Goal: Information Seeking & Learning: Learn about a topic

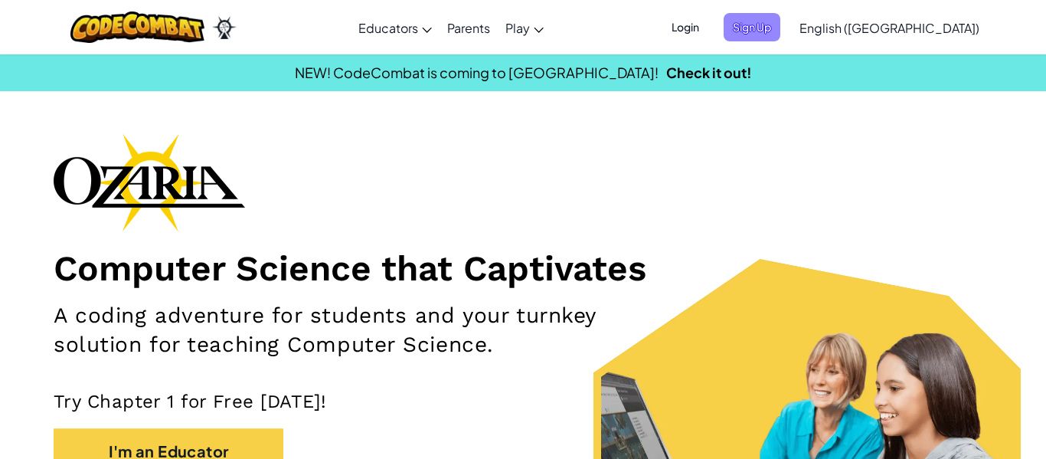
click at [780, 30] on span "Sign Up" at bounding box center [752, 27] width 57 height 28
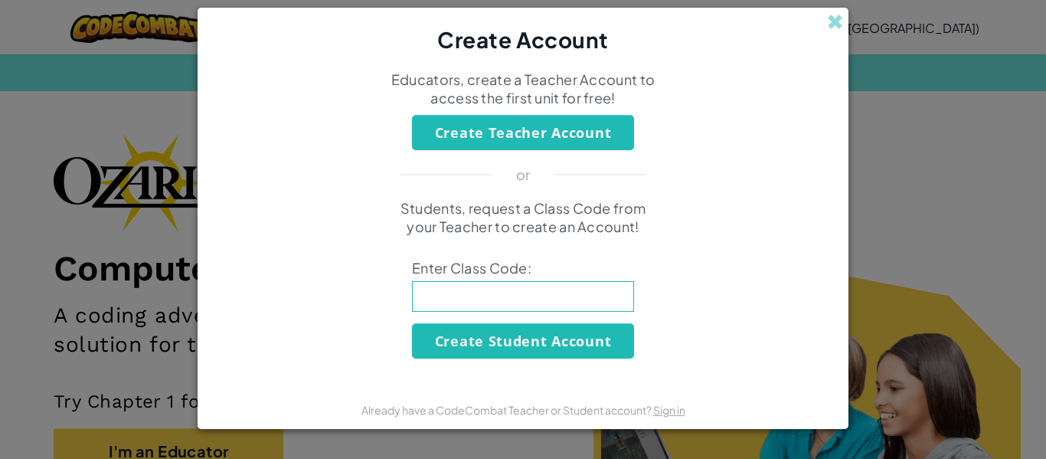
click at [592, 299] on input at bounding box center [523, 296] width 222 height 31
type input "BestSpoonBad"
click at [722, 292] on div "Students, request a Class Code from your Teacher to create an Account! Enter Cl…" at bounding box center [523, 278] width 620 height 159
click at [581, 300] on input "BestSpoonBad" at bounding box center [523, 296] width 222 height 31
click button "Create Student Account" at bounding box center [523, 340] width 222 height 35
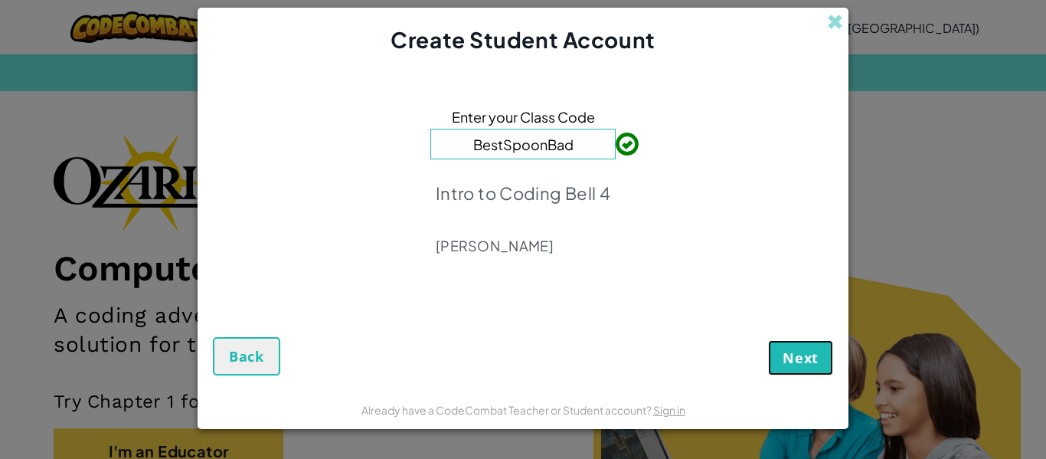
click at [792, 358] on span "Next" at bounding box center [800, 357] width 36 height 18
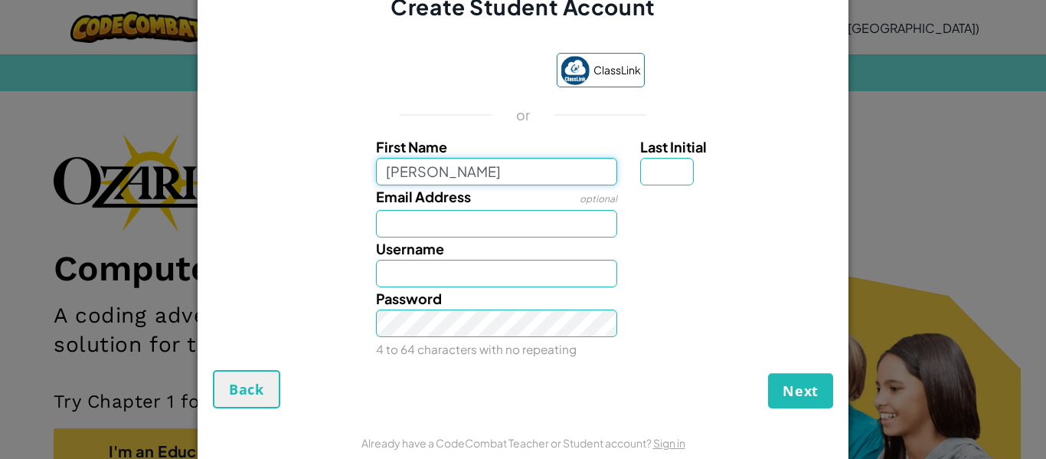
type input "Marvin"
click at [661, 204] on div at bounding box center [735, 196] width 212 height 22
type input "Marvin"
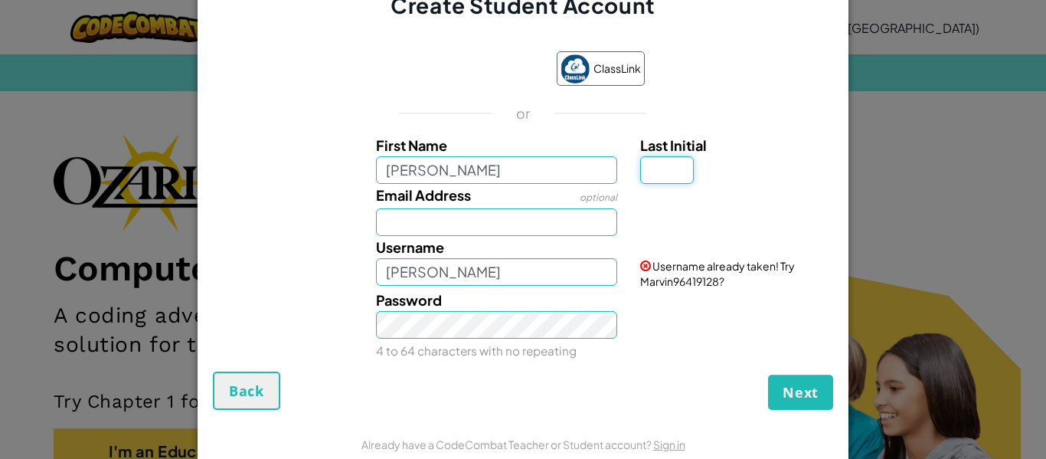
click at [681, 169] on input "Last Initial" at bounding box center [667, 170] width 54 height 28
type input "C"
click at [675, 340] on div "Password 4 to 64 characters with no repeating" at bounding box center [522, 325] width 635 height 73
type input "MarvinC"
click at [584, 219] on input "Email Address" at bounding box center [497, 222] width 242 height 28
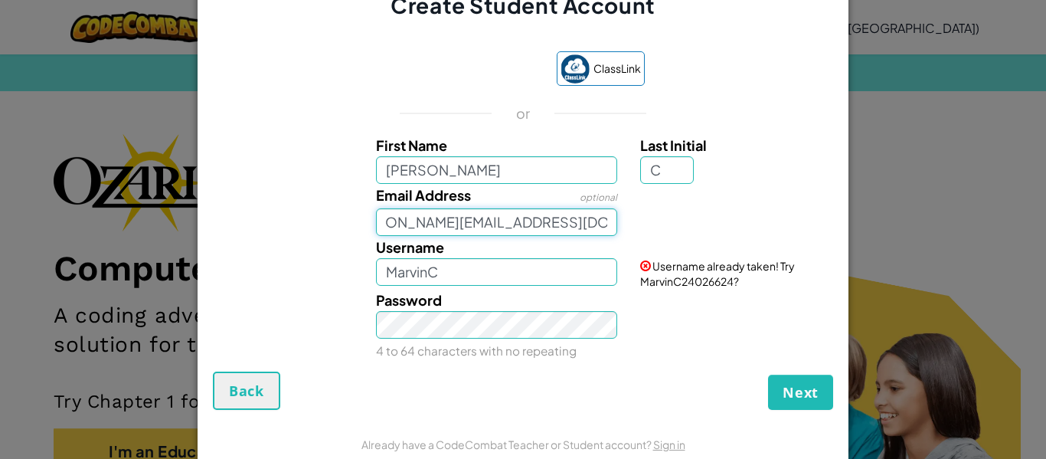
scroll to position [0, 54]
type input "marvin.cucumservin@lakotastudents.com"
click at [674, 165] on input "C" at bounding box center [667, 170] width 54 height 28
type input "s"
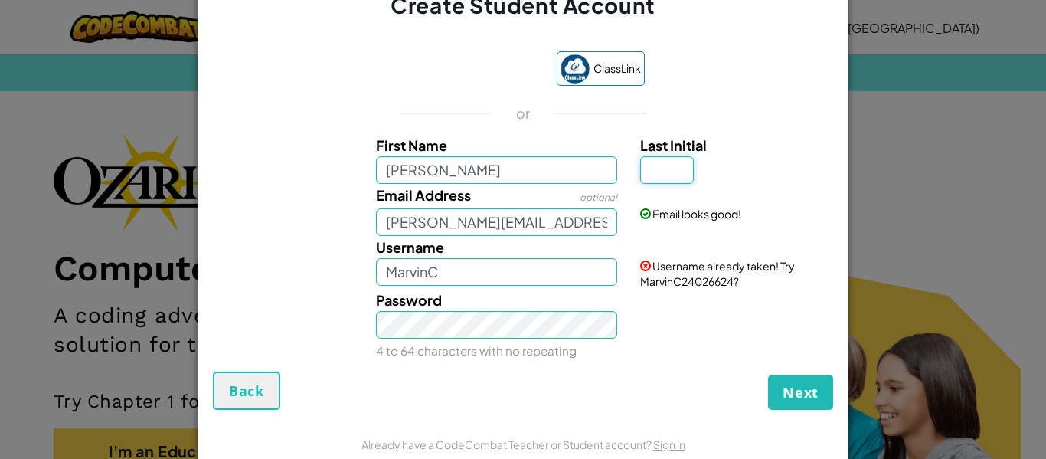
type input "S"
type input "C"
click at [796, 189] on div "Email looks good!" at bounding box center [735, 203] width 212 height 38
click at [579, 273] on input "MarvinC" at bounding box center [497, 272] width 242 height 28
type input "M"
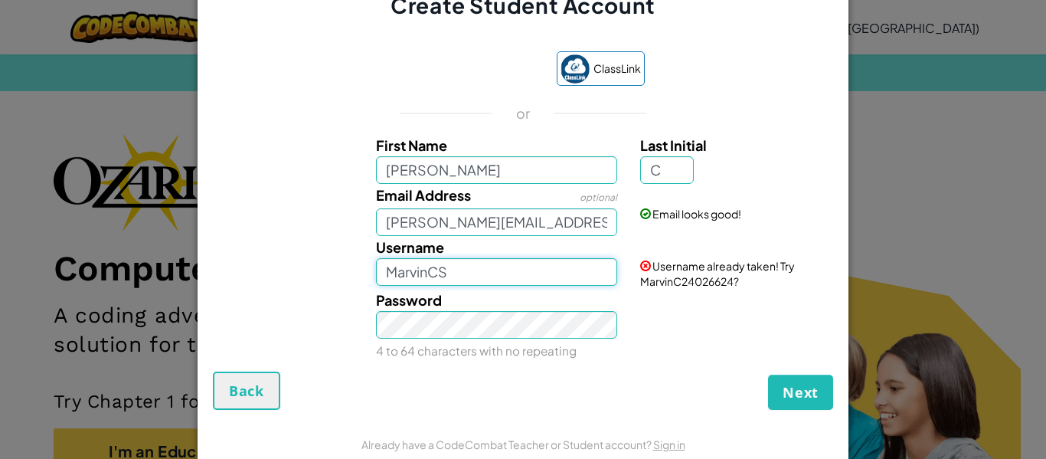
type input "MarvinCS"
click at [676, 299] on div "Password 4 to 64 characters with no repeating" at bounding box center [522, 325] width 635 height 73
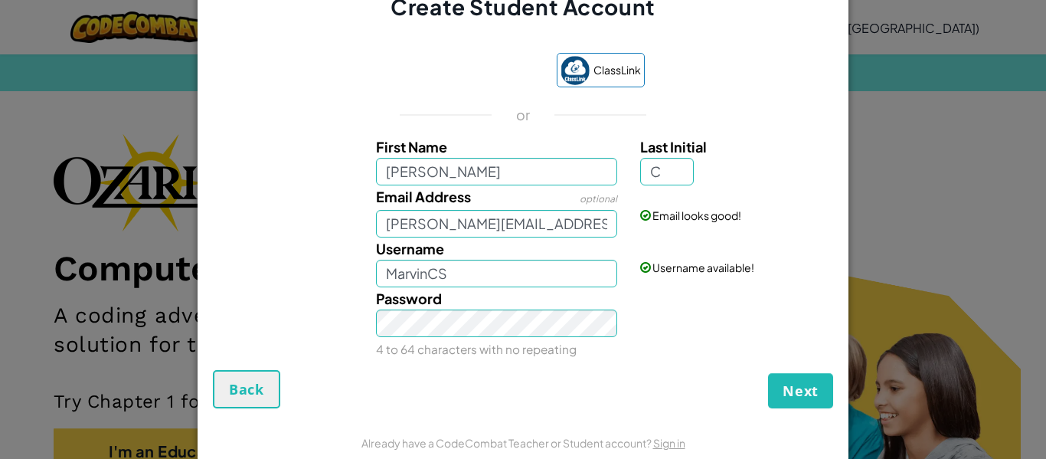
click at [590, 385] on div "Next Back" at bounding box center [523, 389] width 620 height 38
click at [815, 397] on span "Next" at bounding box center [800, 390] width 36 height 18
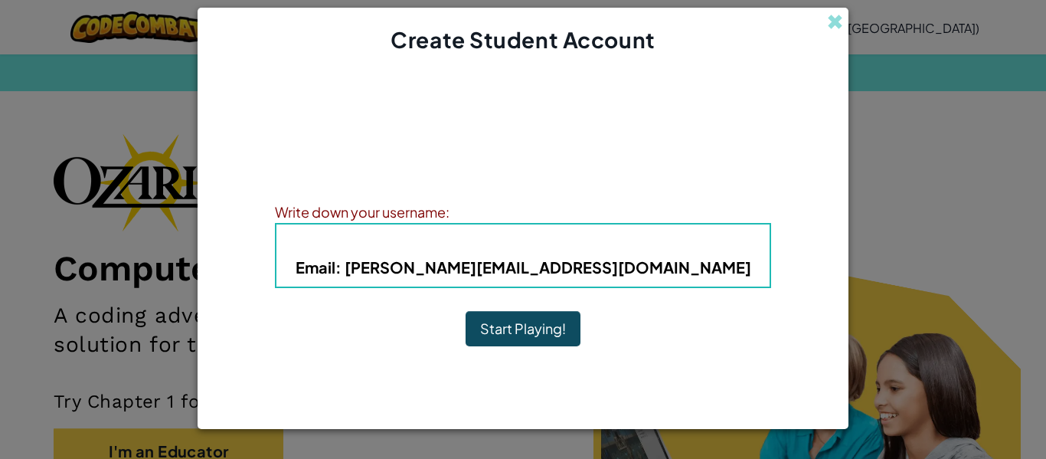
click at [456, 272] on b "Email : marvin.cucumservin@lakotastudents.com" at bounding box center [524, 266] width 456 height 19
click at [466, 208] on div "Write down your username:" at bounding box center [523, 212] width 496 height 22
click at [410, 263] on b "Email : marvin.cucumservin@lakotastudents.com" at bounding box center [524, 266] width 456 height 19
click at [410, 331] on div "Account Created! Write down your information so that you don't forget it. Your …" at bounding box center [523, 222] width 496 height 304
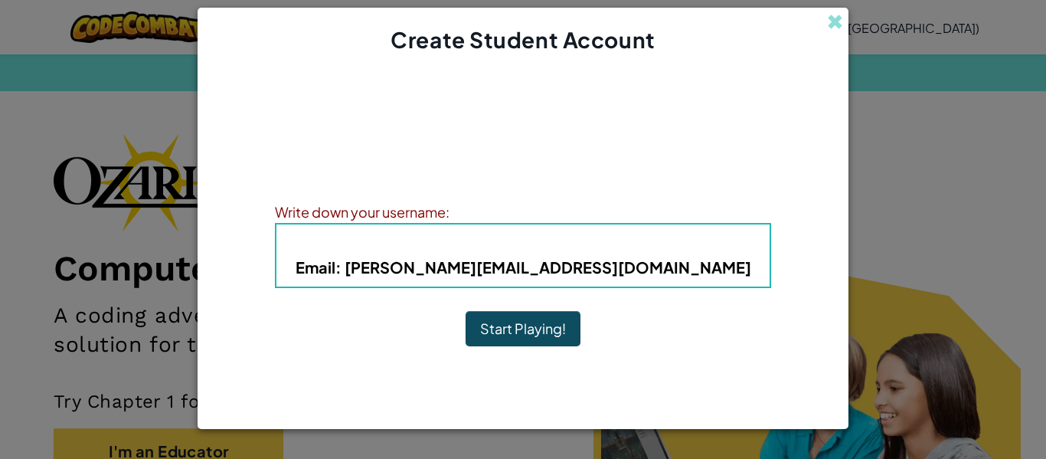
click at [501, 204] on div "Write down your username:" at bounding box center [523, 212] width 496 height 22
click at [482, 335] on button "Start Playing!" at bounding box center [523, 328] width 115 height 35
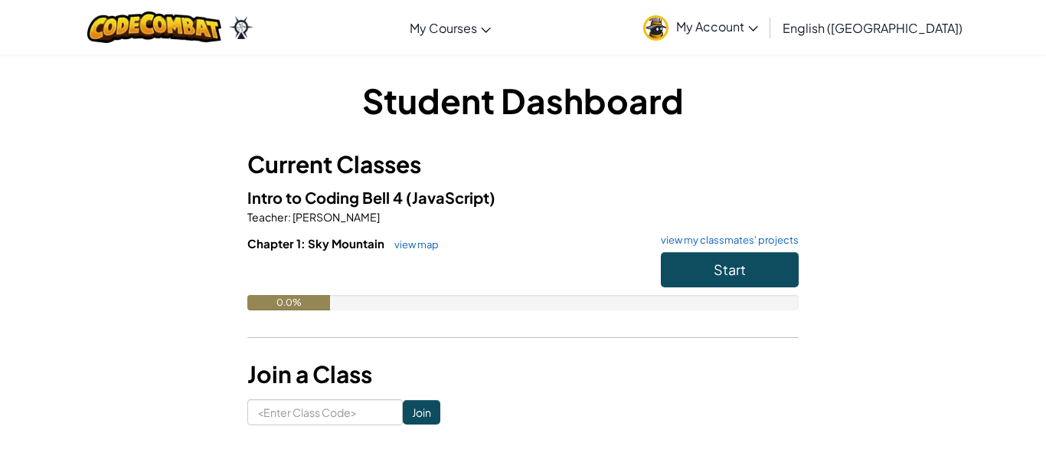
click at [758, 23] on span "My Account" at bounding box center [717, 26] width 82 height 16
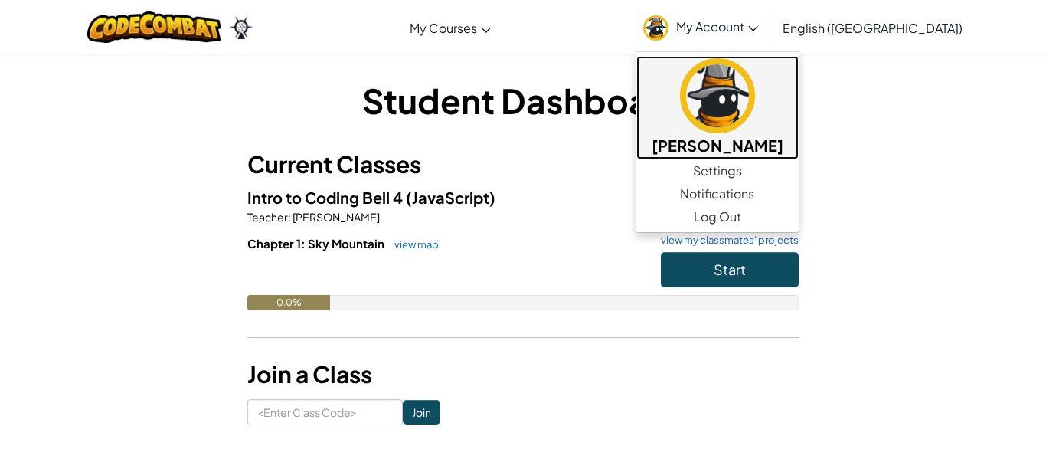
click at [783, 144] on h5 "Marvin C" at bounding box center [718, 145] width 132 height 24
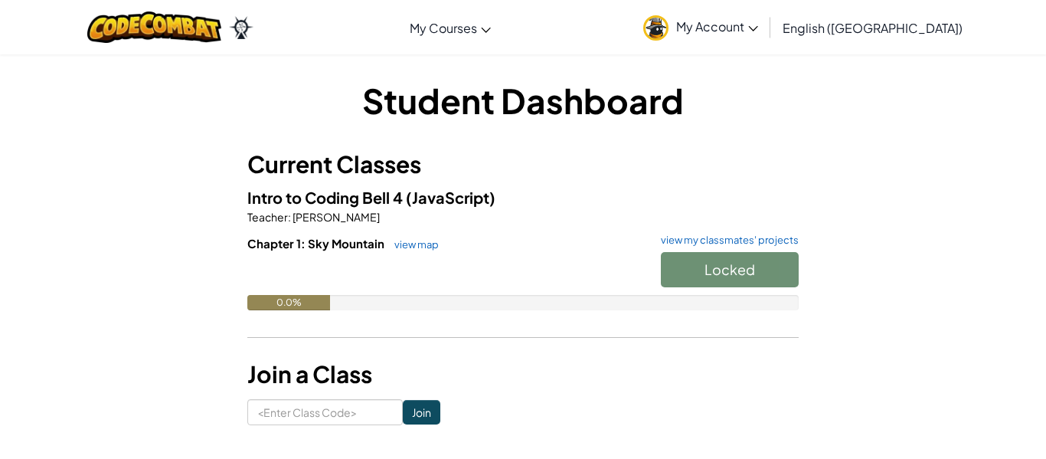
click at [616, 177] on h3 "Current Classes" at bounding box center [522, 164] width 551 height 34
click at [596, 282] on div at bounding box center [522, 273] width 551 height 43
click at [414, 244] on link "view map" at bounding box center [413, 244] width 52 height 12
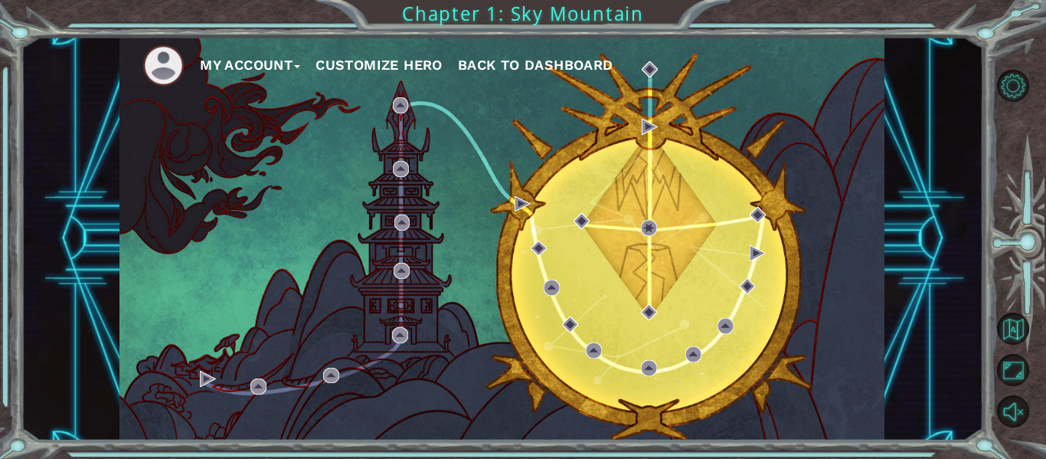
click at [334, 63] on button "Customize Hero" at bounding box center [378, 65] width 127 height 23
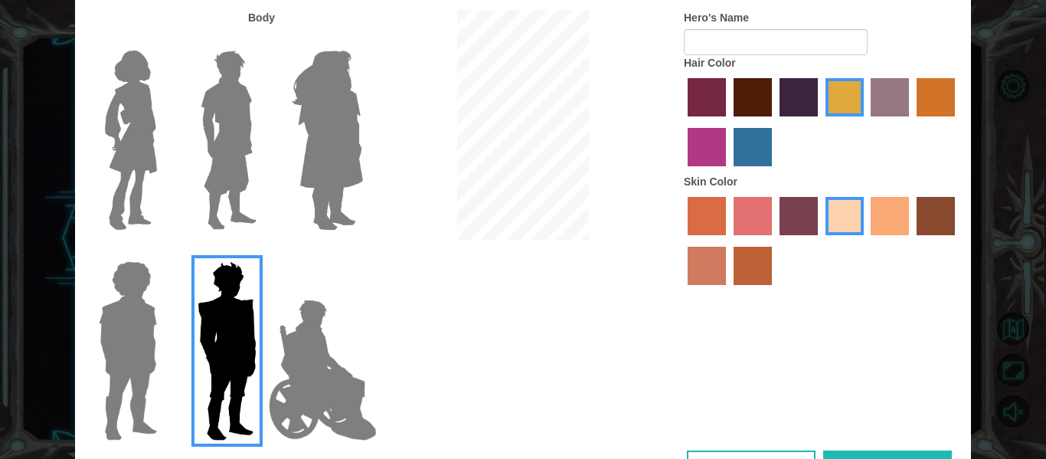
click at [109, 289] on img at bounding box center [128, 350] width 70 height 191
click at [163, 251] on input "Hero Steven" at bounding box center [163, 251] width 0 height 0
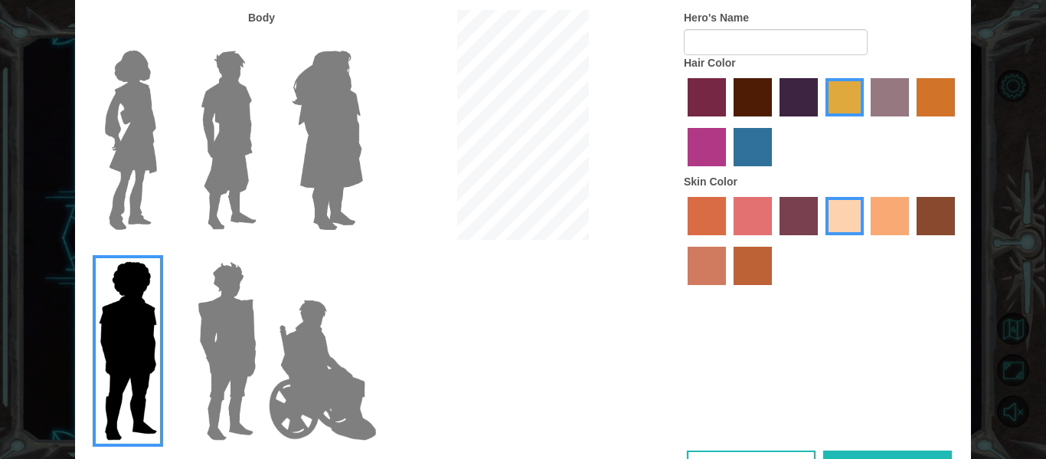
click at [135, 147] on img at bounding box center [131, 139] width 64 height 191
click at [163, 41] on input "Hero Connie" at bounding box center [163, 41] width 0 height 0
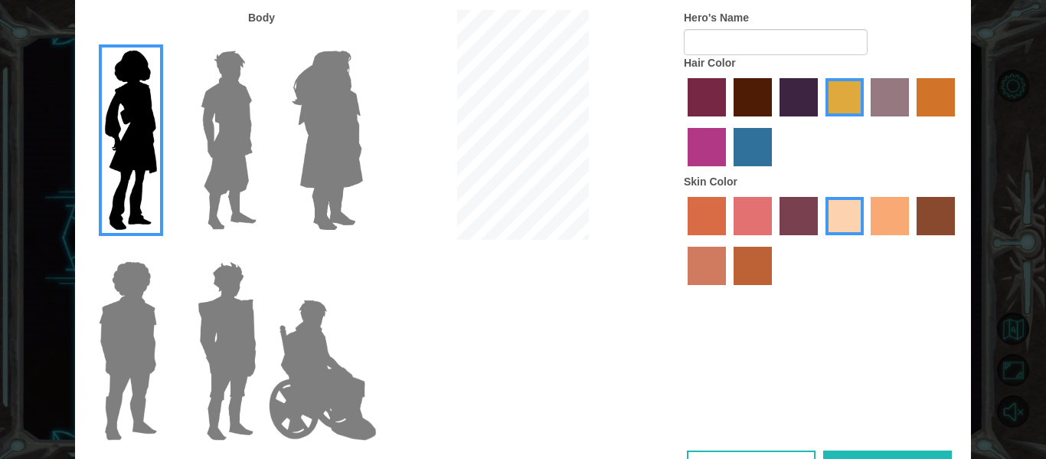
click at [223, 146] on img at bounding box center [228, 139] width 68 height 191
click at [263, 41] on input "Hero Lars" at bounding box center [263, 41] width 0 height 0
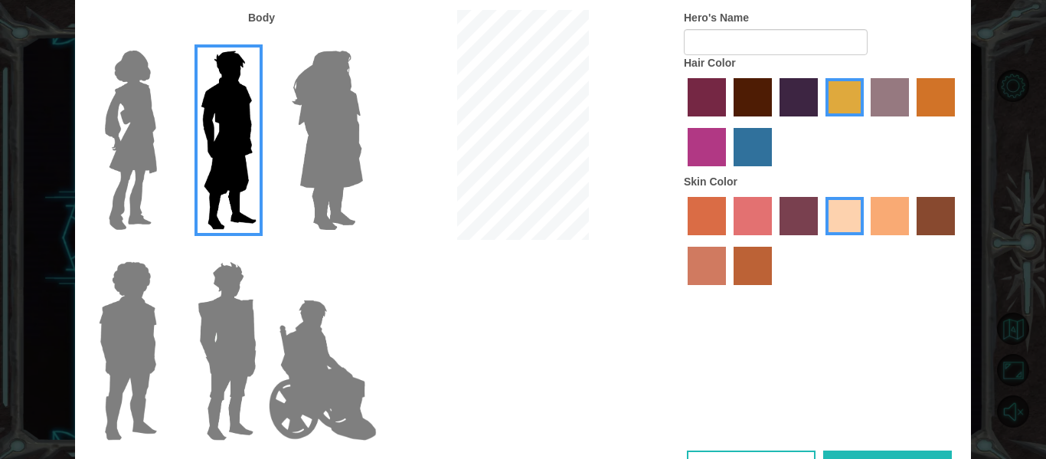
click at [319, 152] on img at bounding box center [327, 139] width 83 height 191
click at [362, 41] on input "Hero Amethyst" at bounding box center [362, 41] width 0 height 0
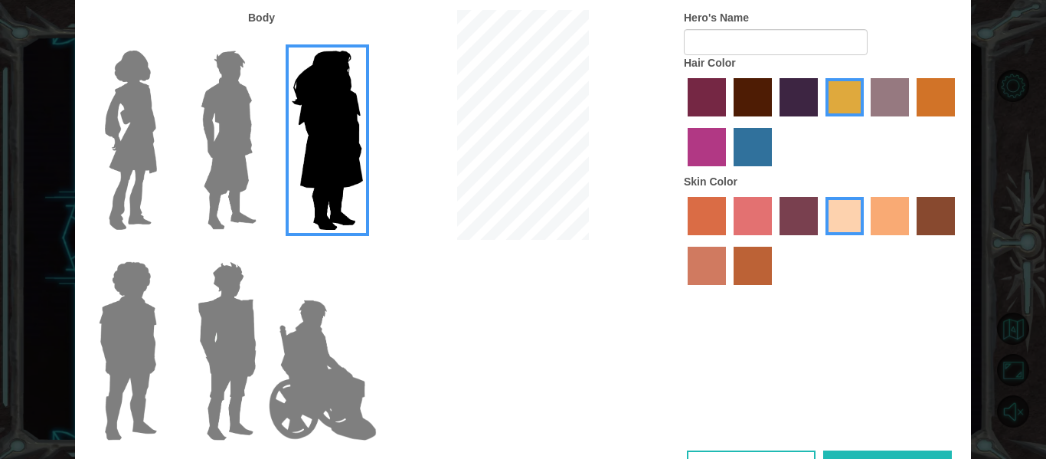
click at [223, 335] on img at bounding box center [226, 350] width 71 height 191
click at [263, 251] on input "Hero Garnet" at bounding box center [263, 251] width 0 height 0
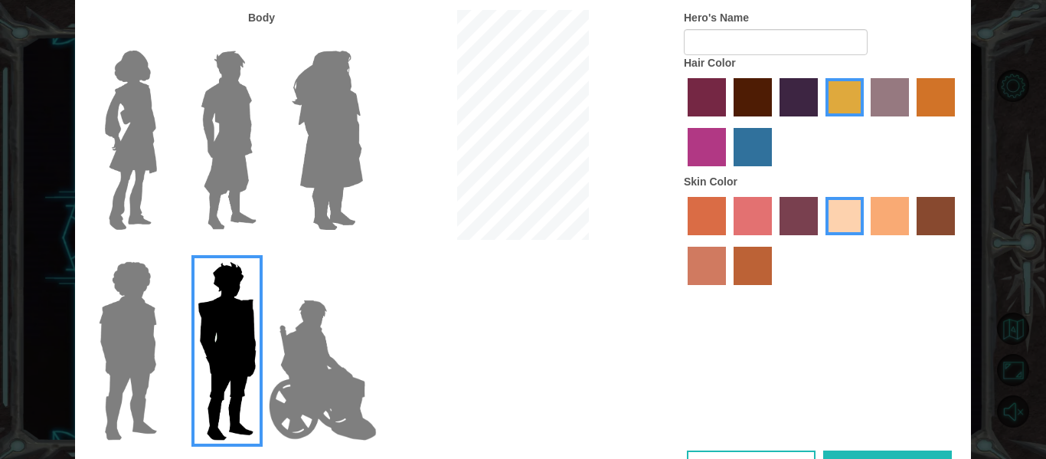
click at [228, 165] on img at bounding box center [228, 139] width 68 height 191
click at [263, 41] on input "Hero Lars" at bounding box center [263, 41] width 0 height 0
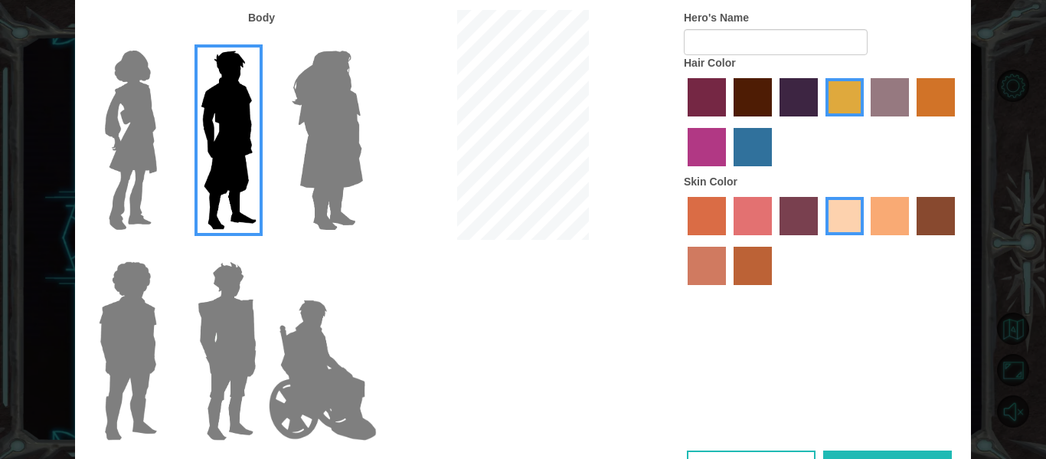
click at [887, 211] on label "tacao skin color" at bounding box center [890, 216] width 38 height 38
click at [866, 240] on input "tacao skin color" at bounding box center [866, 240] width 0 height 0
click at [715, 106] on label "paprika hair color" at bounding box center [707, 97] width 38 height 38
click at [682, 122] on input "paprika hair color" at bounding box center [682, 122] width 0 height 0
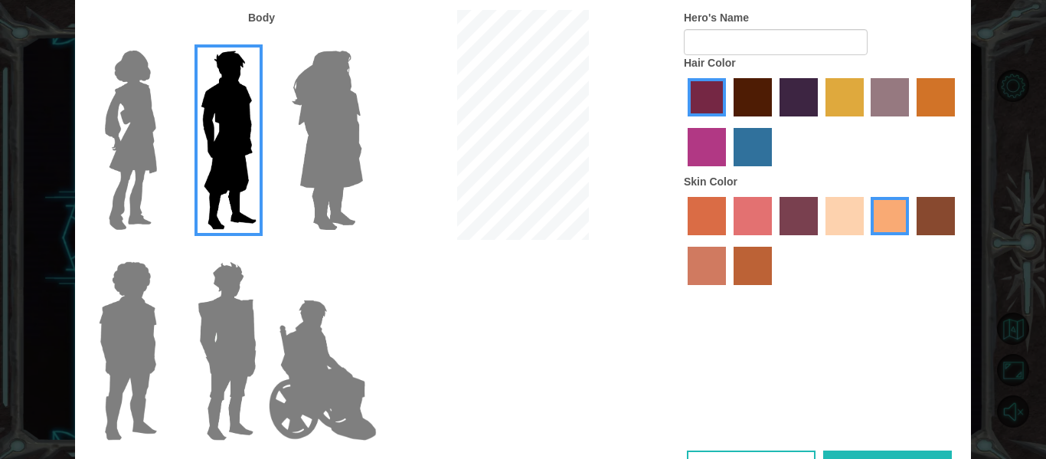
click at [735, 103] on label "maroon hair color" at bounding box center [752, 97] width 38 height 38
click at [728, 122] on input "maroon hair color" at bounding box center [728, 122] width 0 height 0
click at [790, 109] on label "hot purple hair color" at bounding box center [798, 97] width 38 height 38
click at [774, 122] on input "hot purple hair color" at bounding box center [774, 122] width 0 height 0
click at [747, 99] on label "maroon hair color" at bounding box center [752, 97] width 38 height 38
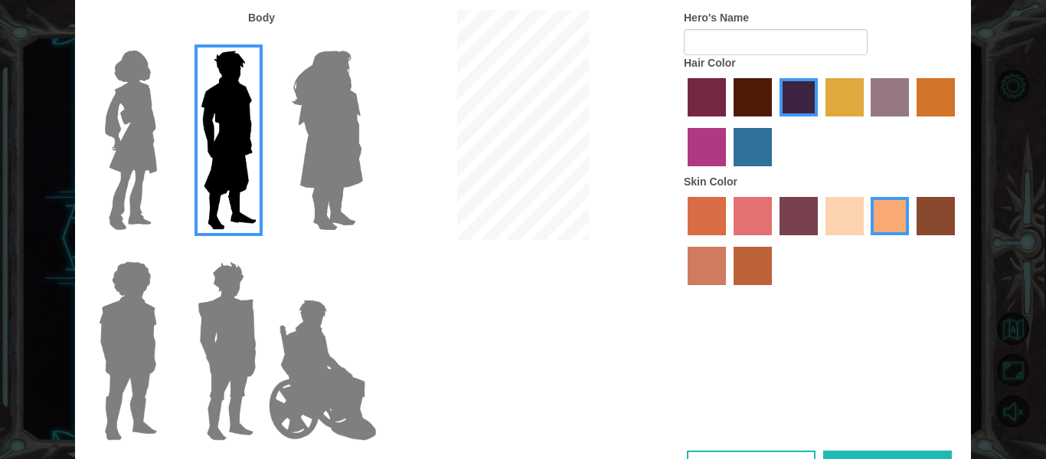
click at [728, 122] on input "maroon hair color" at bounding box center [728, 122] width 0 height 0
click at [639, 147] on div at bounding box center [523, 127] width 299 height 234
click at [199, 353] on img at bounding box center [226, 350] width 71 height 191
click at [263, 251] on input "Hero Garnet" at bounding box center [263, 251] width 0 height 0
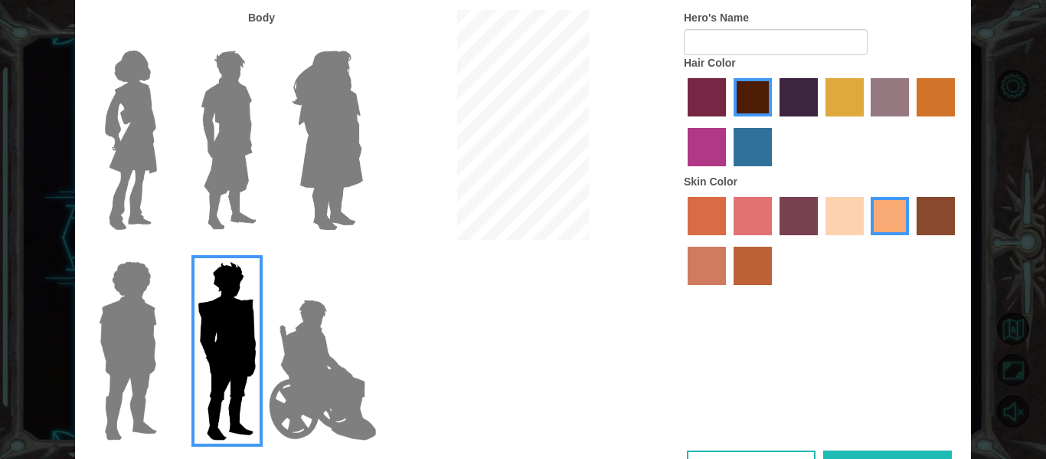
click at [276, 154] on div at bounding box center [324, 134] width 100 height 211
click at [217, 143] on img at bounding box center [228, 139] width 68 height 191
click at [263, 41] on input "Hero Lars" at bounding box center [263, 41] width 0 height 0
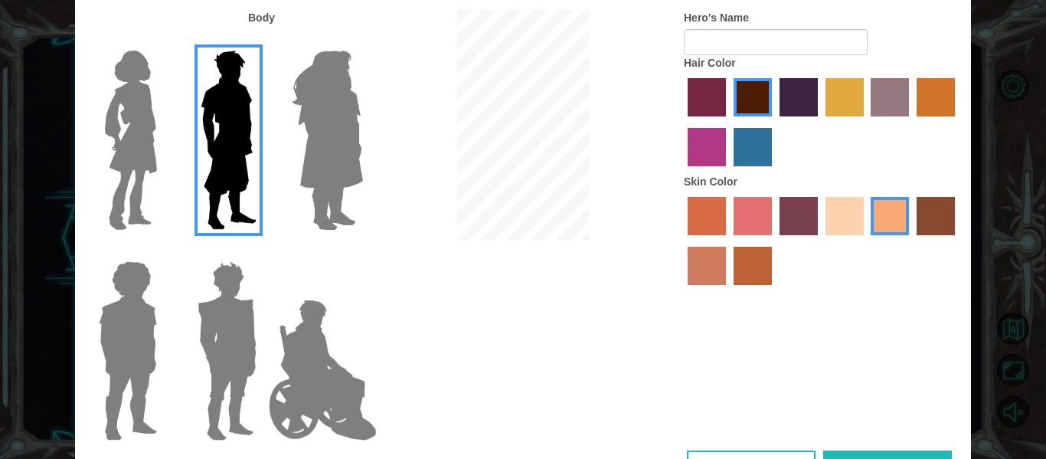
click at [204, 319] on img at bounding box center [226, 350] width 71 height 191
click at [263, 251] on input "Hero Garnet" at bounding box center [263, 251] width 0 height 0
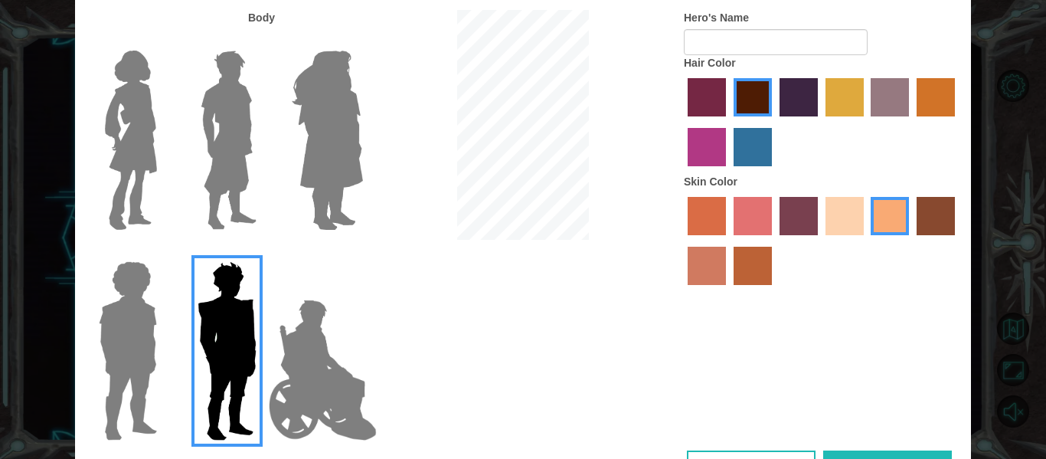
click at [238, 74] on img at bounding box center [228, 139] width 68 height 191
click at [263, 41] on input "Hero Lars" at bounding box center [263, 41] width 0 height 0
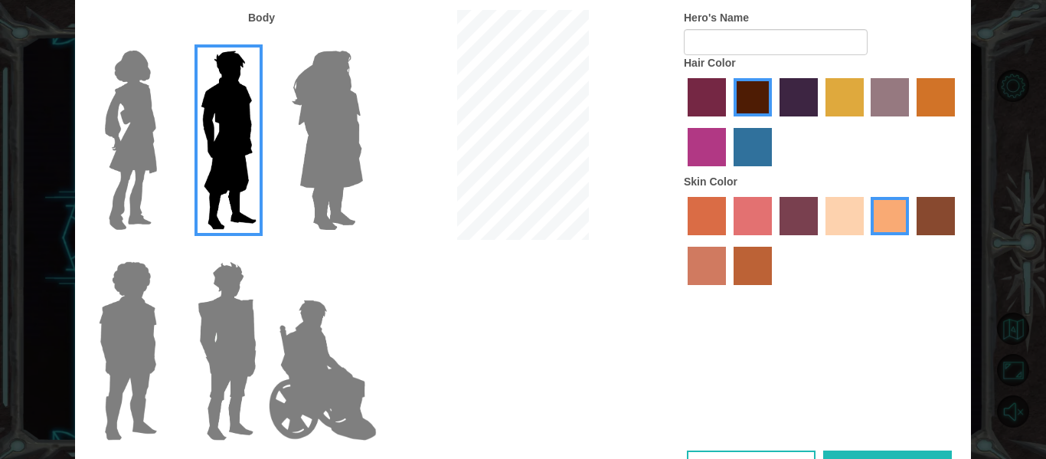
click at [215, 324] on img at bounding box center [226, 350] width 71 height 191
click at [263, 251] on input "Hero Garnet" at bounding box center [263, 251] width 0 height 0
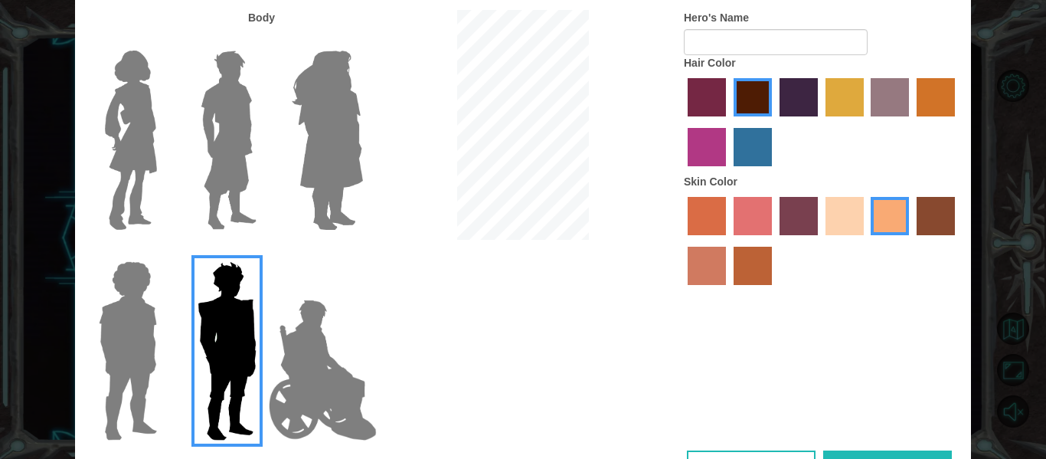
click at [328, 389] on img at bounding box center [323, 369] width 120 height 153
click at [362, 251] on input "Hero Jamie" at bounding box center [362, 251] width 0 height 0
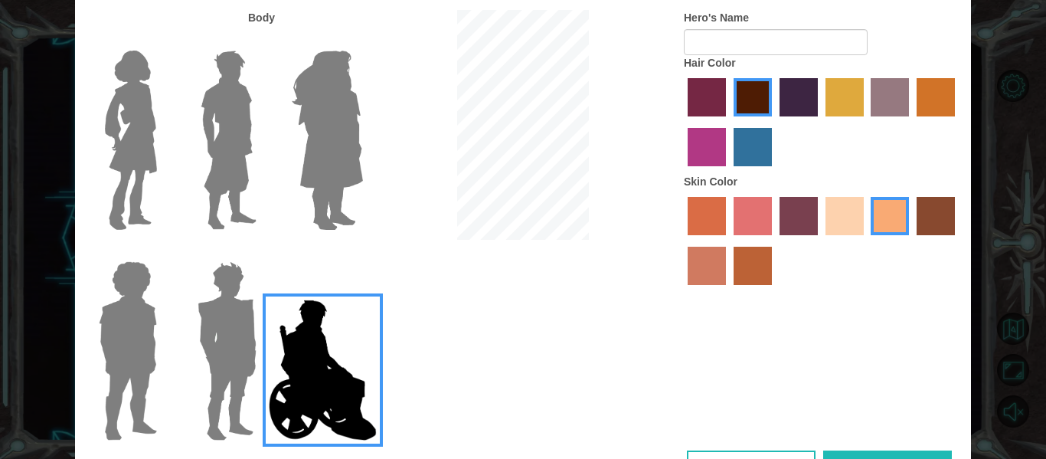
click at [198, 310] on img at bounding box center [226, 350] width 71 height 191
click at [263, 251] on input "Hero Garnet" at bounding box center [263, 251] width 0 height 0
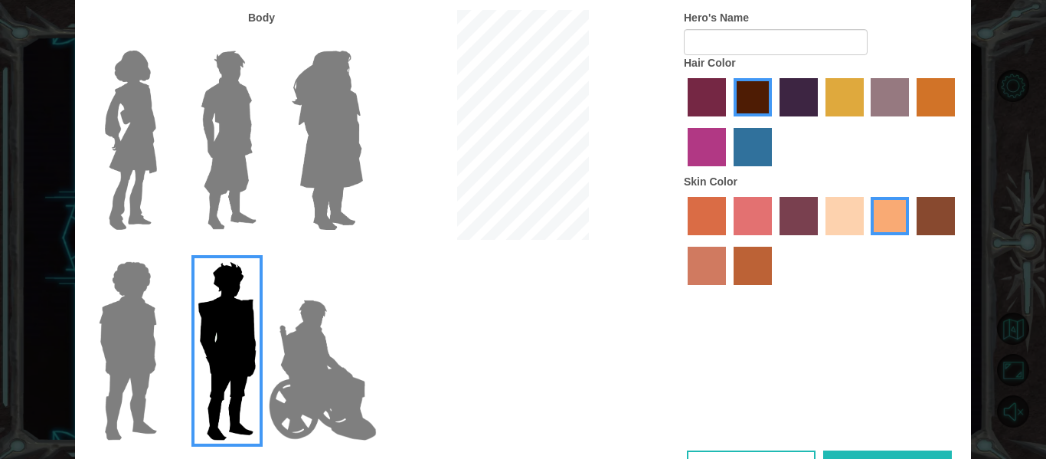
click at [326, 333] on img at bounding box center [323, 369] width 120 height 153
click at [362, 251] on input "Hero Jamie" at bounding box center [362, 251] width 0 height 0
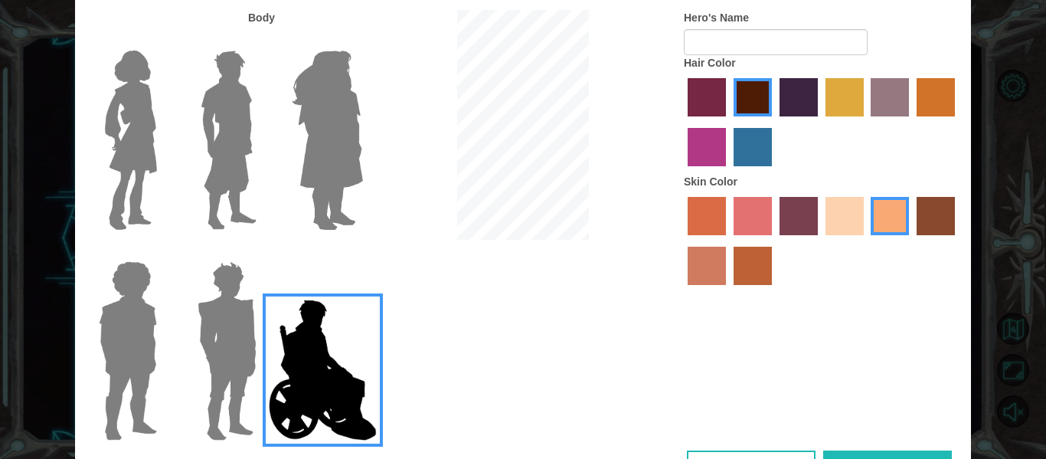
click at [250, 291] on img at bounding box center [226, 350] width 71 height 191
click at [263, 251] on input "Hero Garnet" at bounding box center [263, 251] width 0 height 0
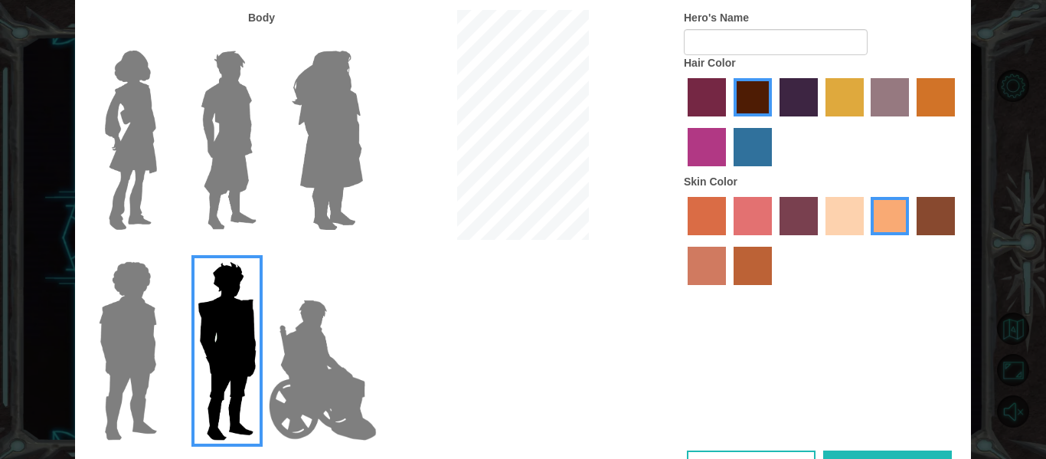
click at [243, 93] on img at bounding box center [228, 139] width 68 height 191
click at [263, 41] on input "Hero Lars" at bounding box center [263, 41] width 0 height 0
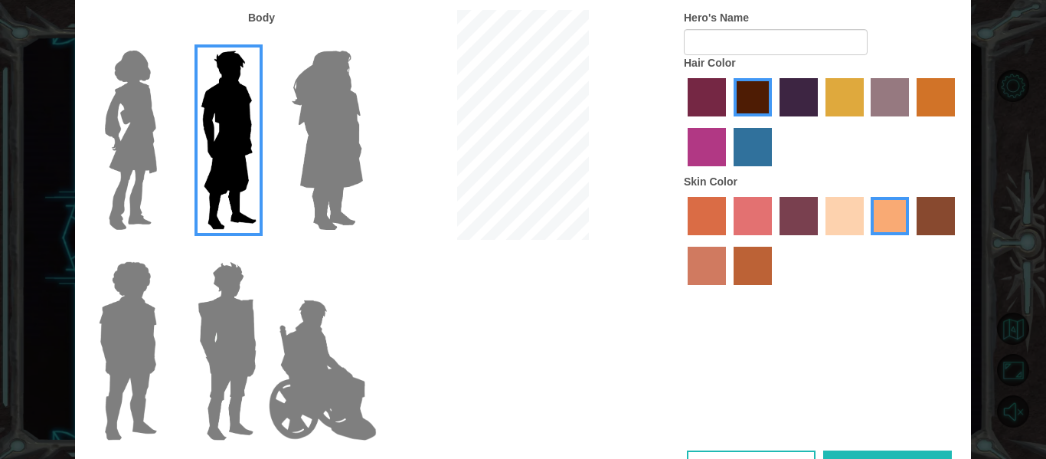
click at [471, 302] on div "Body Hero's Name Hair Color Skin Color" at bounding box center [523, 230] width 896 height 440
click at [746, 34] on input "Hero's Name" at bounding box center [776, 42] width 184 height 26
click at [820, 211] on div at bounding box center [822, 243] width 276 height 100
click at [835, 207] on label "sandy beach skin color" at bounding box center [844, 216] width 38 height 38
click at [820, 240] on input "sandy beach skin color" at bounding box center [820, 240] width 0 height 0
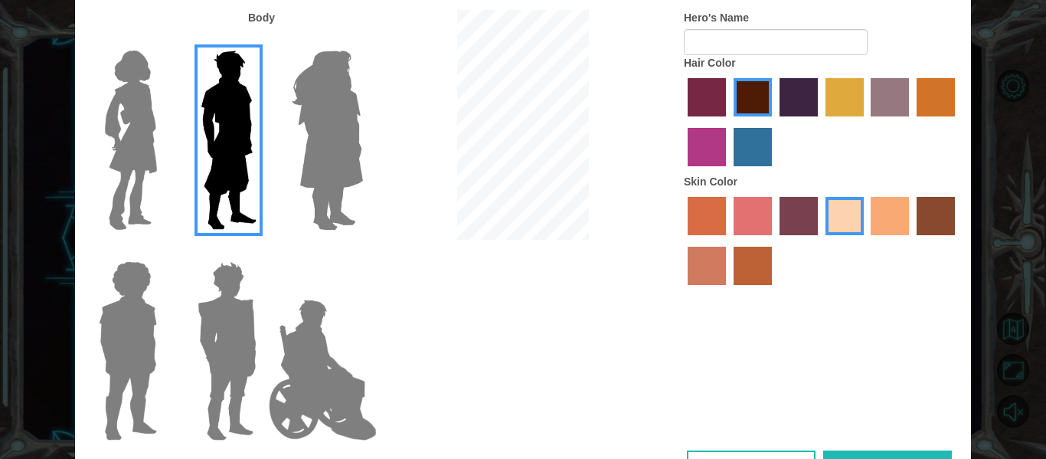
click at [903, 213] on label "tacao skin color" at bounding box center [890, 216] width 38 height 38
click at [866, 240] on input "tacao skin color" at bounding box center [866, 240] width 0 height 0
click at [753, 263] on label "smoke tree skin color" at bounding box center [752, 266] width 38 height 38
click at [728, 290] on input "smoke tree skin color" at bounding box center [728, 290] width 0 height 0
click at [879, 208] on label "tacao skin color" at bounding box center [890, 216] width 38 height 38
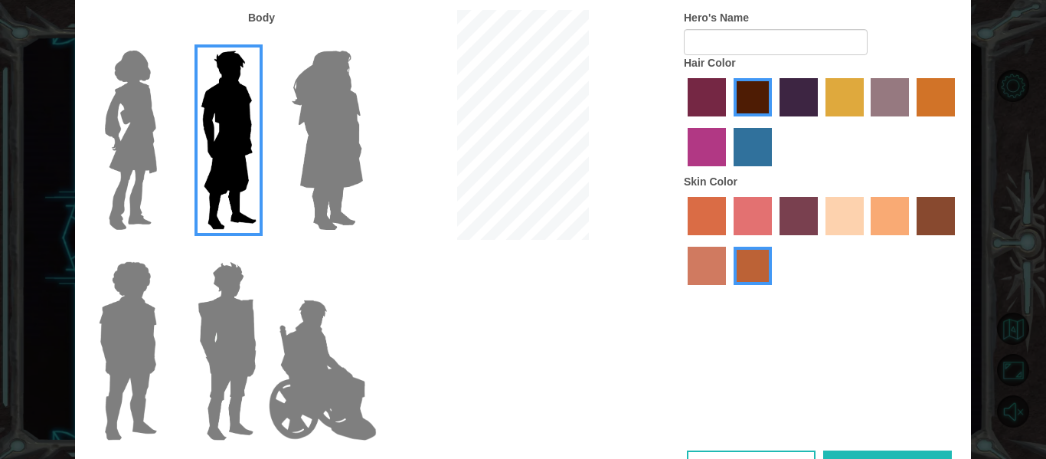
click at [866, 240] on input "tacao skin color" at bounding box center [866, 240] width 0 height 0
click at [709, 207] on label "sorbus skin color" at bounding box center [707, 216] width 38 height 38
click at [682, 240] on input "sorbus skin color" at bounding box center [682, 240] width 0 height 0
click at [902, 209] on label "tacao skin color" at bounding box center [890, 216] width 38 height 38
click at [866, 240] on input "tacao skin color" at bounding box center [866, 240] width 0 height 0
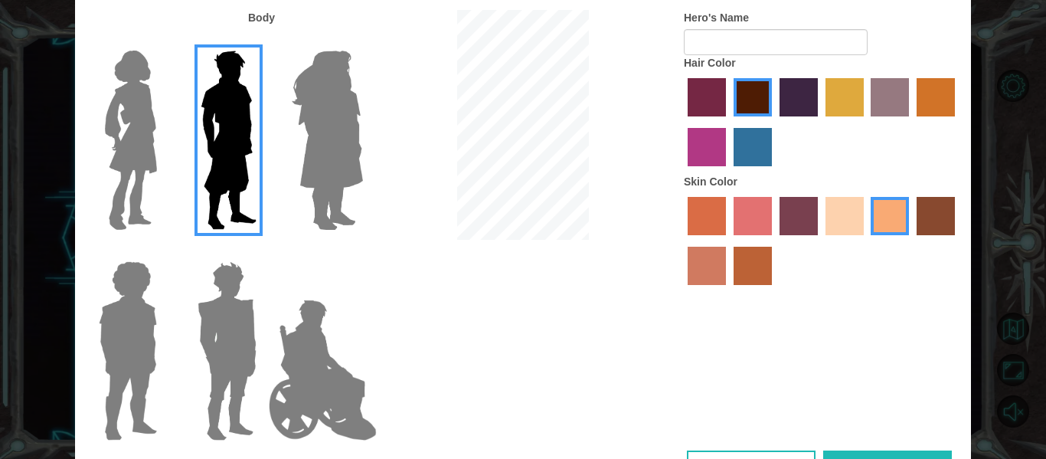
click at [928, 211] on label "karma skin color" at bounding box center [935, 216] width 38 height 38
click at [911, 240] on input "karma skin color" at bounding box center [911, 240] width 0 height 0
click at [890, 211] on label "tacao skin color" at bounding box center [890, 216] width 38 height 38
click at [866, 240] on input "tacao skin color" at bounding box center [866, 240] width 0 height 0
click at [706, 261] on label "burning sand skin color" at bounding box center [707, 266] width 38 height 38
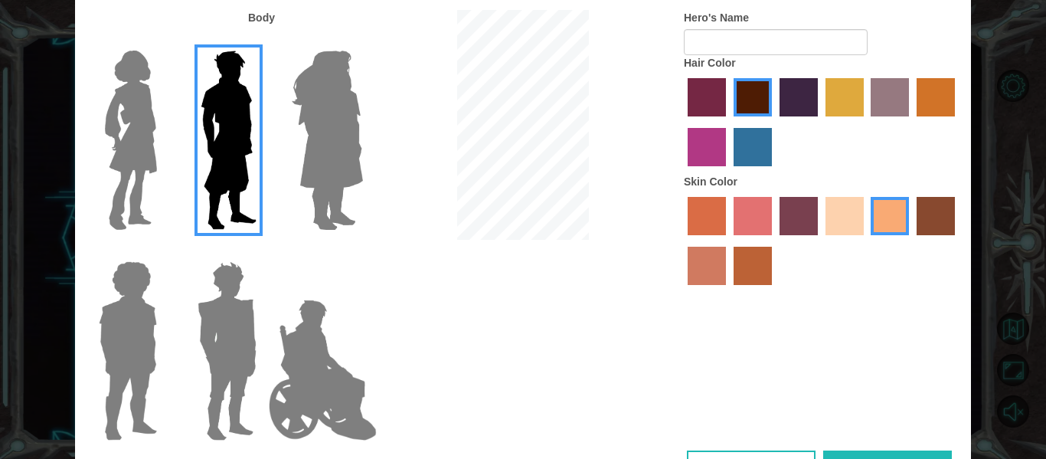
click at [957, 240] on input "burning sand skin color" at bounding box center [957, 240] width 0 height 0
click at [885, 217] on label "tacao skin color" at bounding box center [890, 216] width 38 height 38
click at [866, 240] on input "tacao skin color" at bounding box center [866, 240] width 0 height 0
click at [749, 128] on label "lachmara hair color" at bounding box center [752, 147] width 38 height 38
click at [728, 172] on input "lachmara hair color" at bounding box center [728, 172] width 0 height 0
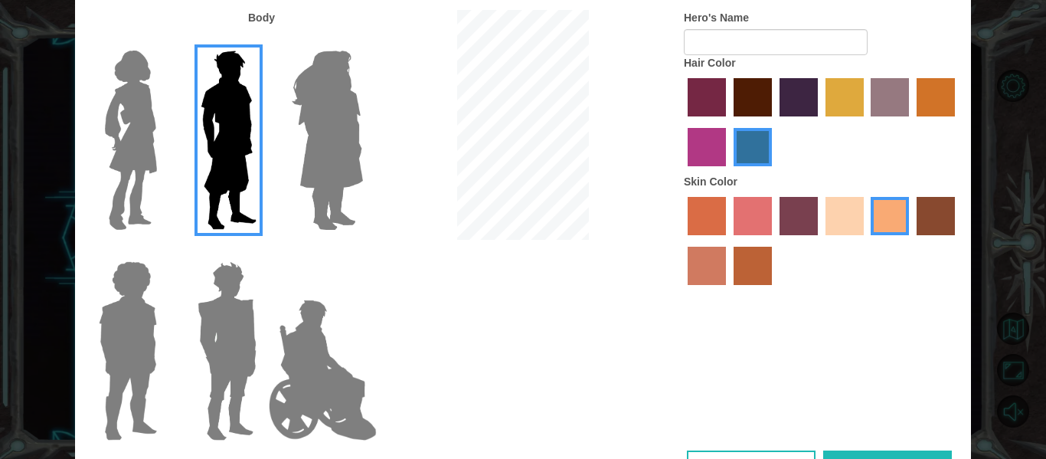
click at [749, 107] on label "maroon hair color" at bounding box center [752, 97] width 38 height 38
click at [728, 122] on input "maroon hair color" at bounding box center [728, 122] width 0 height 0
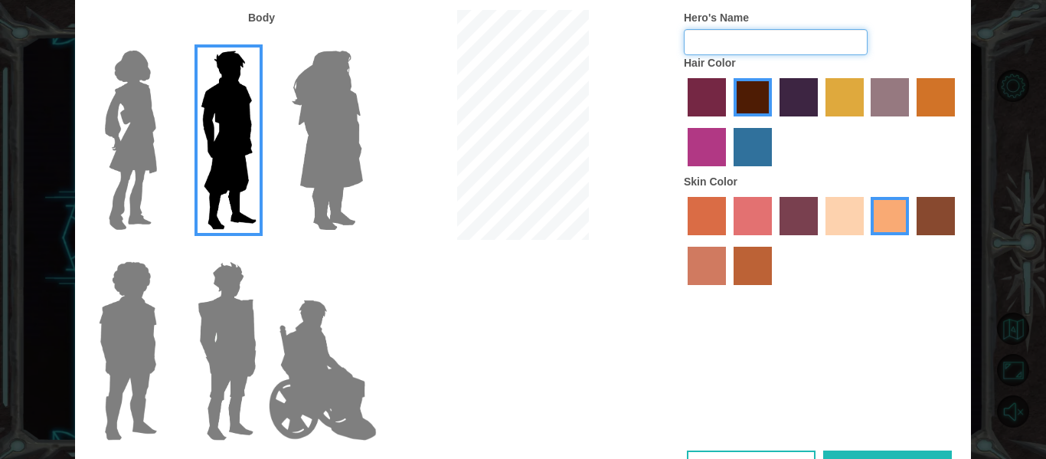
click at [730, 41] on input "Hero's Name" at bounding box center [776, 42] width 184 height 26
click at [623, 99] on div at bounding box center [523, 127] width 299 height 234
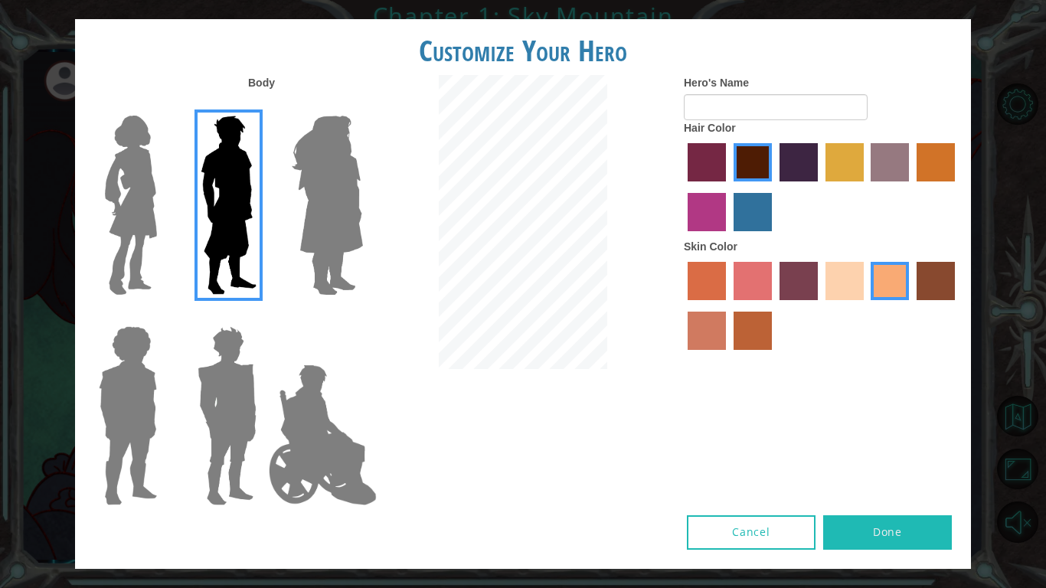
click at [281, 381] on img at bounding box center [323, 434] width 120 height 153
click at [362, 316] on input "Hero Jamie" at bounding box center [362, 316] width 0 height 0
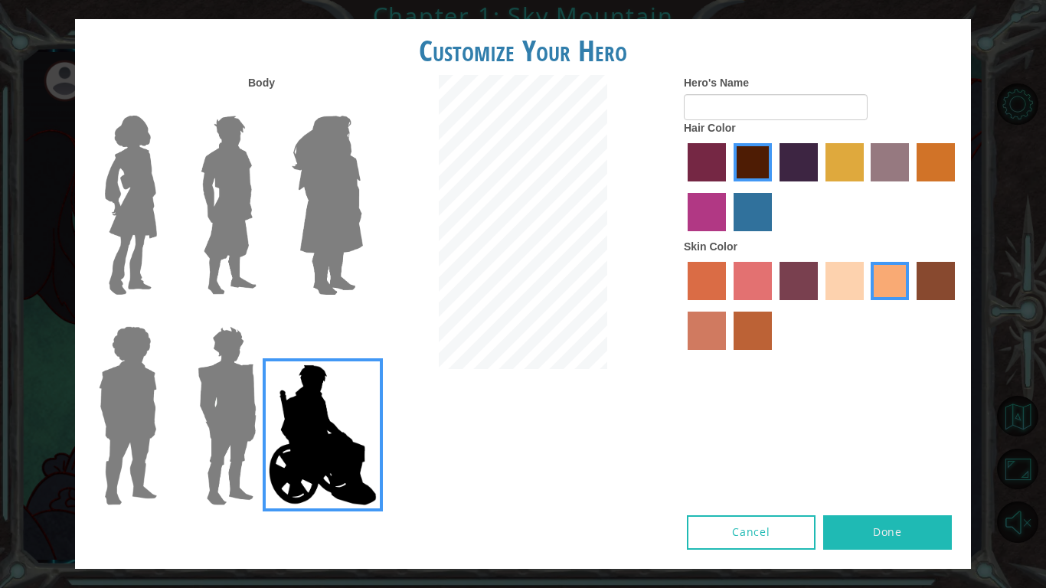
click at [211, 383] on img at bounding box center [226, 415] width 71 height 191
click at [263, 316] on input "Hero Garnet" at bounding box center [263, 316] width 0 height 0
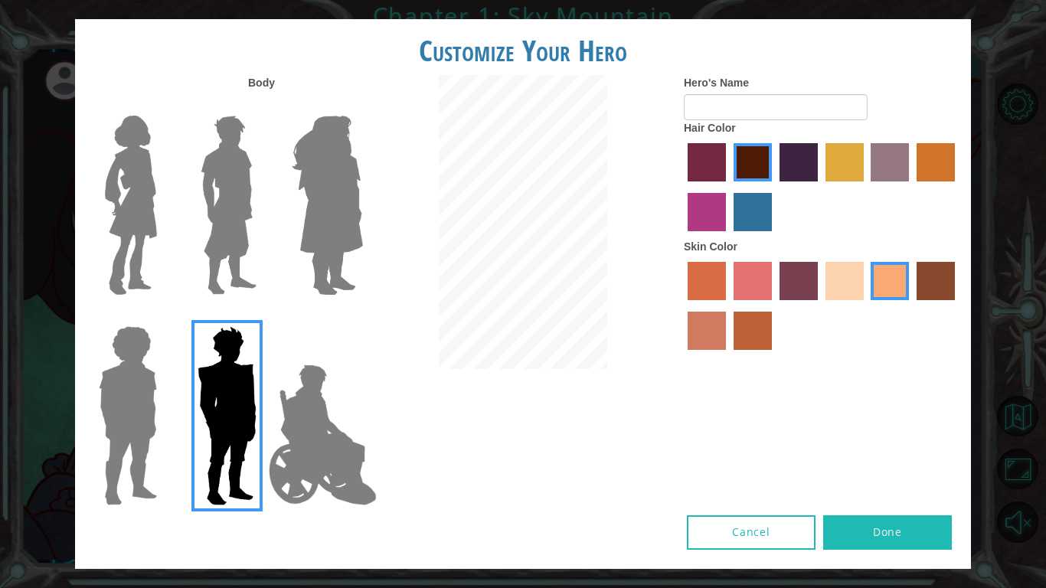
click at [225, 262] on img at bounding box center [228, 204] width 68 height 191
click at [263, 106] on input "Hero Lars" at bounding box center [263, 106] width 0 height 0
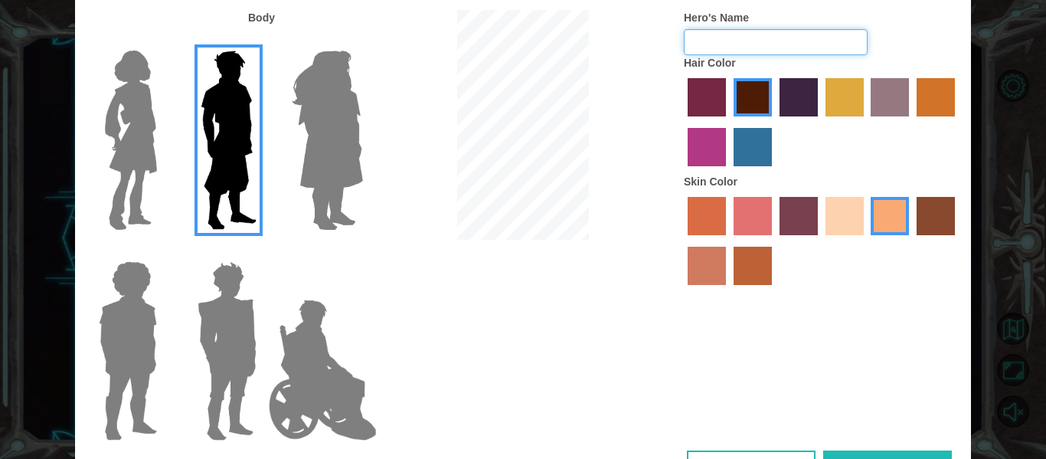
click at [746, 47] on input "Hero's Name" at bounding box center [776, 42] width 184 height 26
click at [591, 96] on div at bounding box center [523, 127] width 299 height 234
click at [711, 34] on input "Hero's Name" at bounding box center [776, 42] width 184 height 26
type input "M"
type input "J"
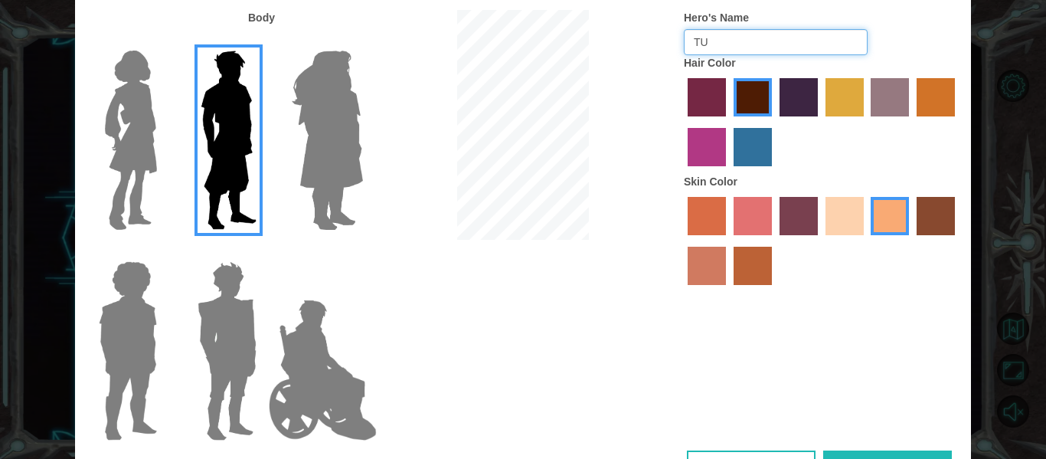
type input "T"
type input "m"
type input "A"
type input "Marvin"
click at [610, 335] on div "Body Hero's Name Marvin Hair Color Skin Color" at bounding box center [523, 230] width 896 height 440
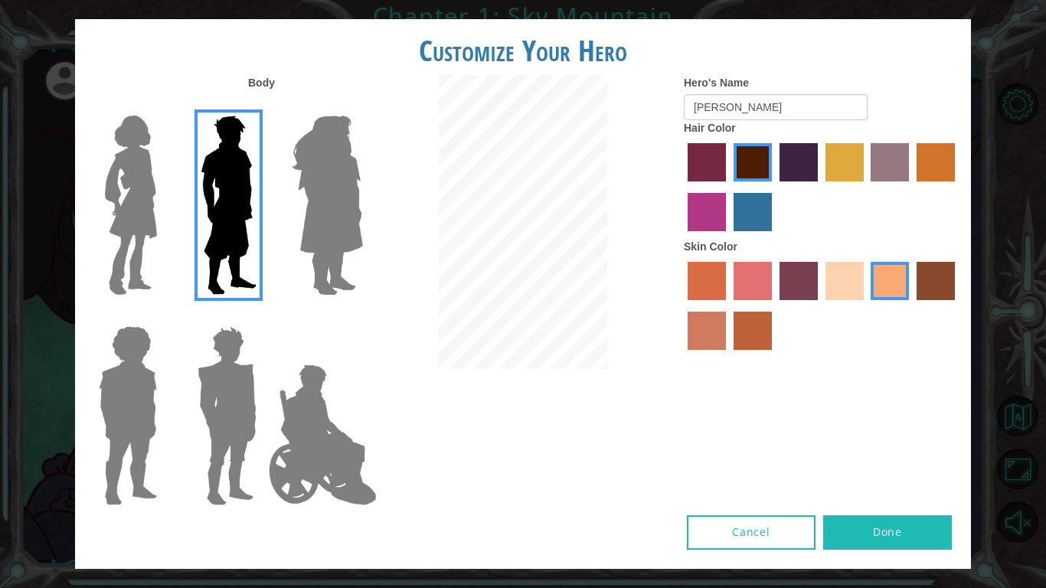
click at [844, 458] on button "Done" at bounding box center [887, 532] width 129 height 34
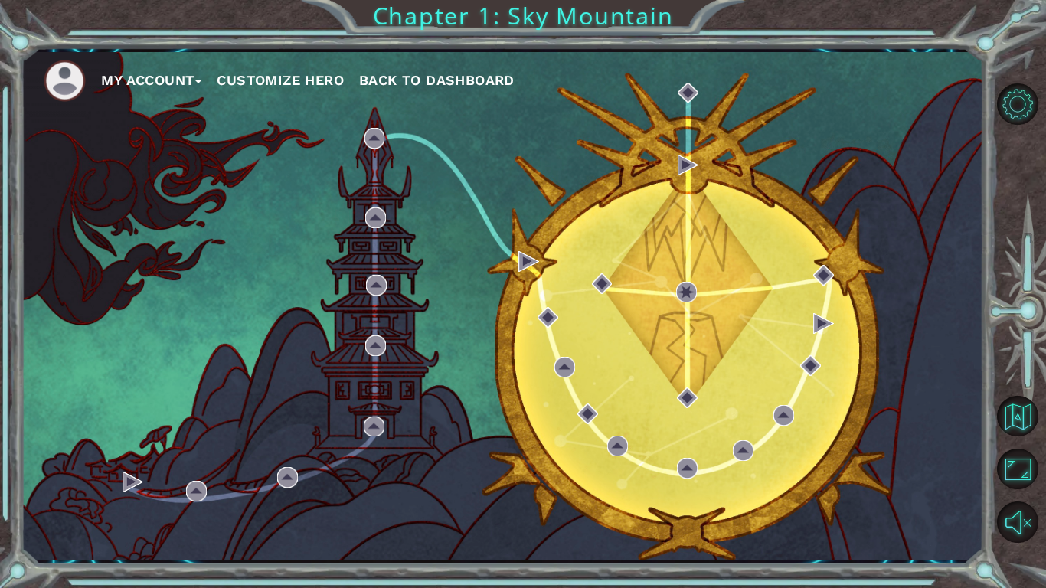
click at [325, 87] on button "Customize Hero" at bounding box center [280, 80] width 127 height 23
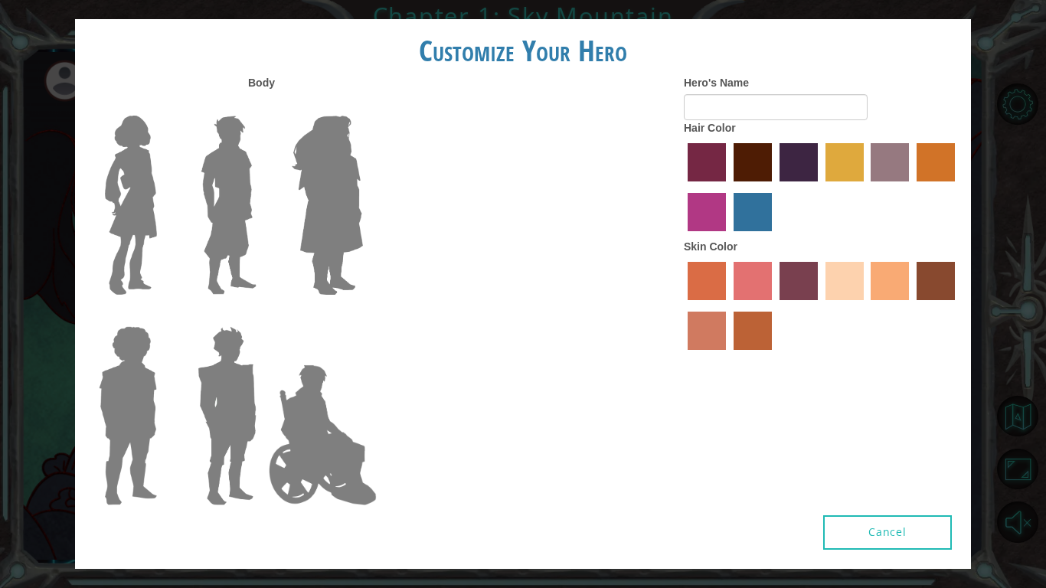
type input "Marvin"
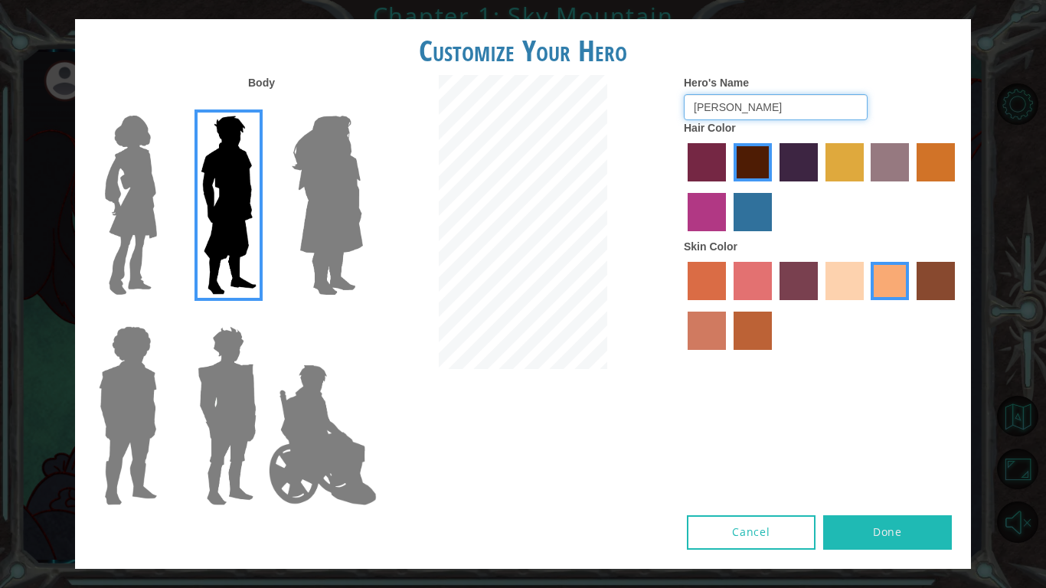
click at [743, 100] on input "Marvin" at bounding box center [776, 107] width 184 height 26
click at [903, 458] on button "Done" at bounding box center [887, 532] width 129 height 34
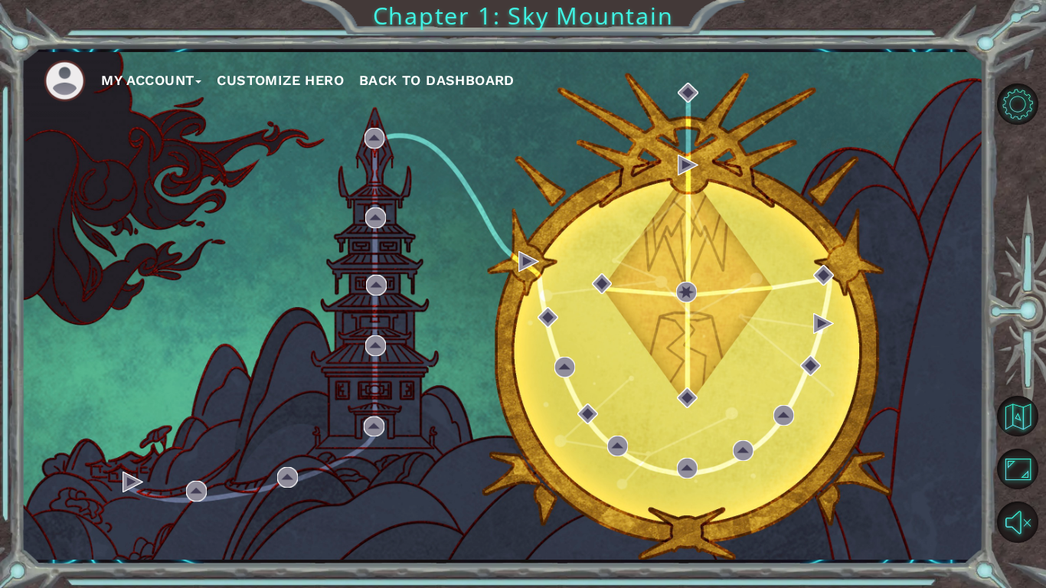
click at [151, 75] on button "My Account" at bounding box center [151, 80] width 100 height 23
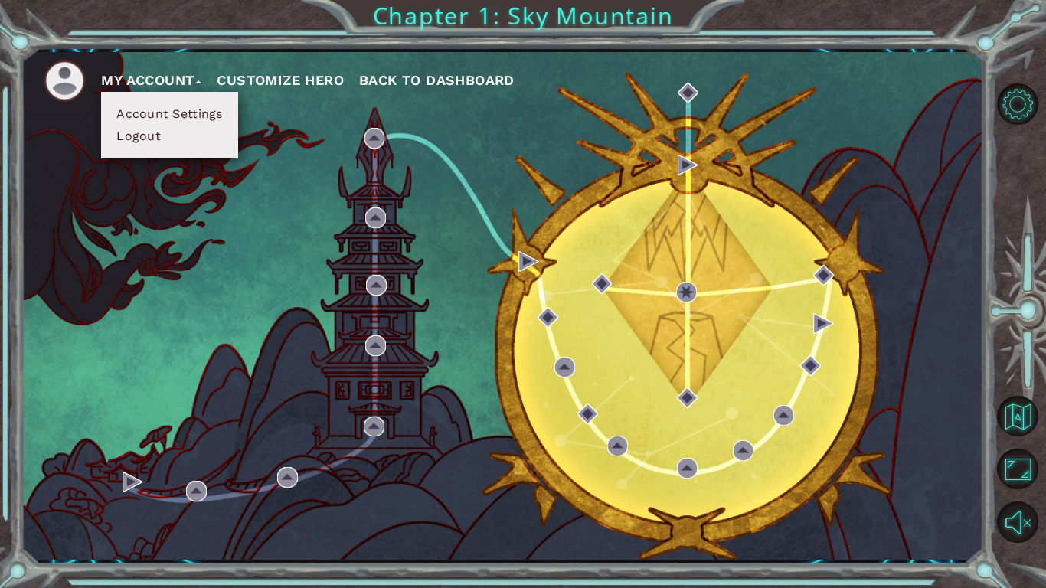
click at [436, 112] on div "My Account Account Settings Logout Customize Hero Back to Dashboard" at bounding box center [502, 306] width 962 height 508
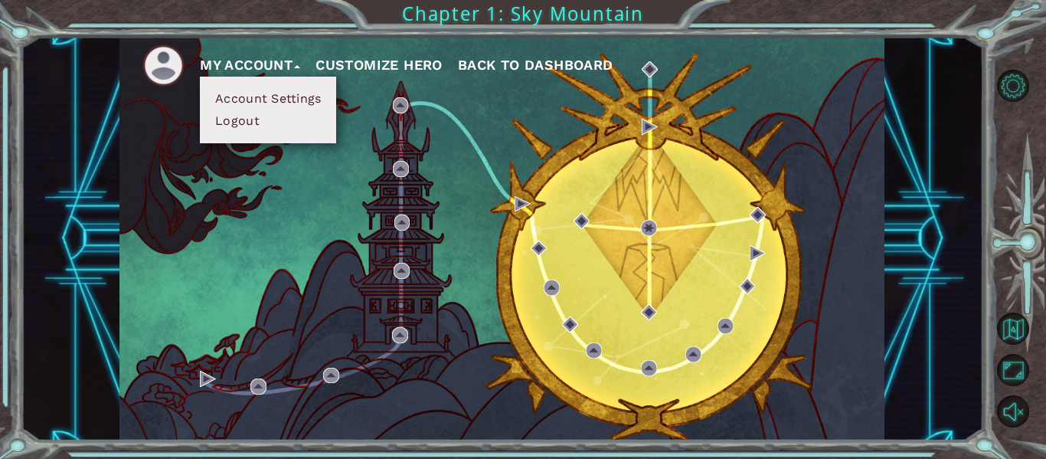
click at [401, 204] on div "My Account Account Settings Logout Customize Hero Back to Dashboard" at bounding box center [501, 238] width 765 height 403
click at [372, 162] on div "My Account Account Settings Logout Customize Hero Back to Dashboard" at bounding box center [501, 238] width 765 height 403
click at [465, 104] on div "My Account Account Settings Logout Customize Hero Back to Dashboard" at bounding box center [501, 238] width 765 height 403
click at [309, 149] on div "My Account Account Settings Logout Customize Hero Back to Dashboard" at bounding box center [501, 238] width 765 height 403
click at [551, 73] on button "Back to Dashboard" at bounding box center [535, 65] width 155 height 23
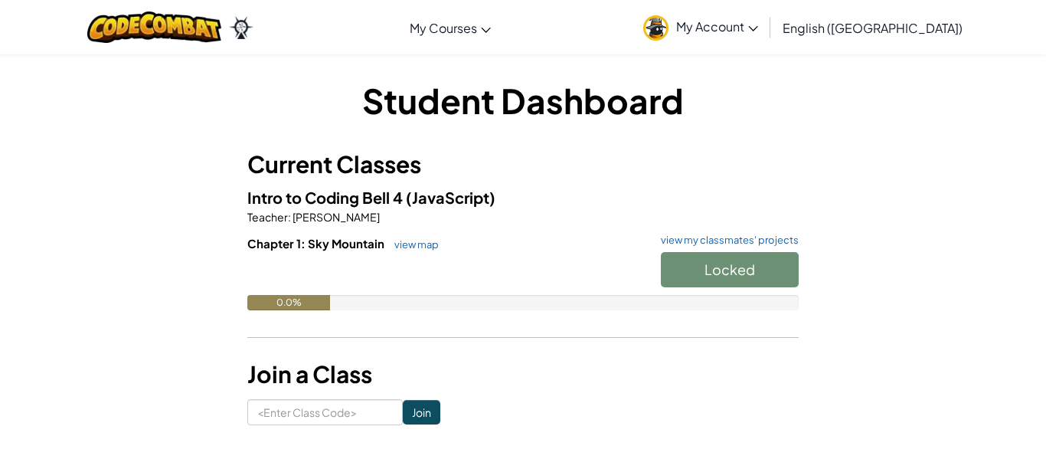
click at [539, 170] on h3 "Current Classes" at bounding box center [522, 164] width 551 height 34
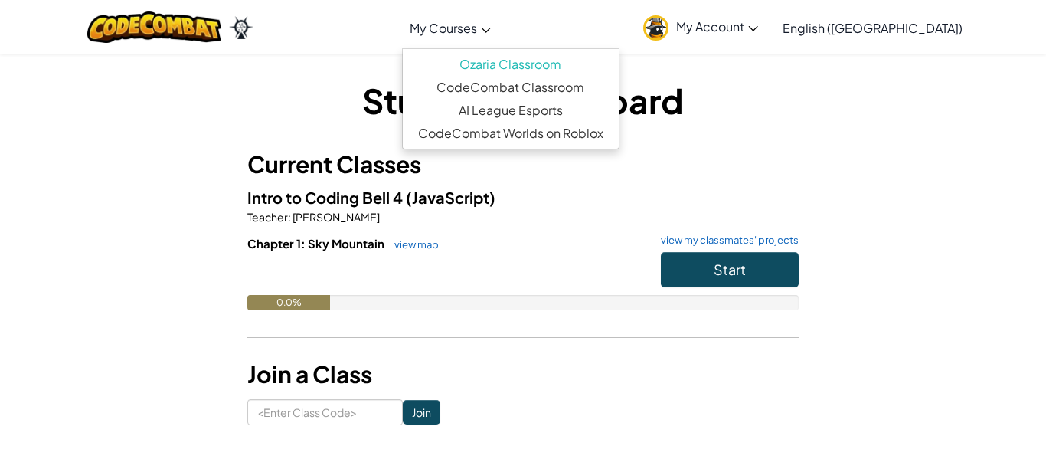
click at [477, 26] on span "My Courses" at bounding box center [443, 28] width 67 height 16
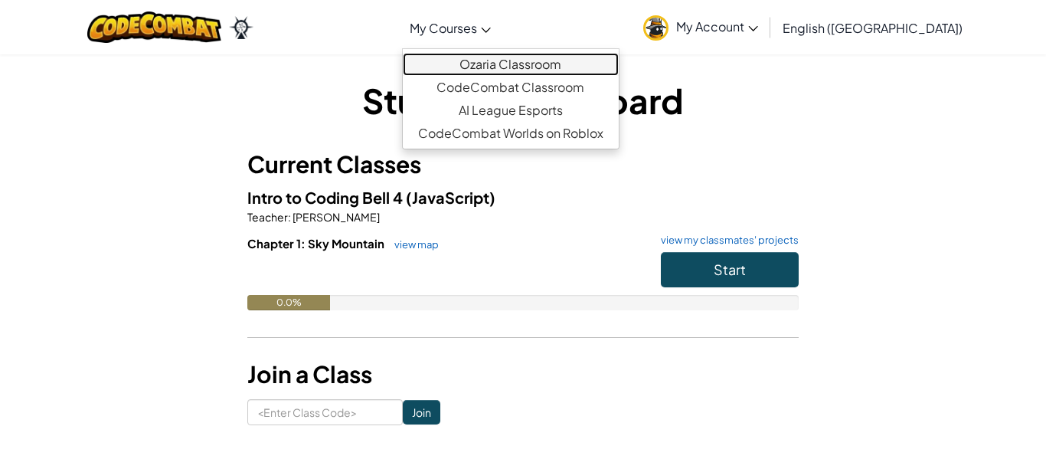
click at [523, 64] on link "Ozaria Classroom" at bounding box center [511, 64] width 216 height 23
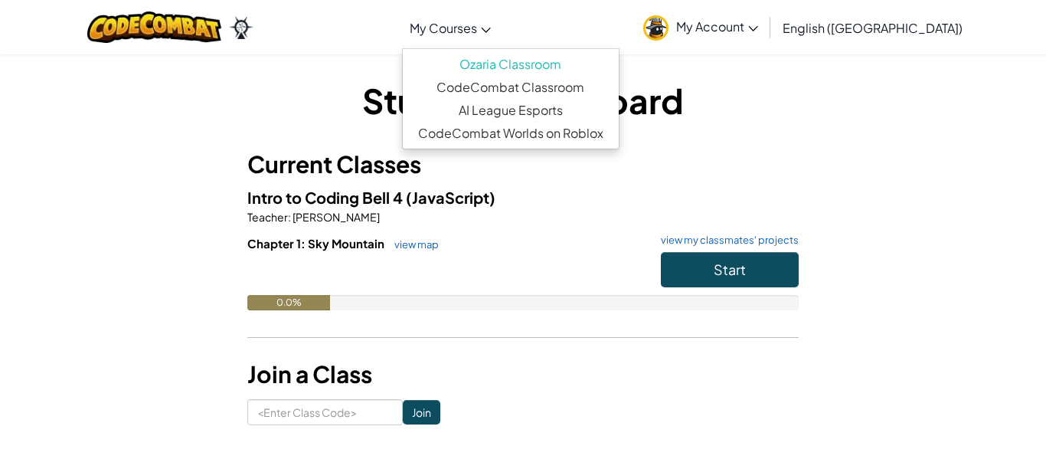
click at [420, 53] on div "Toggle navigation My Courses Ozaria Classroom CodeCombat Classroom AI League Es…" at bounding box center [523, 27] width 1054 height 54
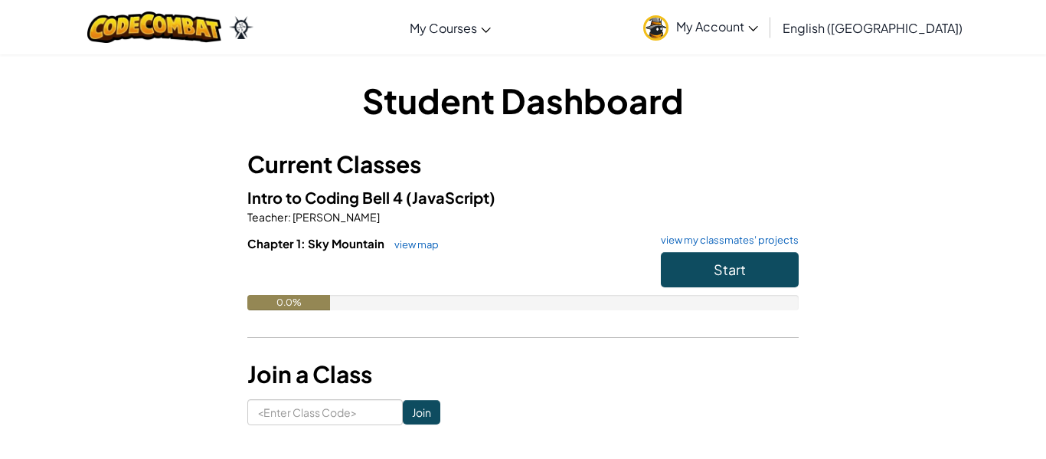
click at [758, 29] on span "My Account" at bounding box center [717, 26] width 82 height 16
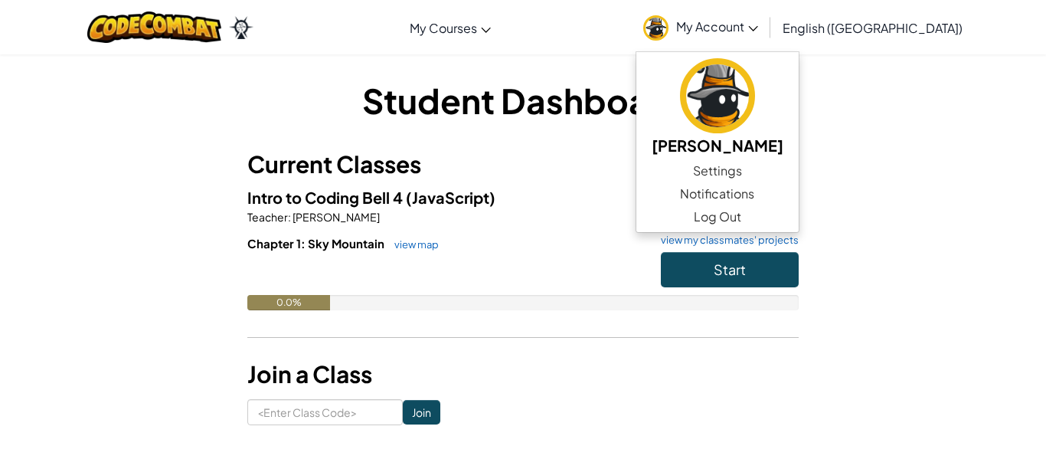
click at [686, 163] on h3 "Current Classes" at bounding box center [522, 164] width 551 height 34
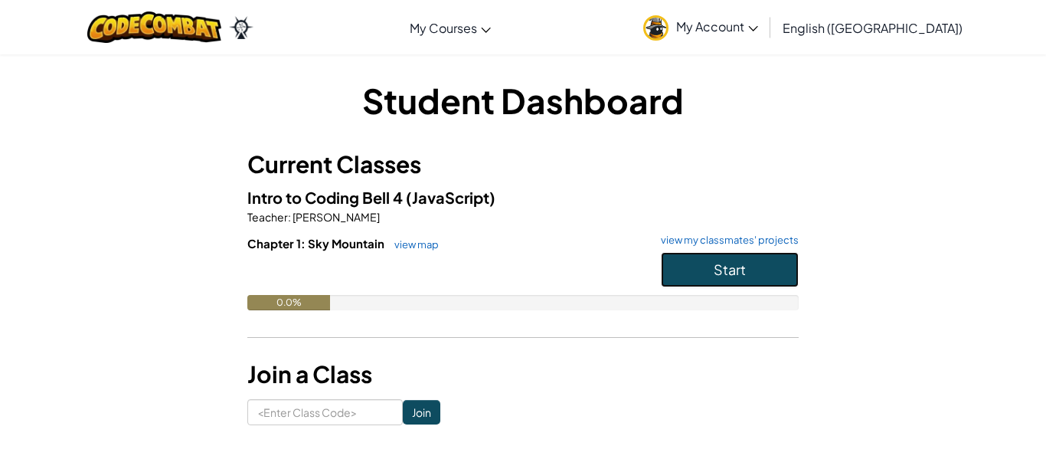
click at [687, 279] on button "Start" at bounding box center [730, 269] width 138 height 35
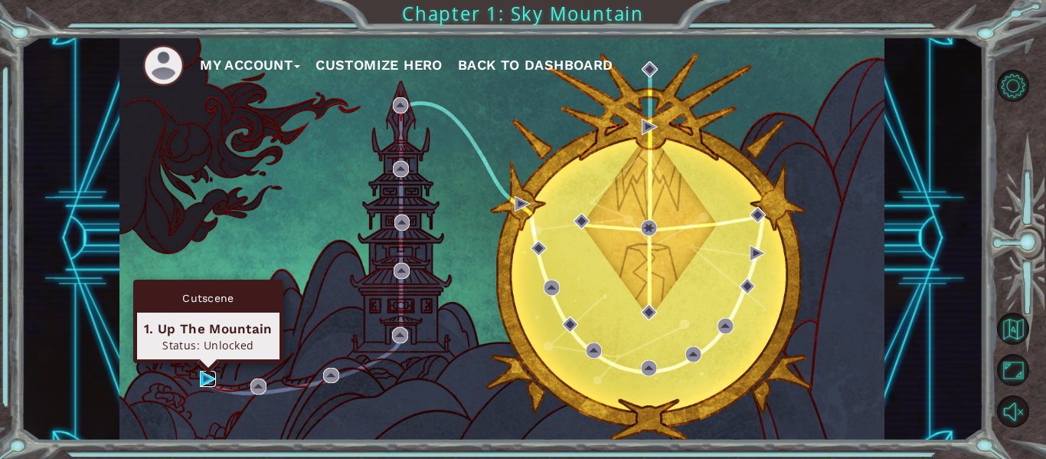
click at [207, 379] on img at bounding box center [208, 379] width 16 height 16
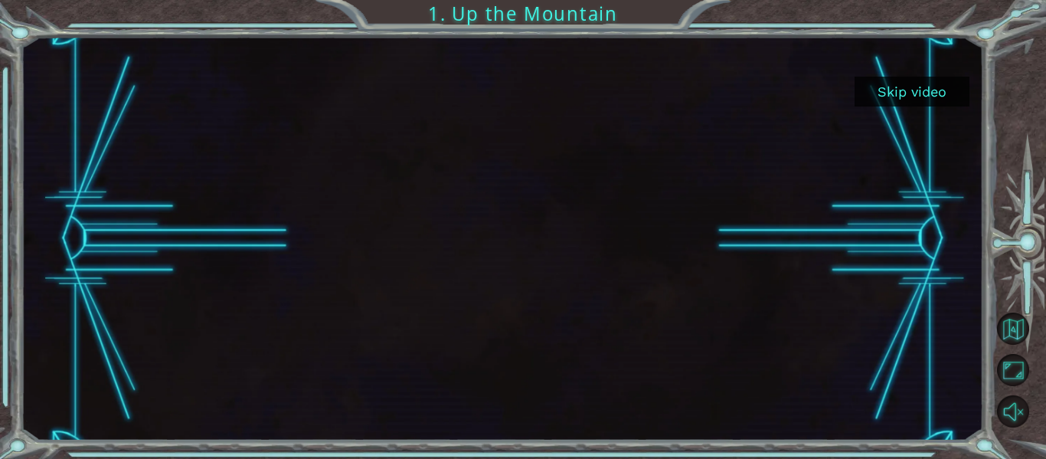
click at [936, 100] on button "Skip video" at bounding box center [911, 92] width 115 height 30
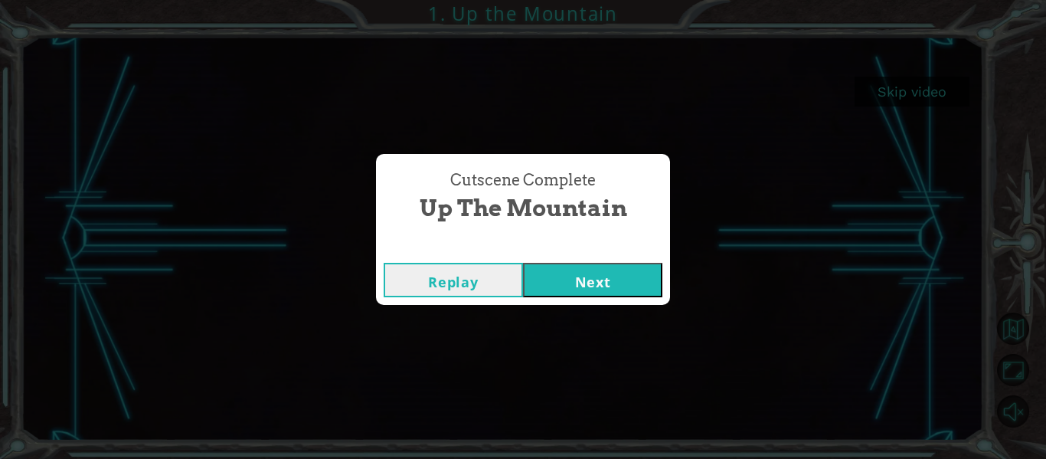
click at [570, 275] on button "Next" at bounding box center [592, 280] width 139 height 34
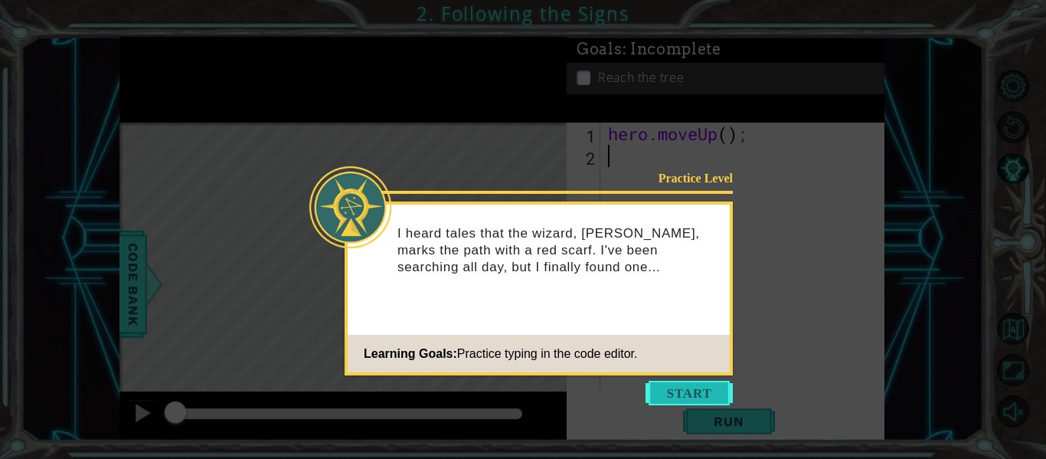
click at [722, 385] on button "Start" at bounding box center [688, 393] width 87 height 25
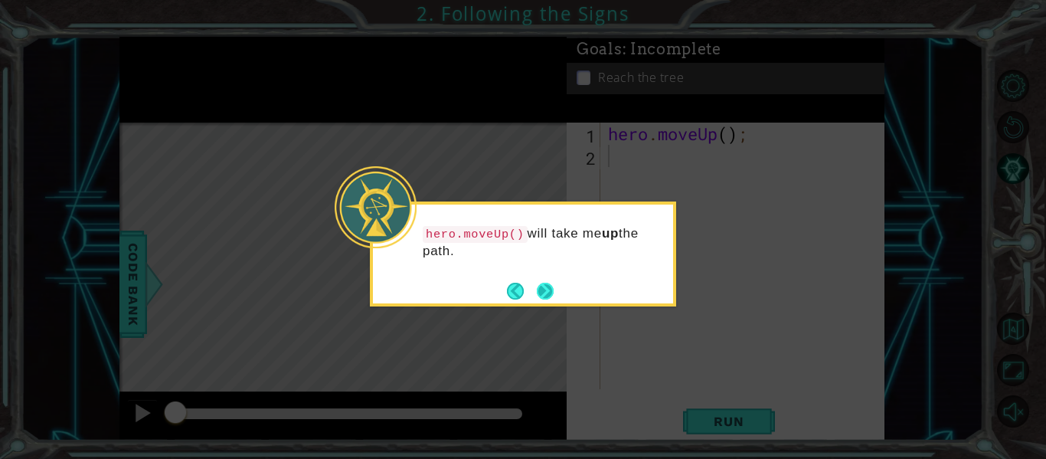
click at [551, 289] on button "Next" at bounding box center [545, 291] width 17 height 17
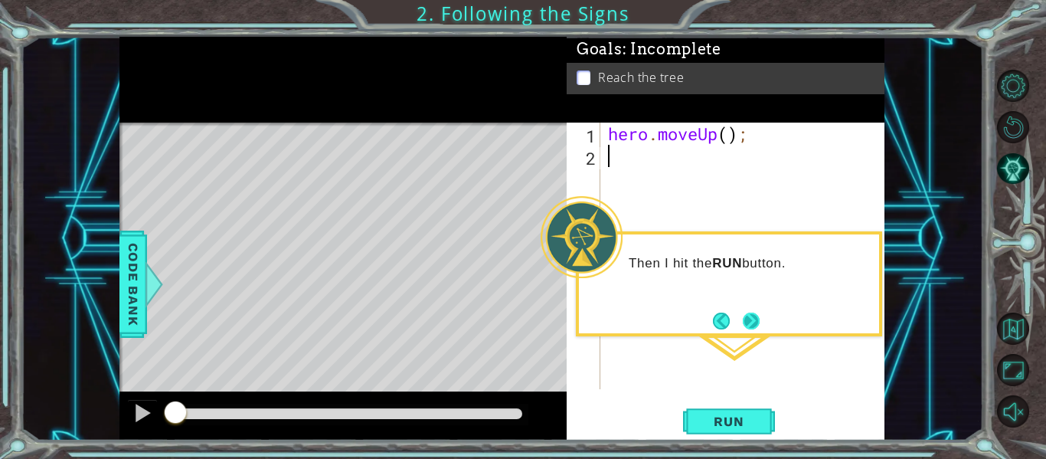
click at [748, 322] on button "Next" at bounding box center [752, 321] width 18 height 18
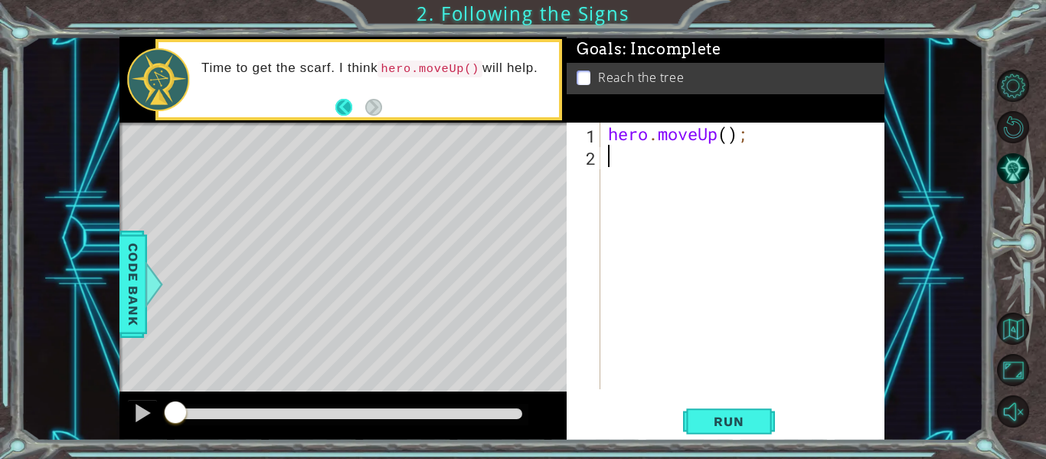
click at [344, 110] on button "Back" at bounding box center [350, 107] width 30 height 17
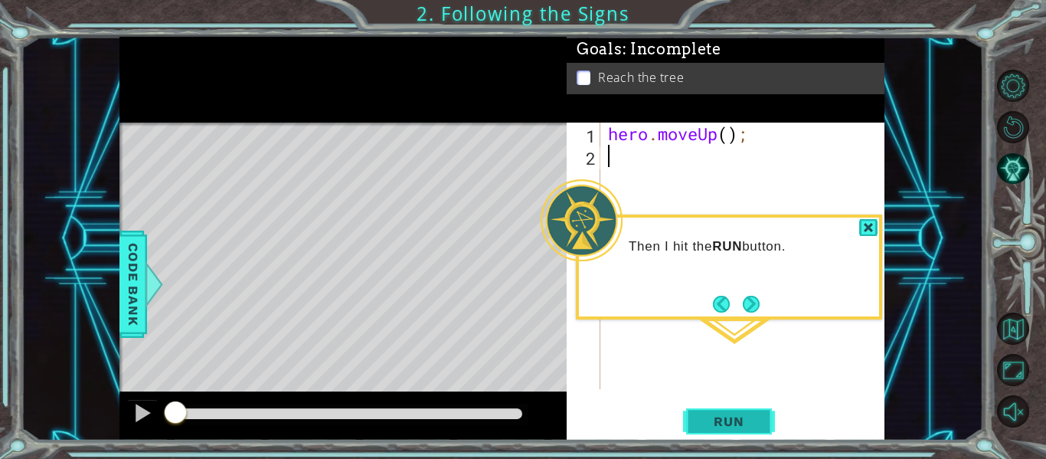
click at [742, 421] on span "Run" at bounding box center [728, 420] width 60 height 15
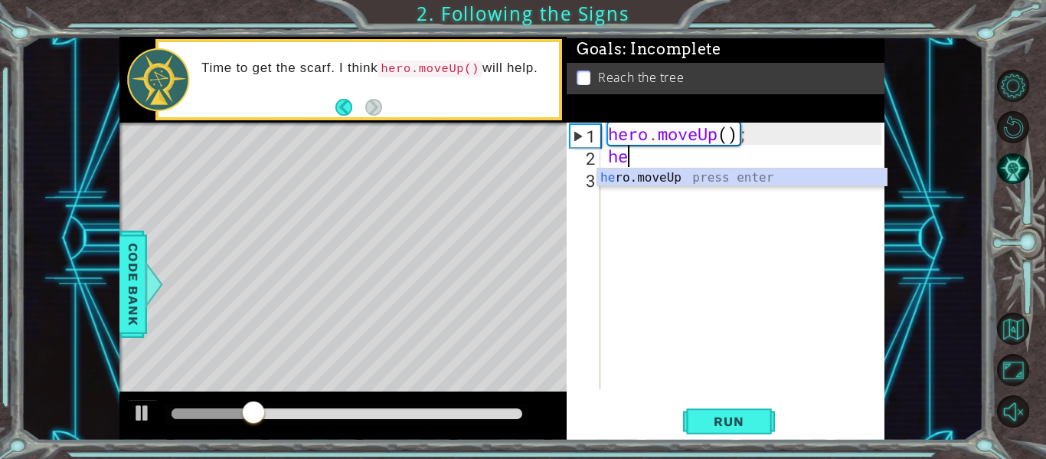
scroll to position [0, 1]
type textarea "hero"
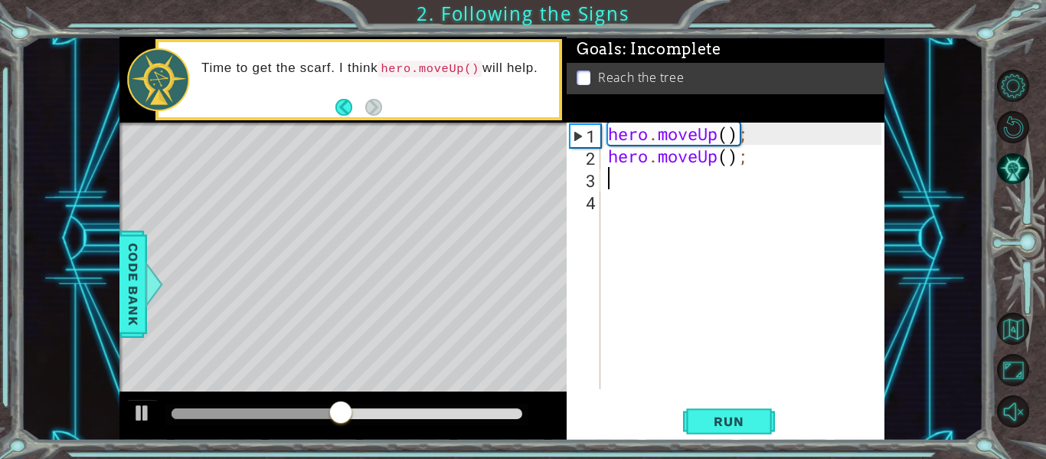
scroll to position [0, 0]
click at [774, 416] on button "Run" at bounding box center [729, 421] width 92 height 31
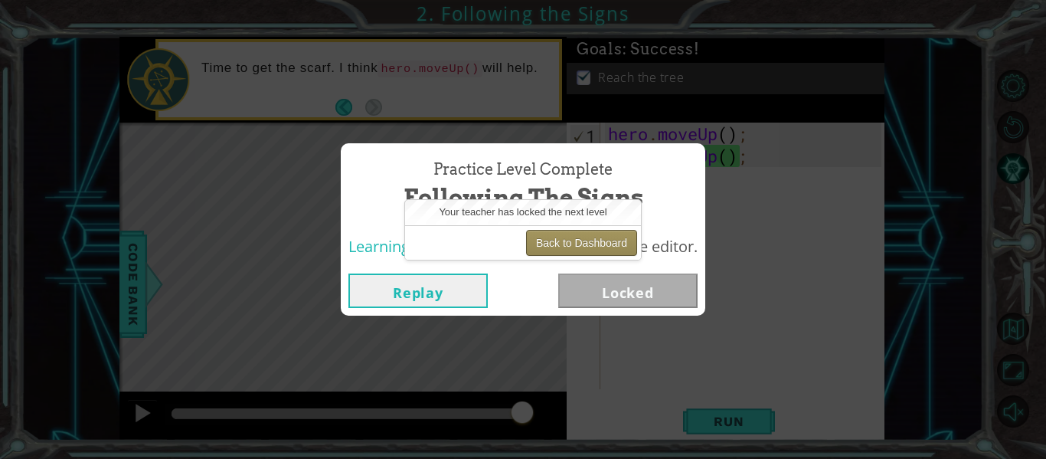
click at [589, 250] on button "Back to Dashboard" at bounding box center [581, 243] width 111 height 26
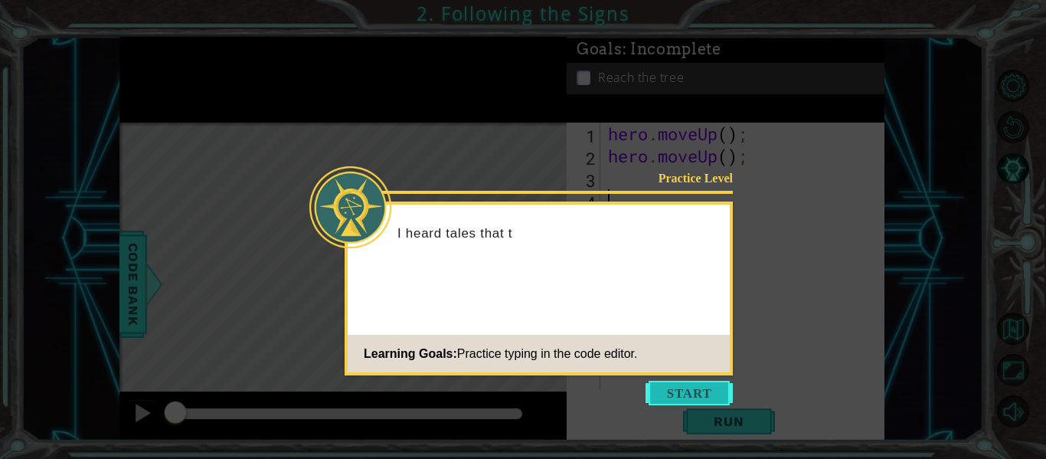
click at [694, 392] on button "Start" at bounding box center [688, 393] width 87 height 25
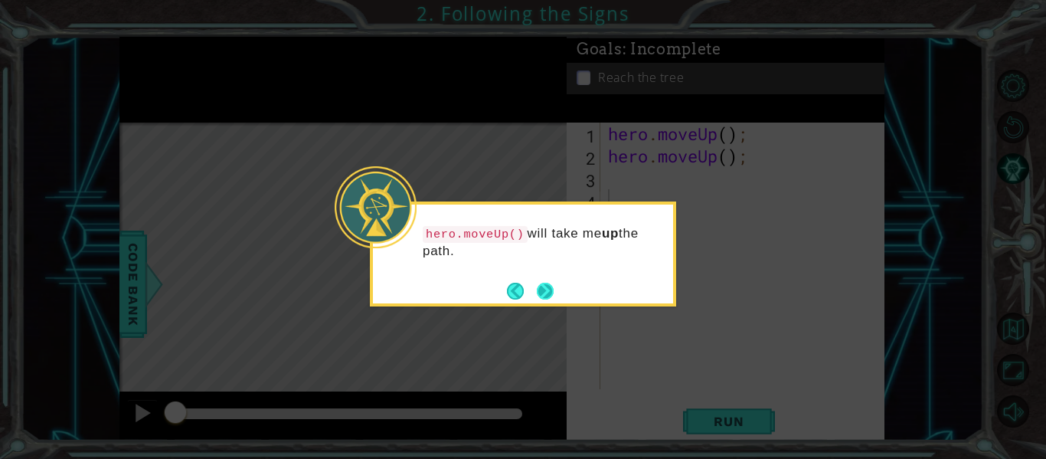
click at [554, 290] on button "Next" at bounding box center [546, 291] width 18 height 18
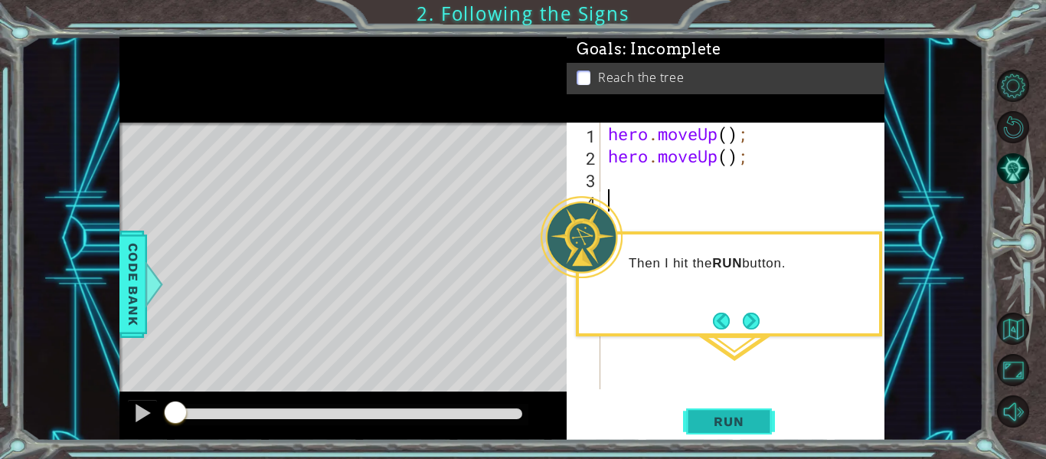
click at [727, 420] on span "Run" at bounding box center [728, 420] width 60 height 15
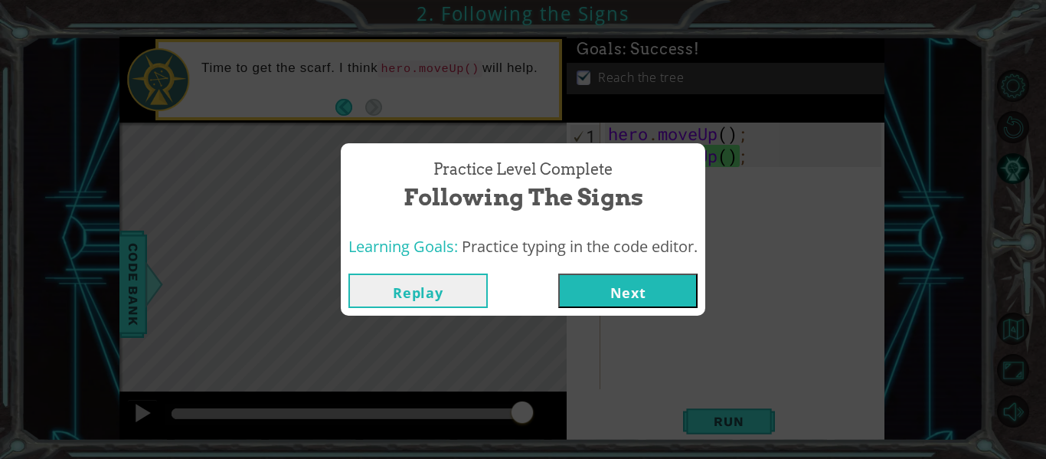
click at [637, 284] on button "Next" at bounding box center [627, 290] width 139 height 34
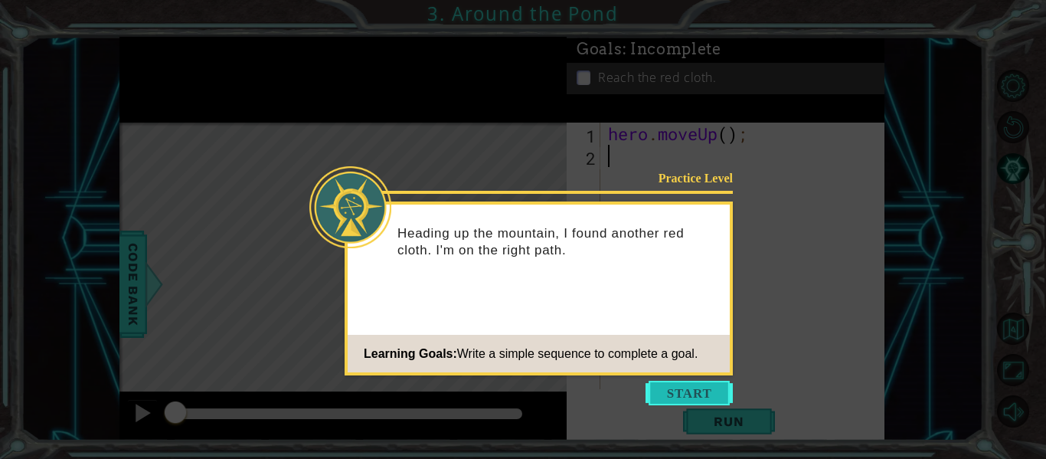
click at [705, 391] on button "Start" at bounding box center [688, 393] width 87 height 25
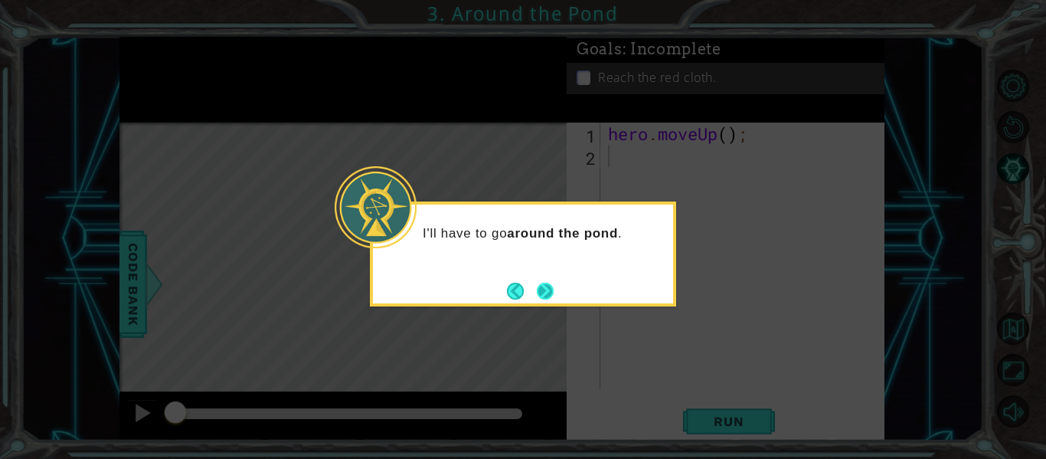
click at [541, 284] on button "Next" at bounding box center [545, 290] width 19 height 19
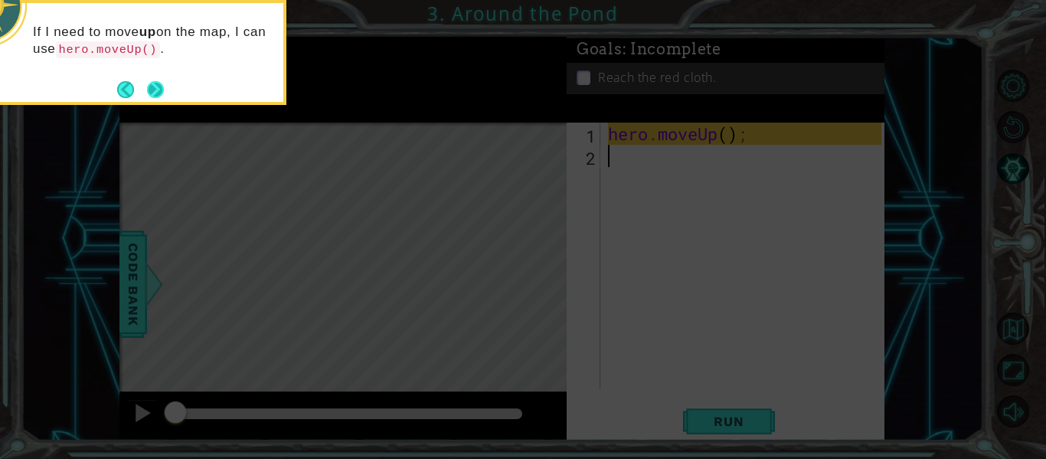
click at [145, 81] on button "Back" at bounding box center [132, 89] width 30 height 17
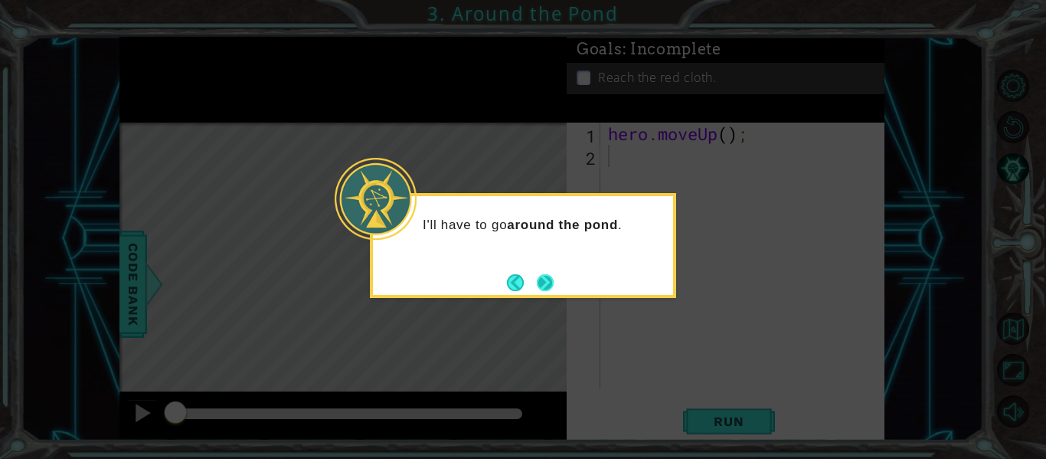
click at [539, 274] on button "Next" at bounding box center [545, 282] width 17 height 17
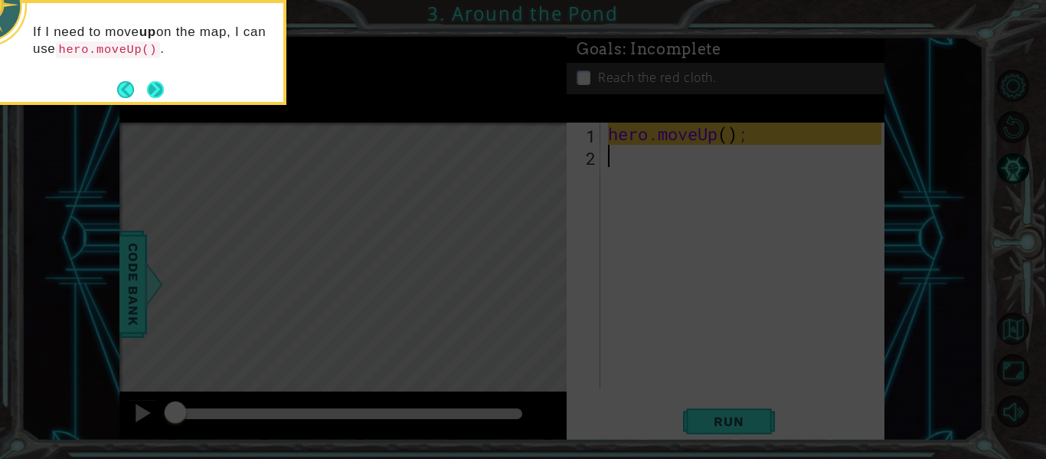
click at [159, 89] on button "Next" at bounding box center [155, 89] width 21 height 21
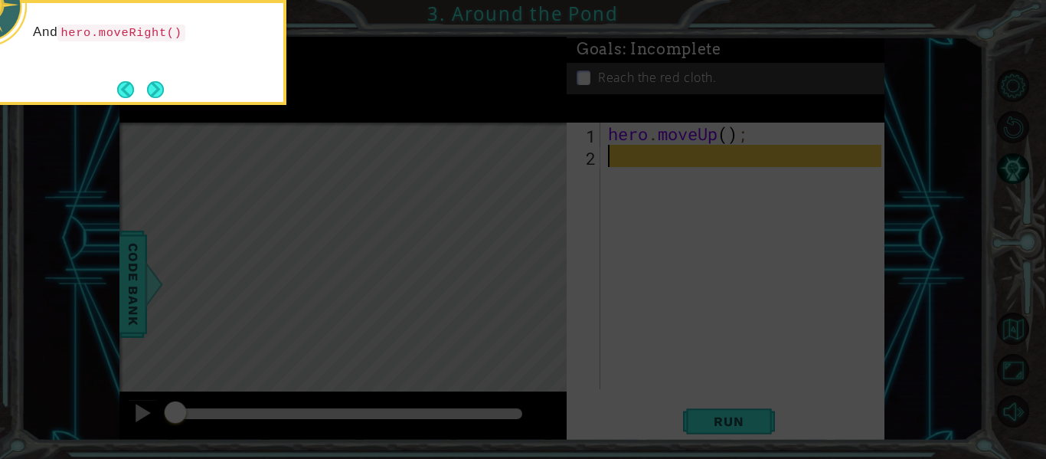
click at [159, 89] on button "Next" at bounding box center [155, 89] width 21 height 21
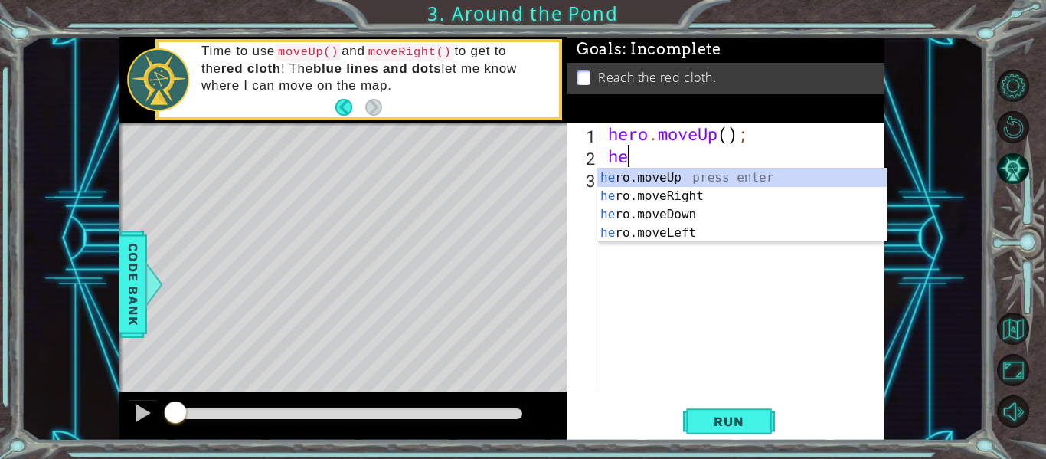
type textarea "her"
click at [713, 201] on div "her o.moveUp press enter her o.moveRight press enter her o.moveDown press enter…" at bounding box center [741, 223] width 289 height 110
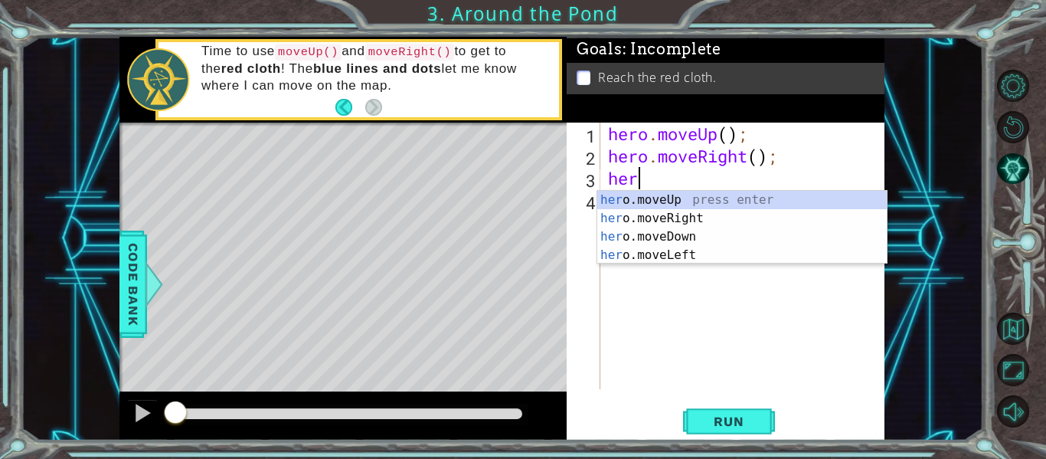
type textarea "hero"
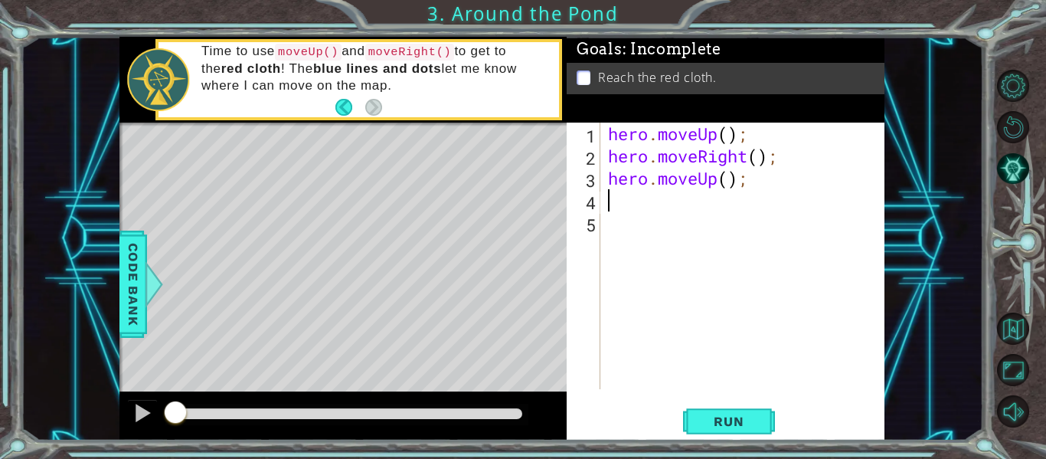
scroll to position [0, 0]
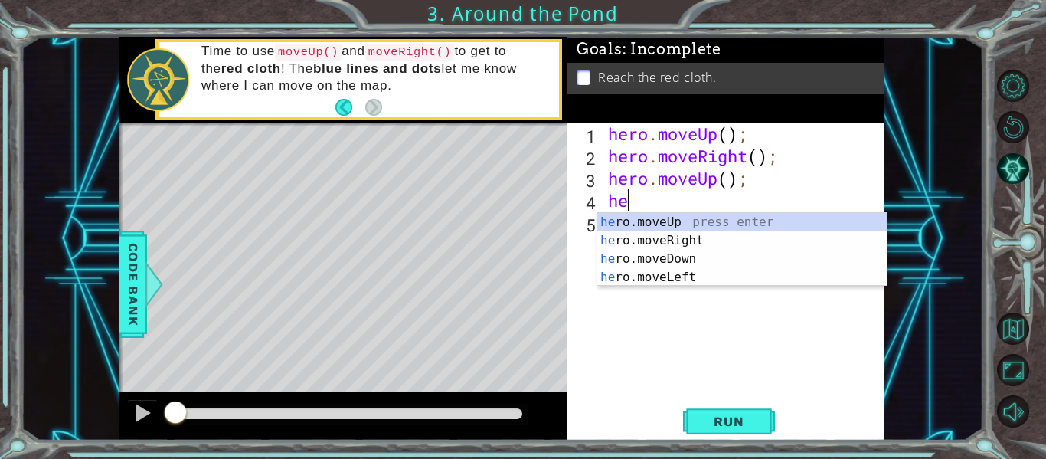
type textarea "her"
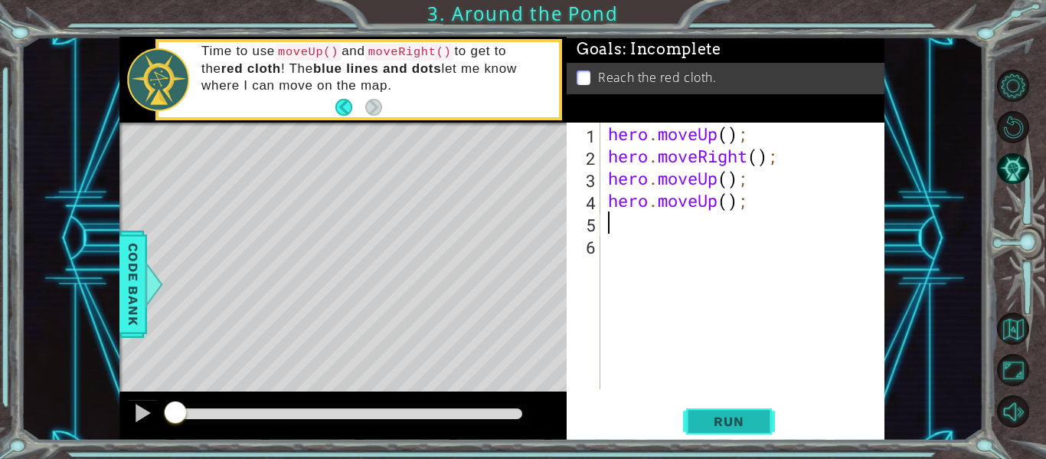
click at [733, 430] on button "Run" at bounding box center [729, 421] width 92 height 31
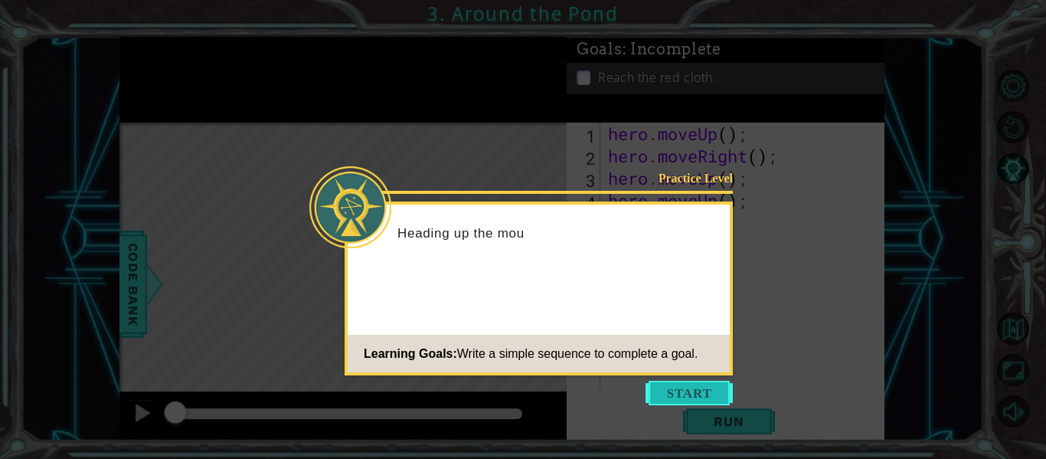
click at [720, 397] on button "Start" at bounding box center [688, 393] width 87 height 25
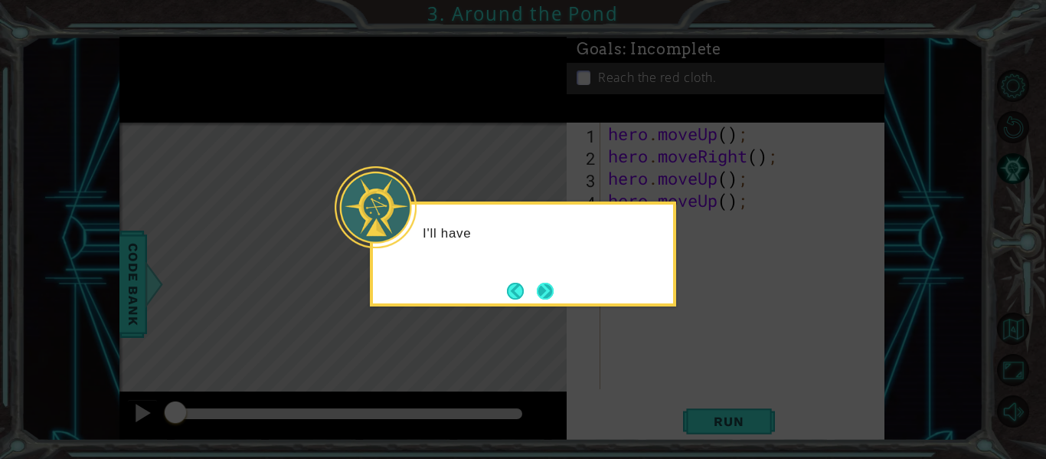
click at [552, 296] on button "Next" at bounding box center [545, 290] width 25 height 25
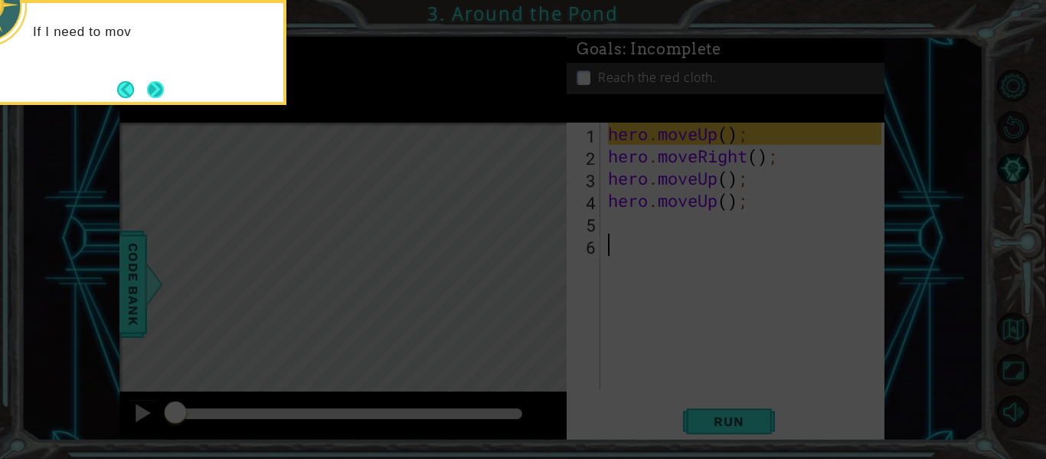
click at [163, 98] on button "Next" at bounding box center [155, 89] width 17 height 17
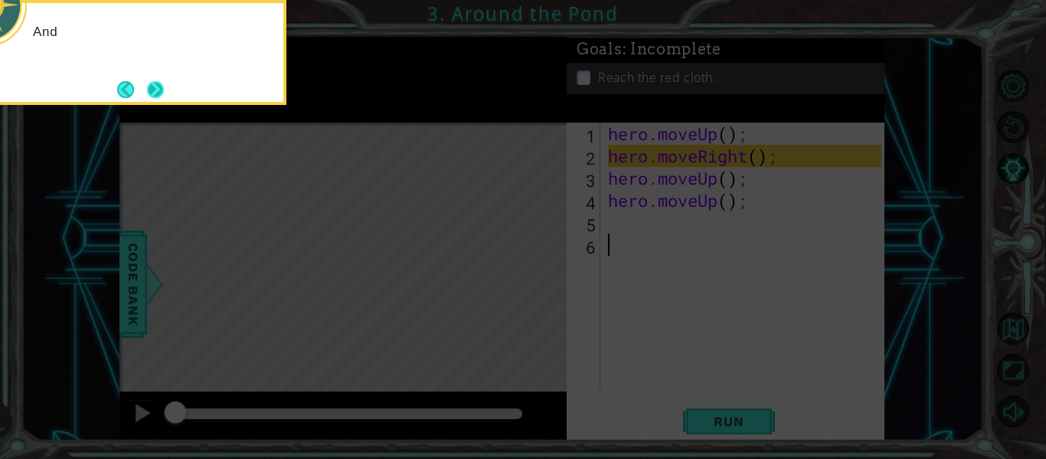
click at [155, 90] on button "Next" at bounding box center [155, 89] width 18 height 18
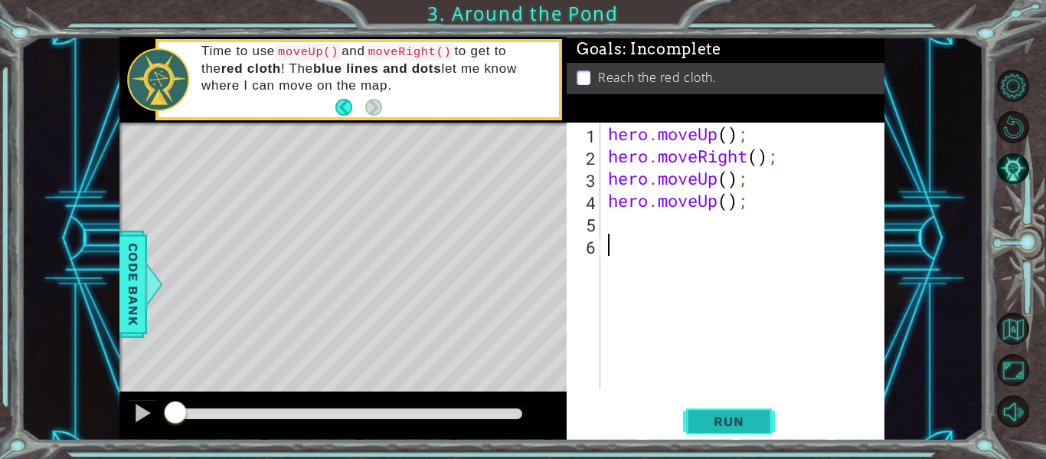
click at [737, 427] on span "Run" at bounding box center [728, 420] width 60 height 15
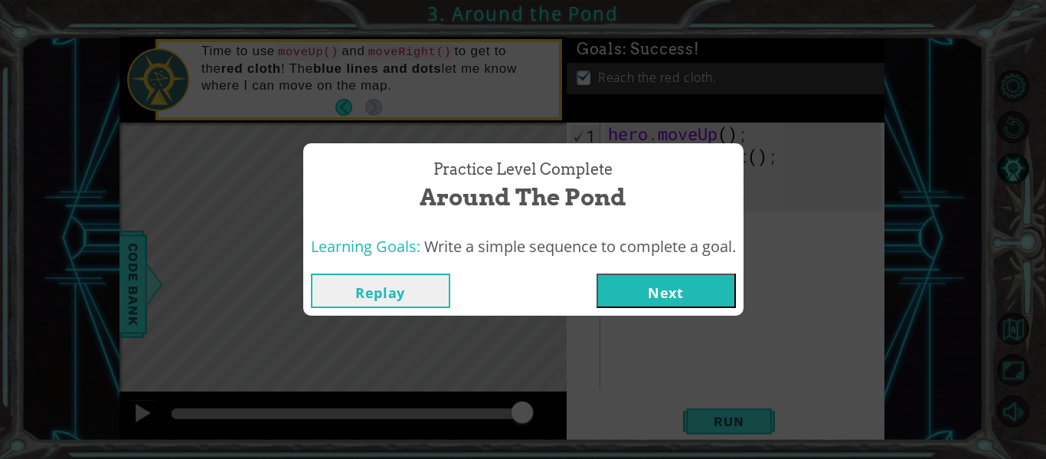
click at [719, 295] on button "Next" at bounding box center [665, 290] width 139 height 34
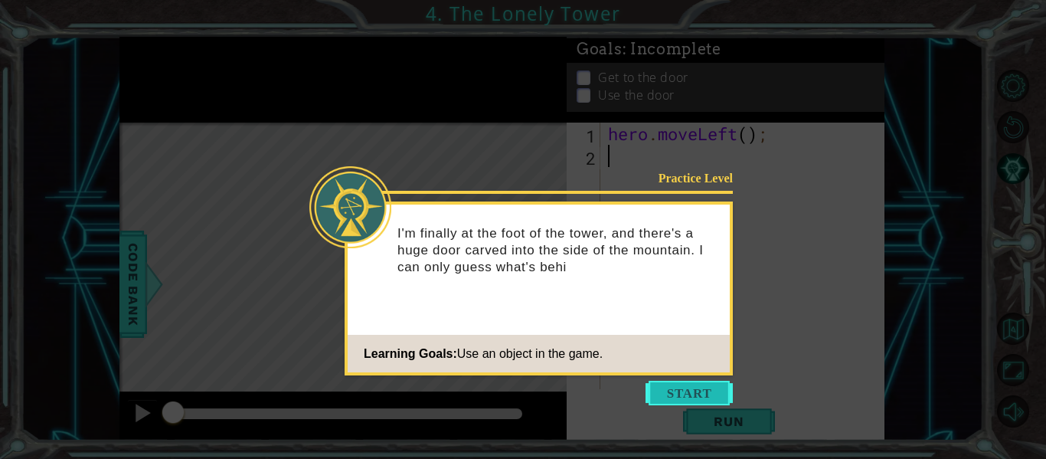
click at [684, 392] on button "Start" at bounding box center [688, 393] width 87 height 25
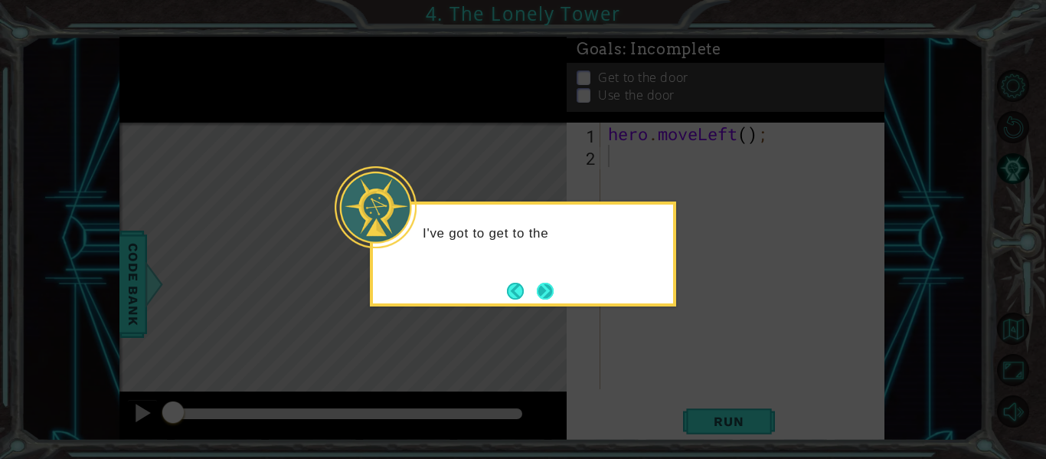
click at [554, 299] on button "Next" at bounding box center [544, 290] width 27 height 27
click at [552, 295] on button "Next" at bounding box center [544, 290] width 21 height 21
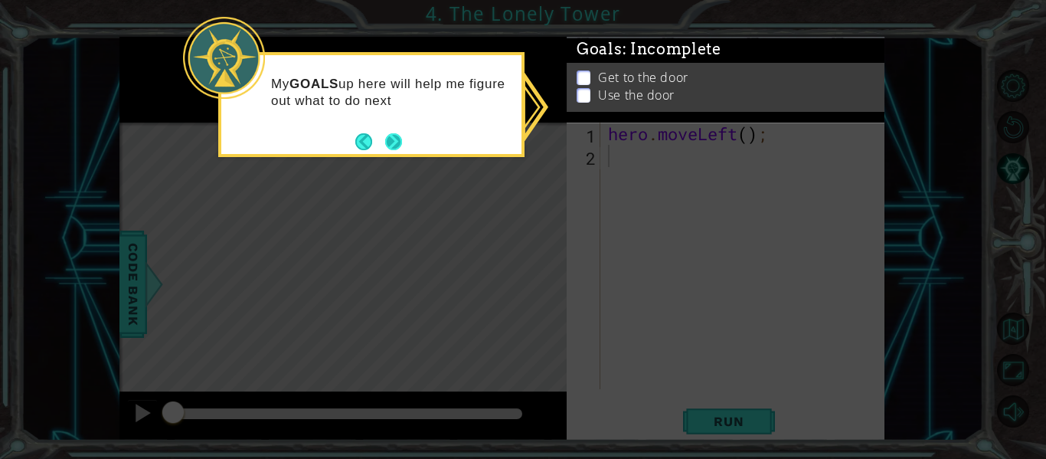
click at [398, 139] on button "Next" at bounding box center [393, 141] width 24 height 24
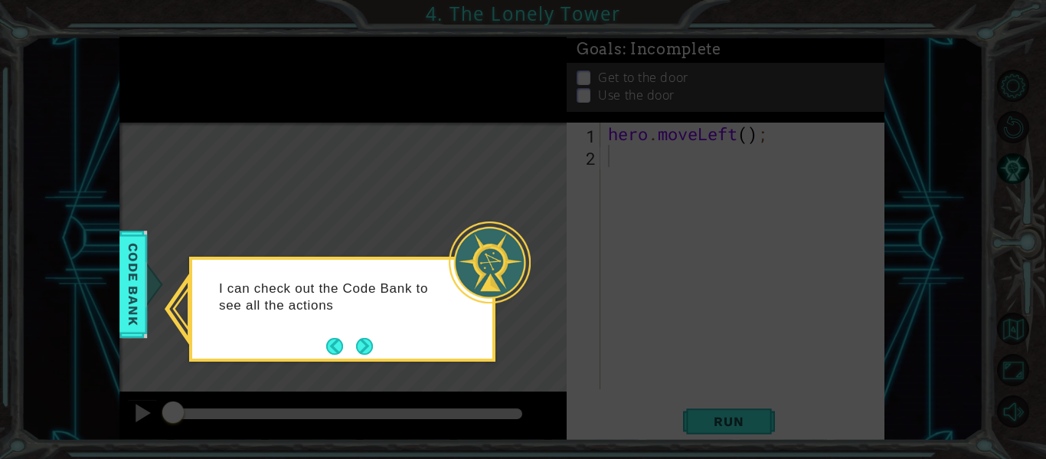
click at [324, 415] on icon at bounding box center [523, 229] width 1046 height 459
click at [373, 347] on button "Next" at bounding box center [365, 346] width 28 height 28
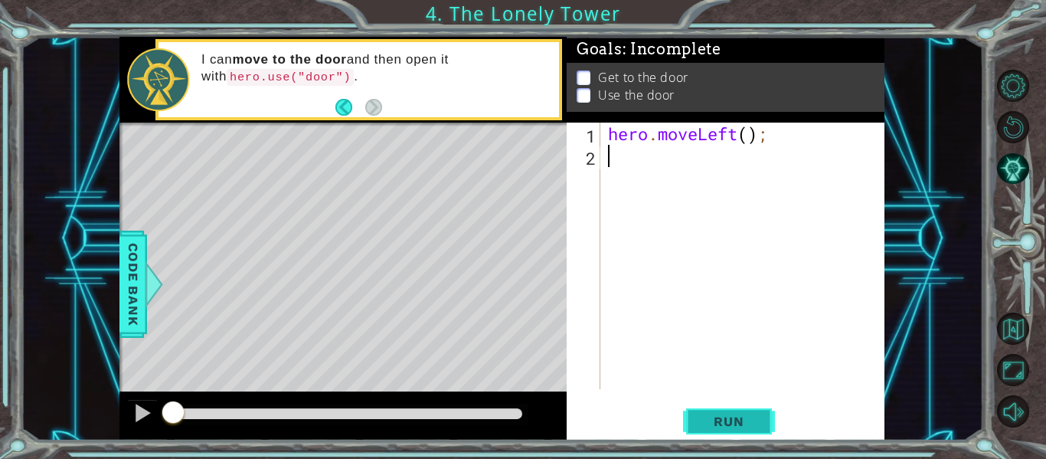
click at [747, 429] on span "Run" at bounding box center [728, 420] width 60 height 15
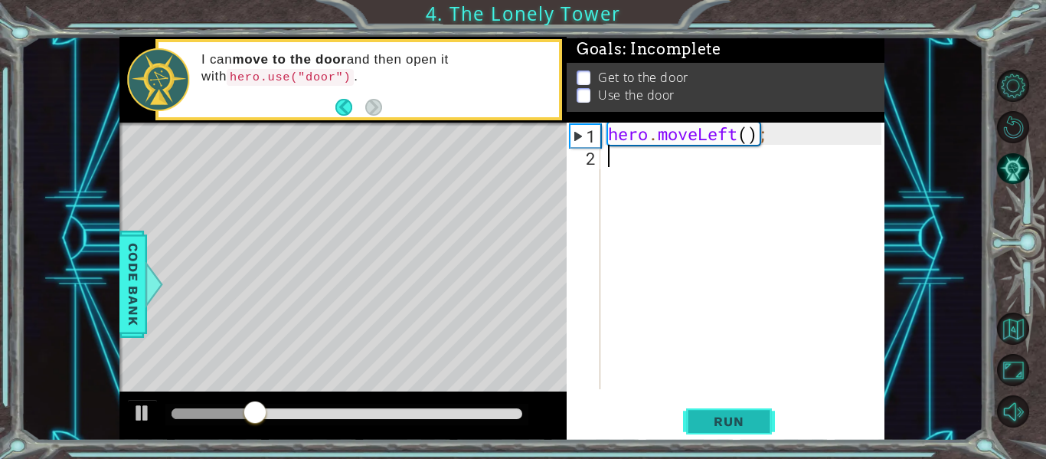
type textarea "m"
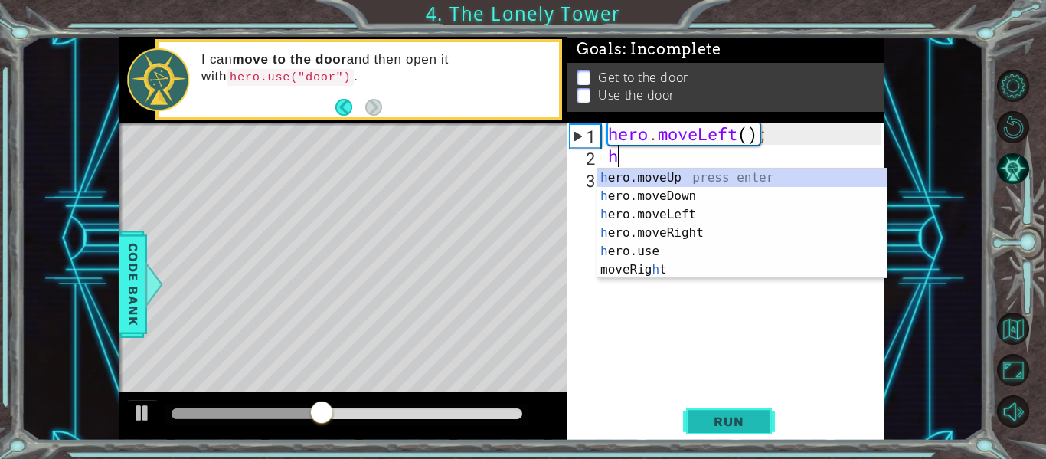
type textarea "he"
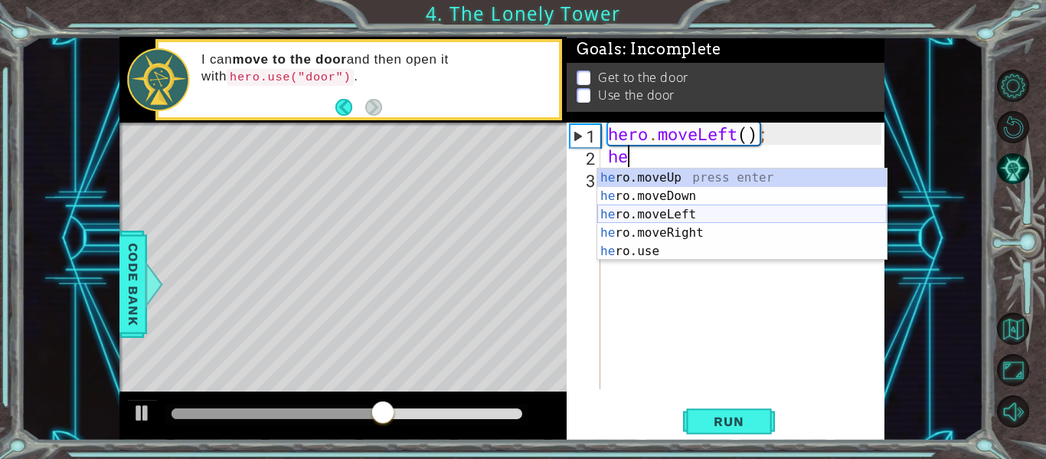
click at [680, 211] on div "he ro.moveUp press enter he ro.moveDown press enter he ro.moveLeft press enter …" at bounding box center [741, 232] width 289 height 129
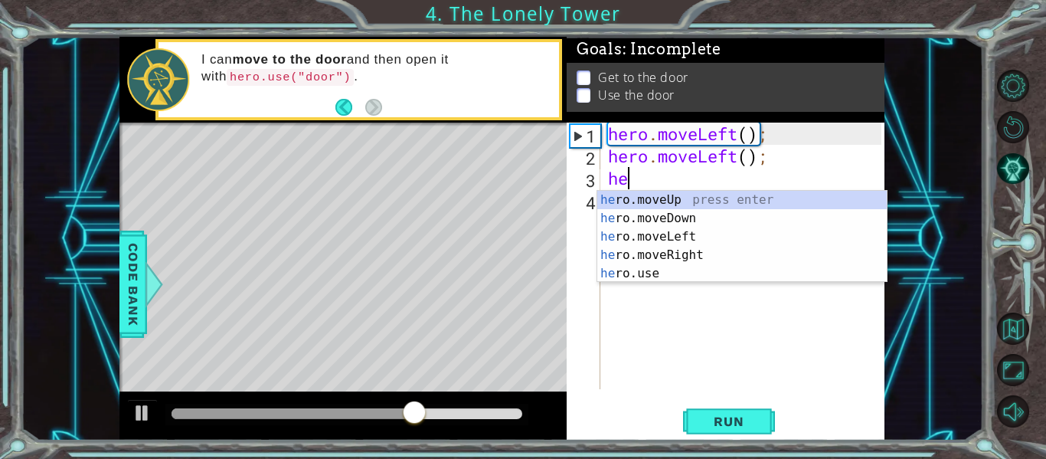
scroll to position [0, 1]
type textarea "hero"
click at [694, 200] on div "hero .moveUp press enter hero .moveDown press enter hero .moveLeft press enter …" at bounding box center [741, 255] width 289 height 129
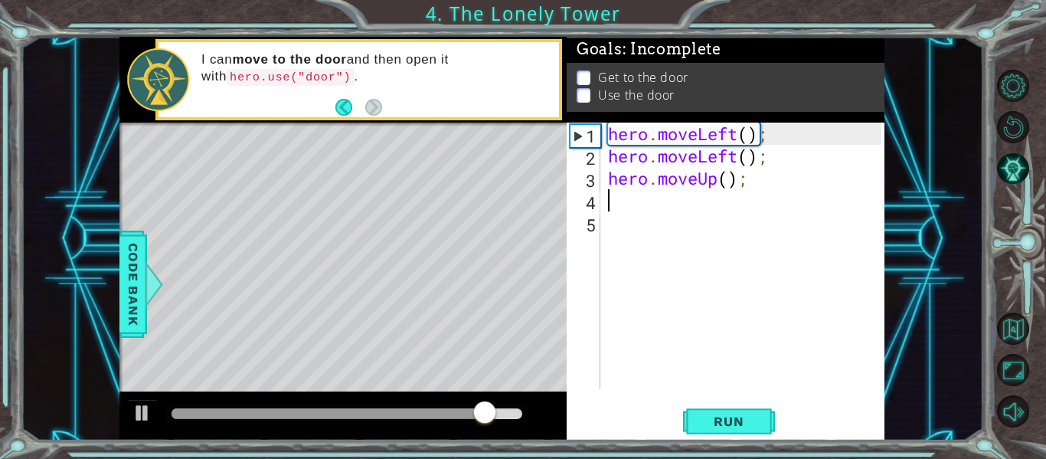
type textarea "m"
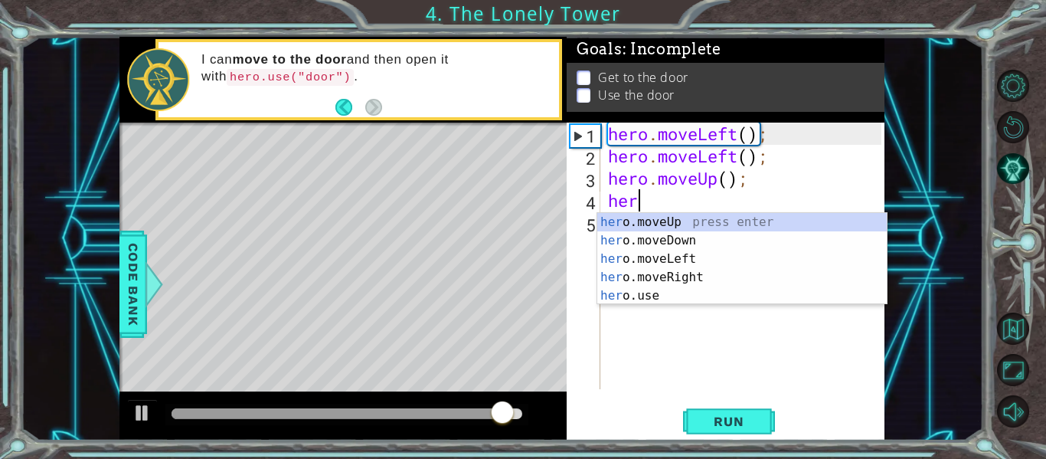
scroll to position [0, 1]
type textarea "hero"
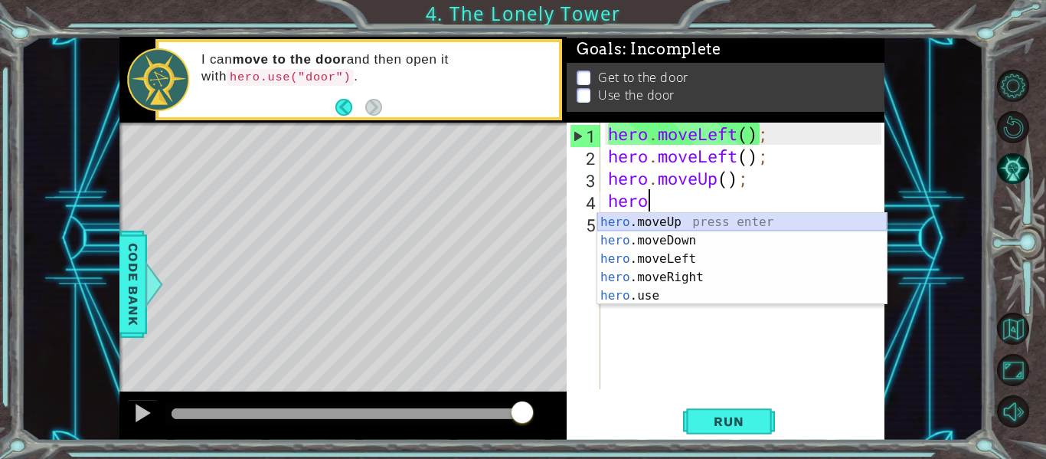
click at [691, 227] on div "hero .moveUp press enter hero .moveDown press enter hero .moveLeft press enter …" at bounding box center [741, 277] width 289 height 129
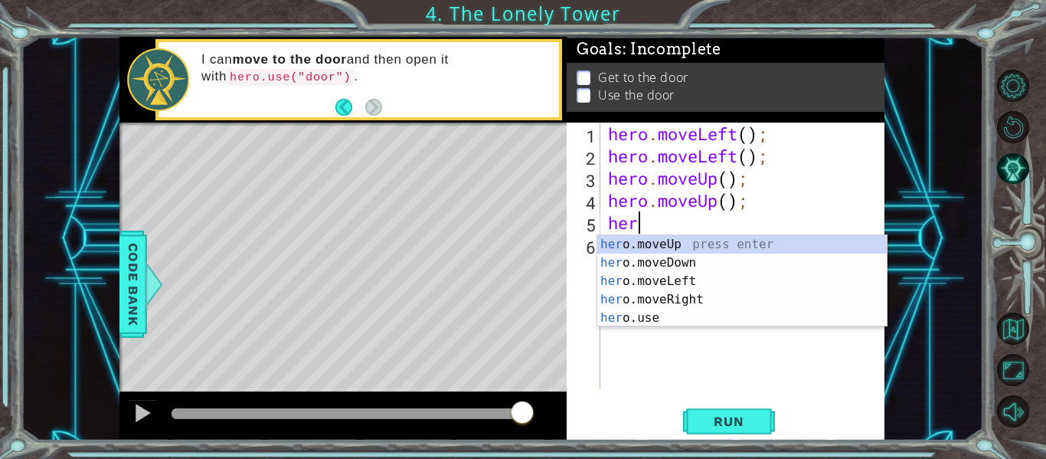
type textarea "hero"
click at [720, 300] on div "hero .moveUp press enter hero .moveDown press enter hero .moveLeft press enter …" at bounding box center [741, 299] width 289 height 129
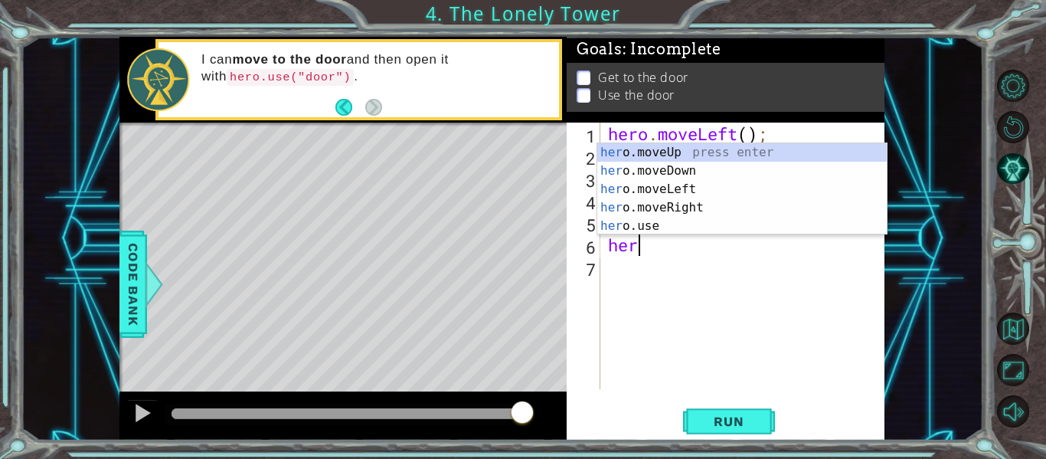
type textarea "hero"
click at [678, 204] on div "hero .moveUp press enter hero .moveDown press enter hero .moveLeft press enter …" at bounding box center [741, 207] width 289 height 129
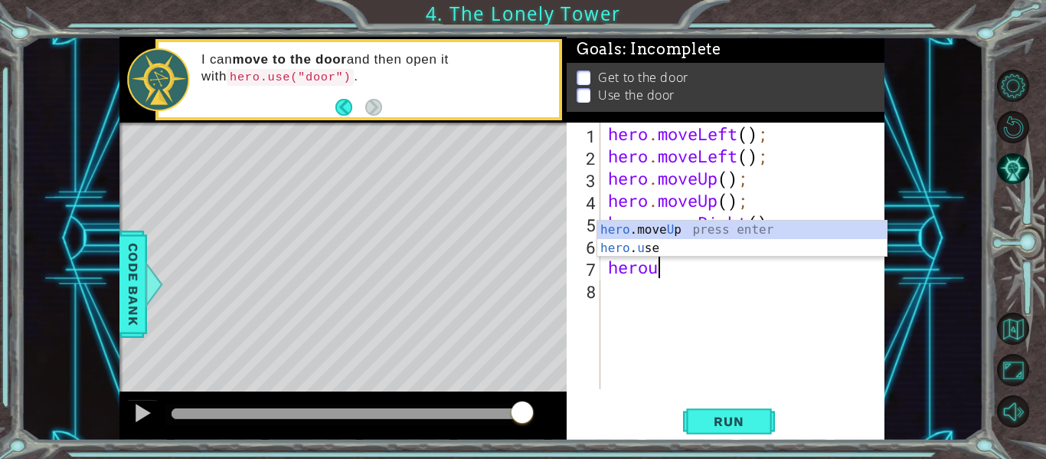
scroll to position [0, 2]
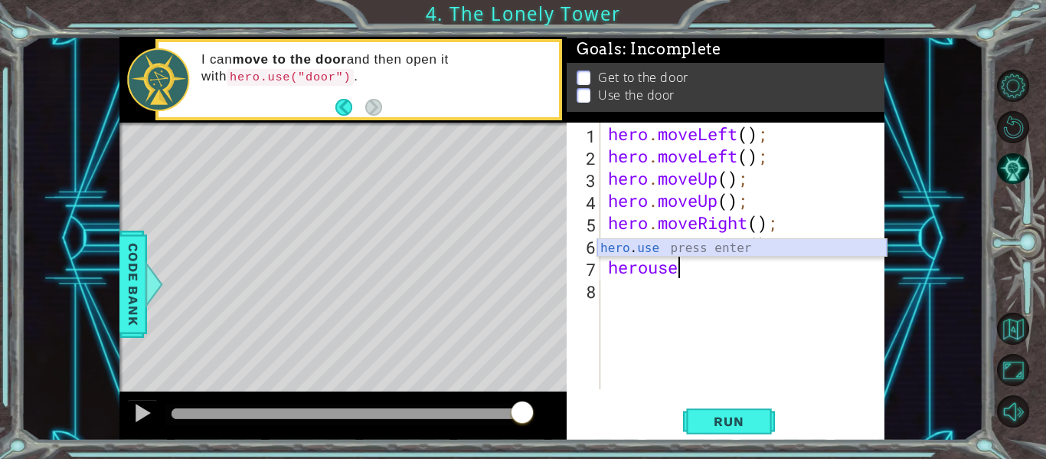
click at [656, 248] on div "hero . use press enter" at bounding box center [741, 266] width 289 height 55
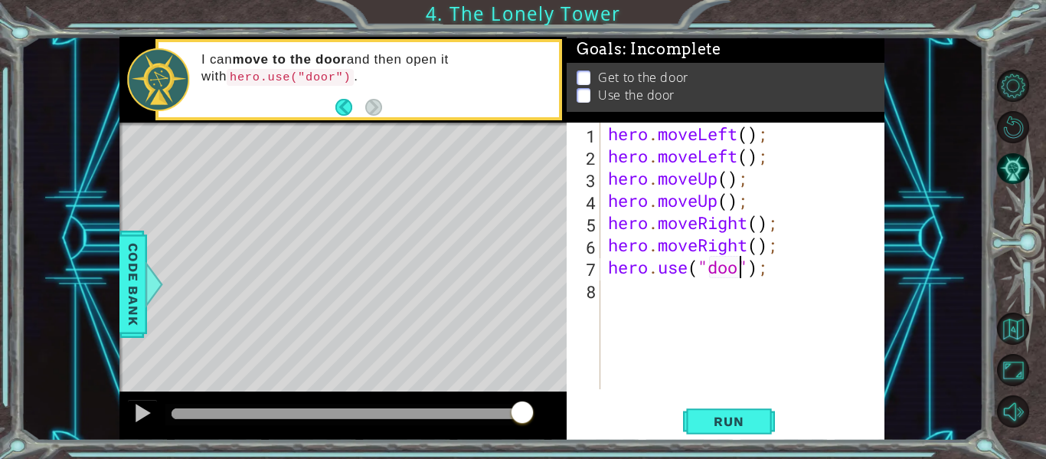
type textarea "hero.use("door");"
click at [681, 310] on div "hero . moveLeft ( ) ; hero . moveLeft ( ) ; hero . moveUp ( ) ; hero . moveUp (…" at bounding box center [747, 278] width 284 height 311
click at [756, 295] on div "hero . moveLeft ( ) ; hero . moveLeft ( ) ; hero . moveUp ( ) ; hero . moveUp (…" at bounding box center [747, 278] width 284 height 311
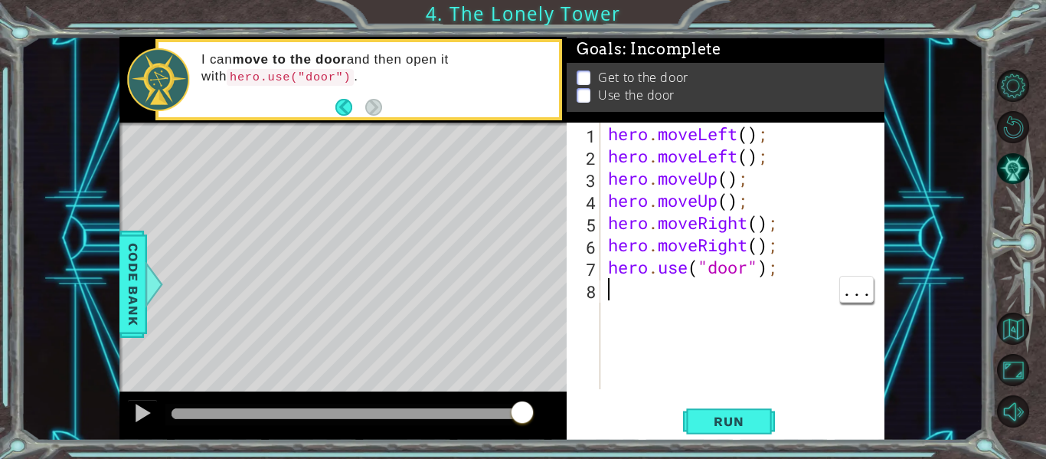
click at [778, 275] on div "hero . moveLeft ( ) ; hero . moveLeft ( ) ; hero . moveUp ( ) ; hero . moveUp (…" at bounding box center [747, 278] width 284 height 311
click at [772, 265] on div "hero . moveLeft ( ) ; hero . moveLeft ( ) ; hero . moveUp ( ) ; hero . moveUp (…" at bounding box center [747, 278] width 284 height 311
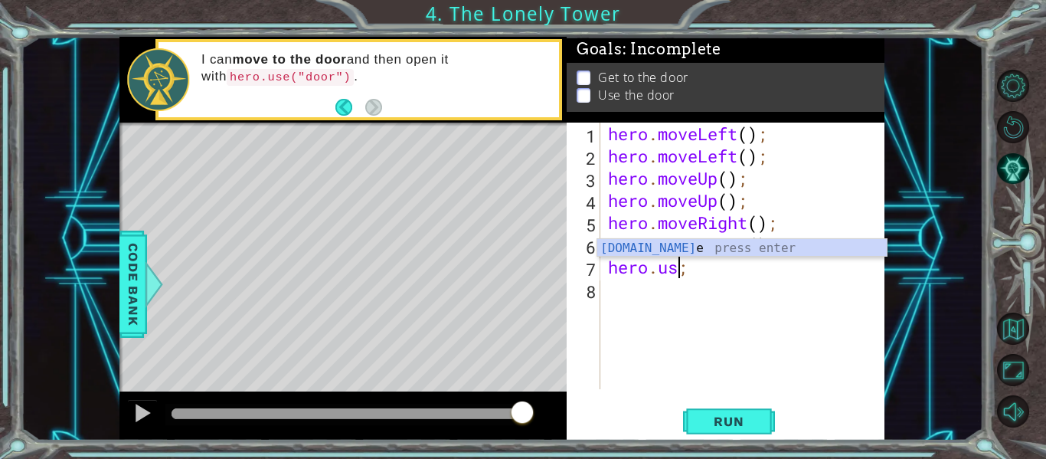
type textarea "her;"
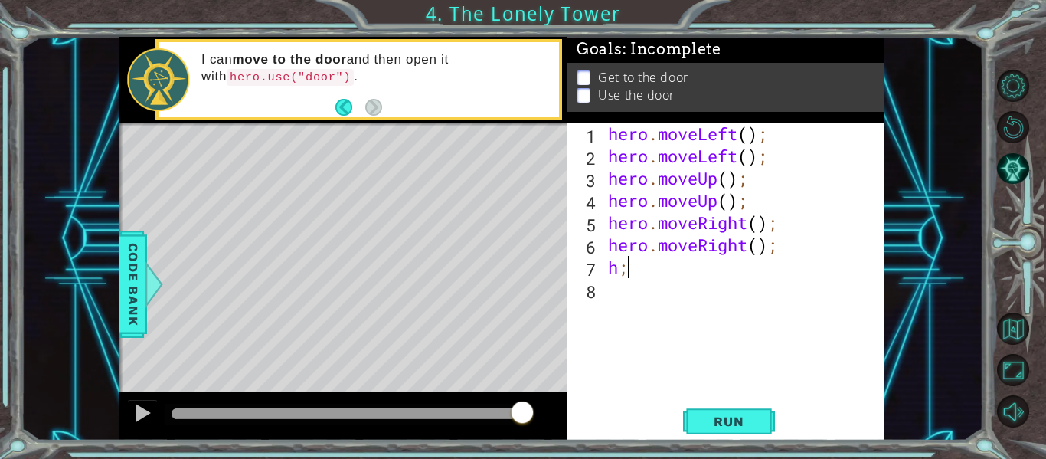
type textarea "h"
click at [760, 418] on button "Run" at bounding box center [729, 421] width 92 height 31
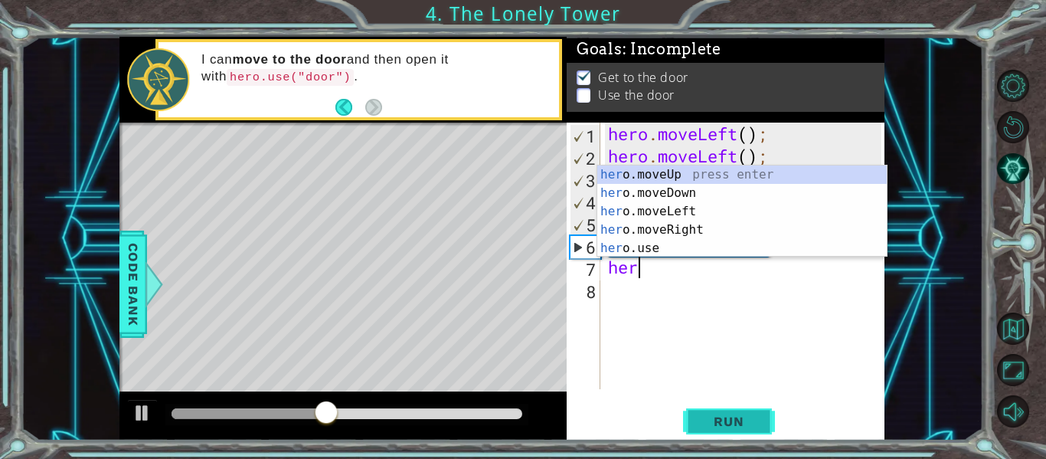
scroll to position [0, 1]
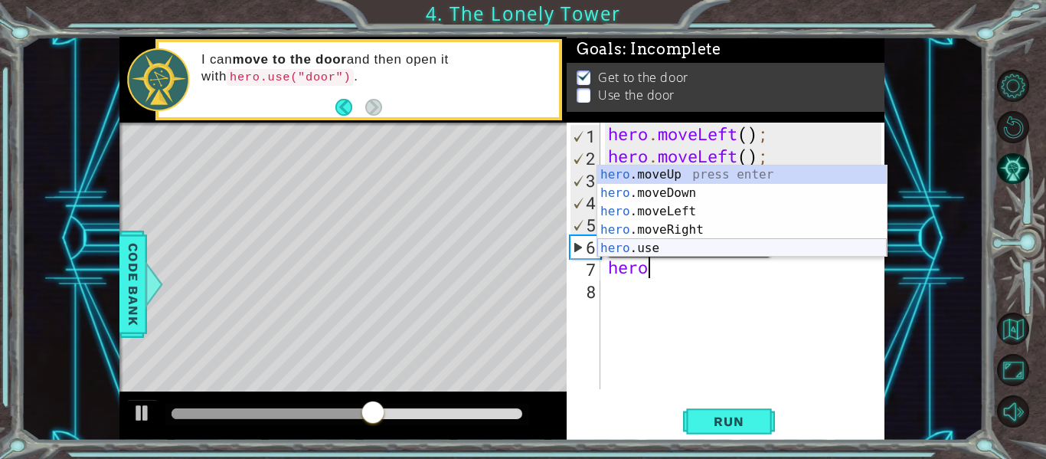
click at [642, 242] on div "hero .moveUp press enter hero .moveDown press enter hero .moveLeft press enter …" at bounding box center [741, 229] width 289 height 129
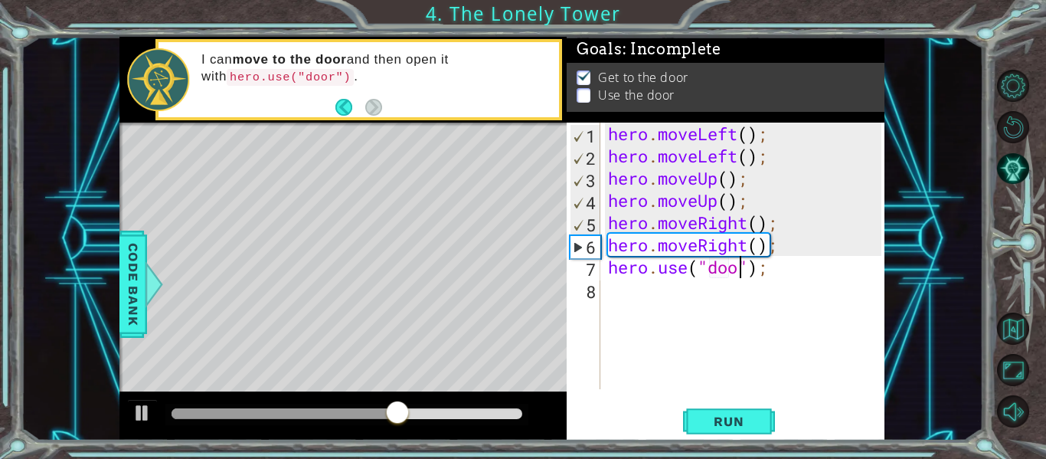
type textarea "hero.use("door");"
click at [830, 365] on div "hero . moveLeft ( ) ; hero . moveLeft ( ) ; hero . moveUp ( ) ; hero . moveUp (…" at bounding box center [747, 278] width 284 height 311
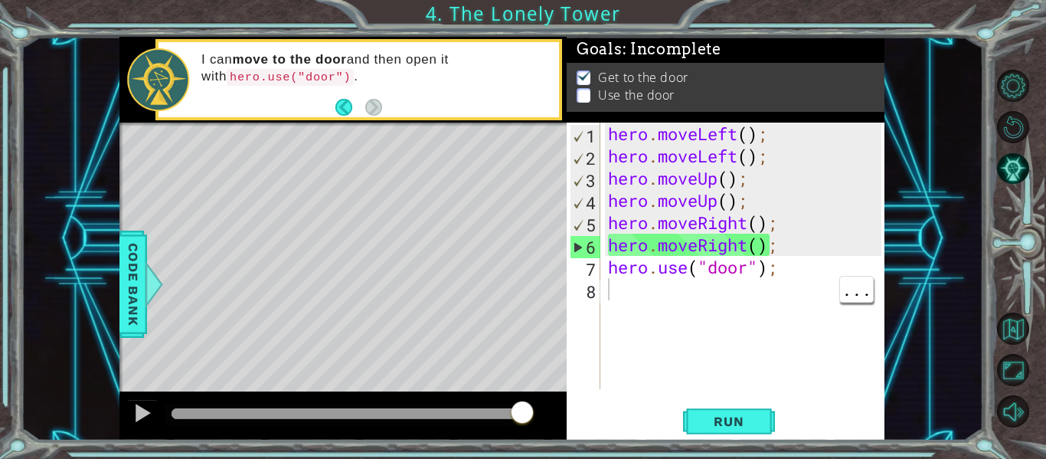
click at [722, 330] on div "hero . moveLeft ( ) ; hero . moveLeft ( ) ; hero . moveUp ( ) ; hero . moveUp (…" at bounding box center [747, 278] width 284 height 311
click at [710, 413] on span "Run" at bounding box center [728, 420] width 60 height 15
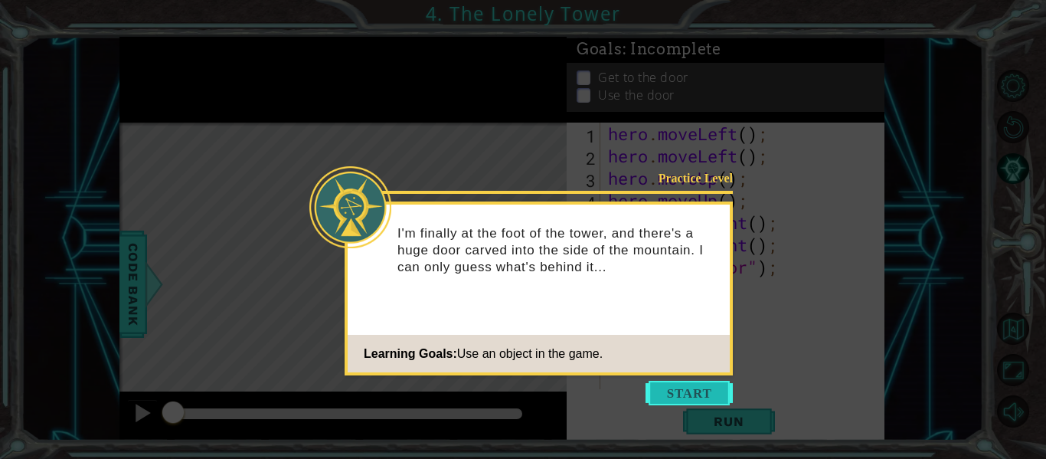
click at [676, 392] on button "Start" at bounding box center [688, 393] width 87 height 25
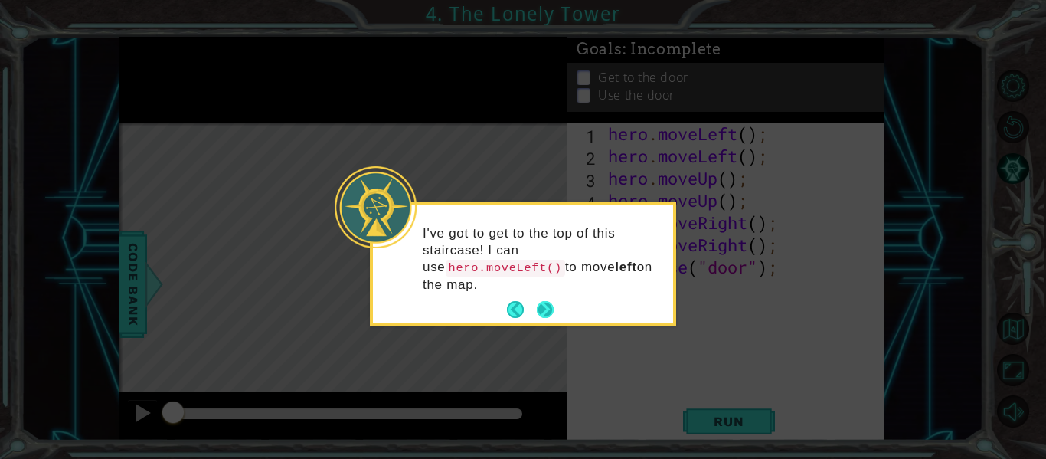
click at [550, 312] on button "Next" at bounding box center [545, 310] width 28 height 28
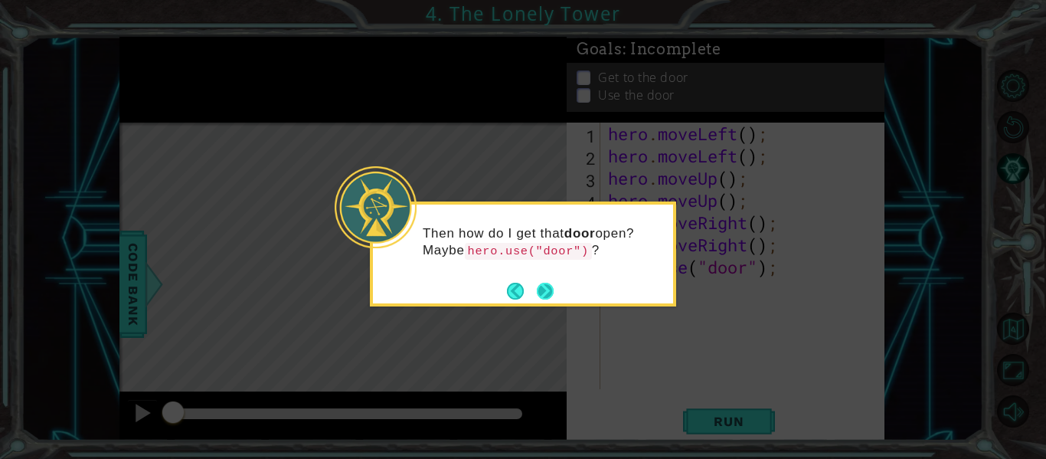
click at [551, 291] on button "Next" at bounding box center [544, 290] width 21 height 21
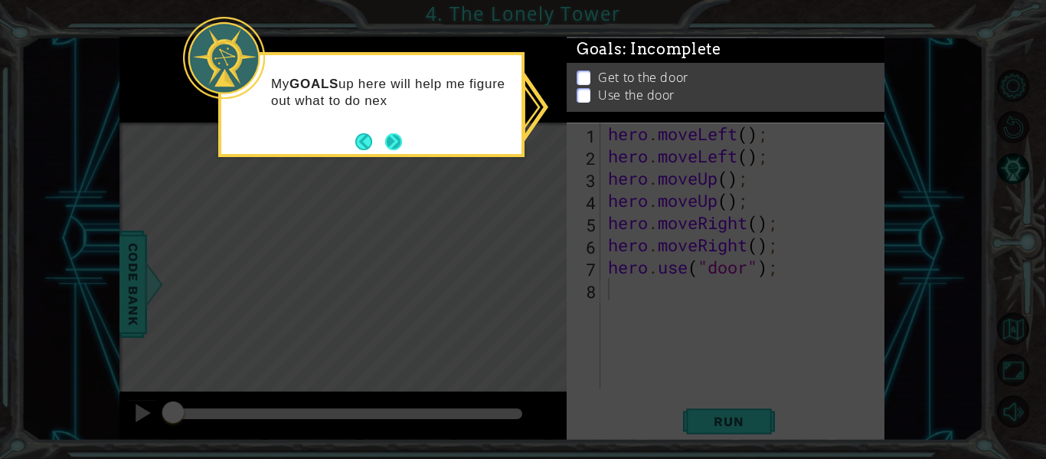
click at [391, 142] on button "Next" at bounding box center [393, 141] width 21 height 21
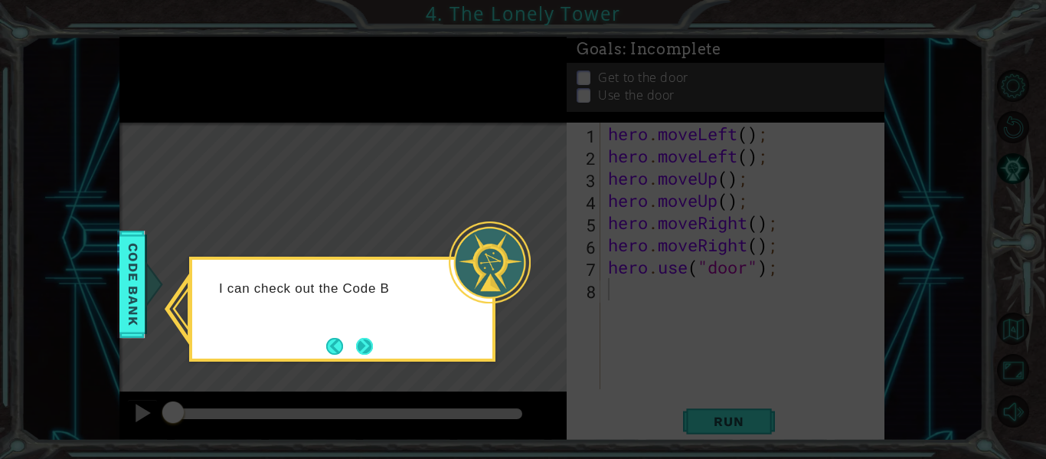
click at [364, 340] on button "Next" at bounding box center [364, 346] width 28 height 28
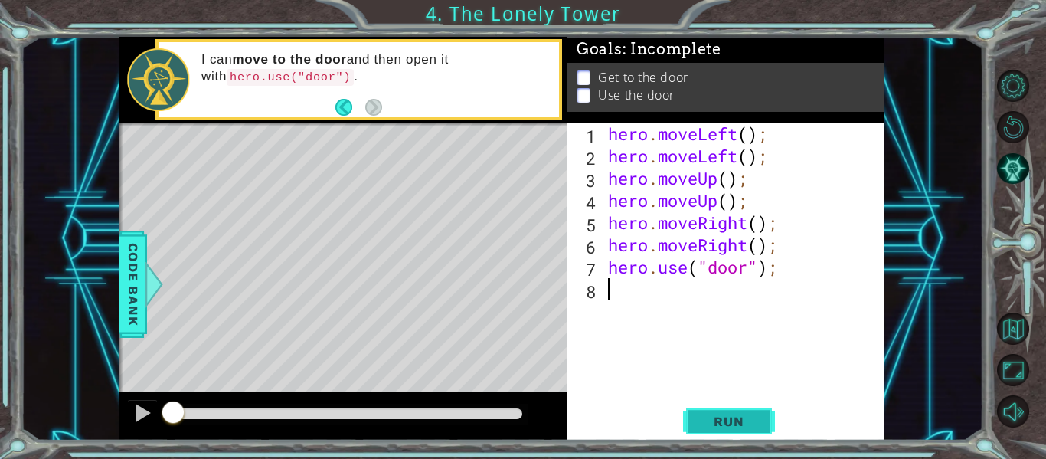
click at [721, 424] on span "Run" at bounding box center [728, 420] width 60 height 15
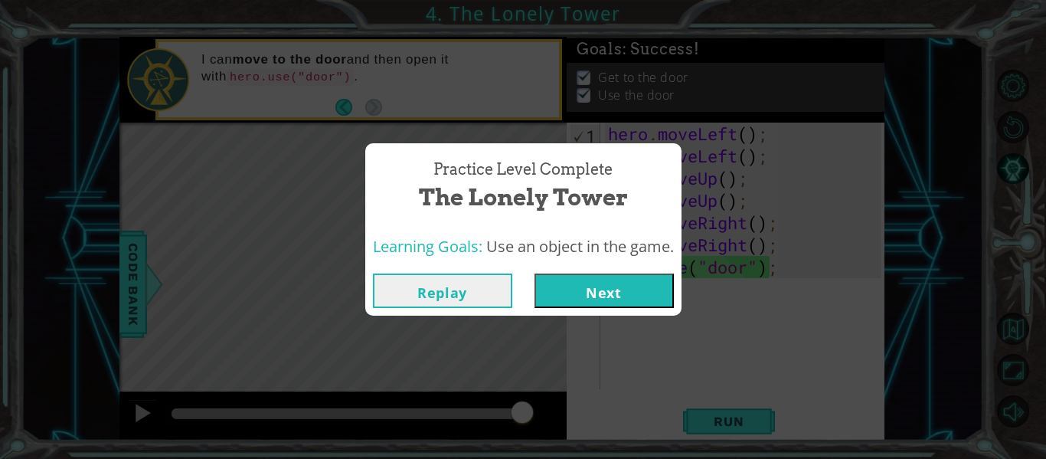
click at [652, 305] on button "Next" at bounding box center [603, 290] width 139 height 34
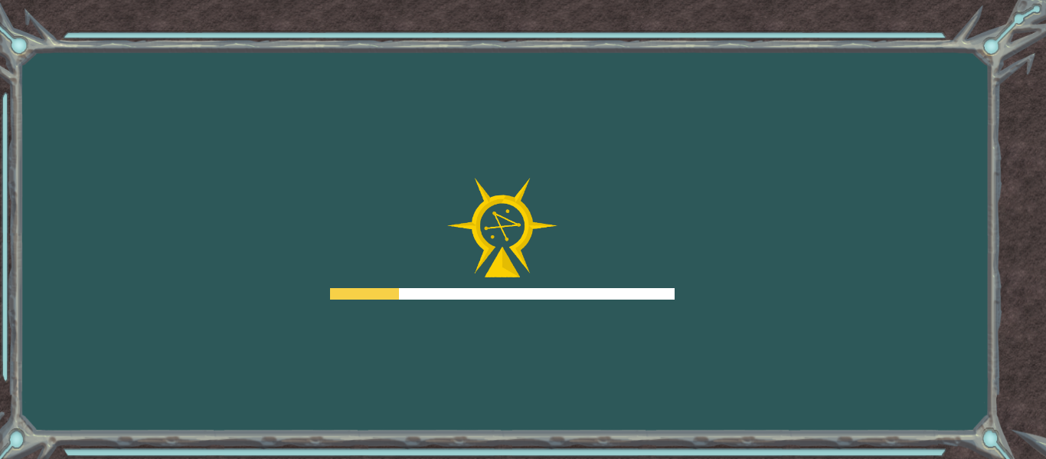
click at [653, 289] on div at bounding box center [502, 293] width 345 height 11
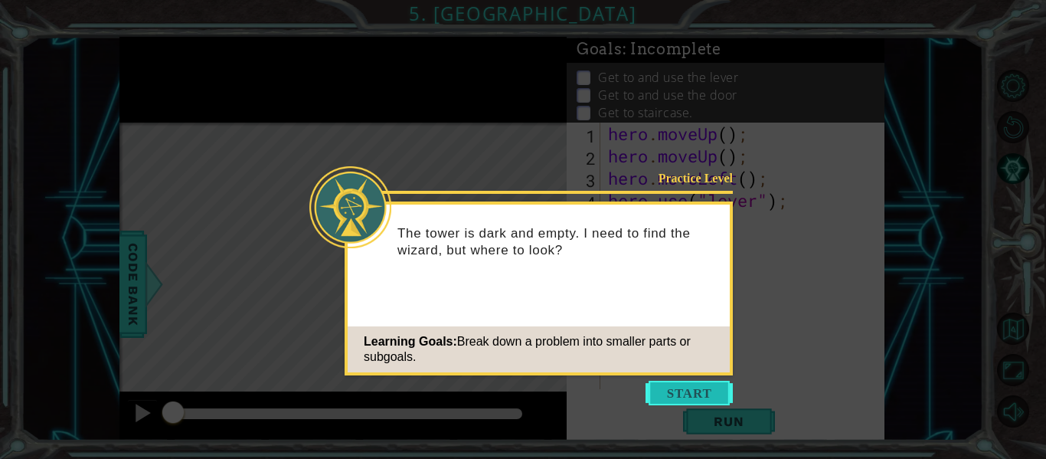
click at [675, 390] on button "Start" at bounding box center [688, 393] width 87 height 25
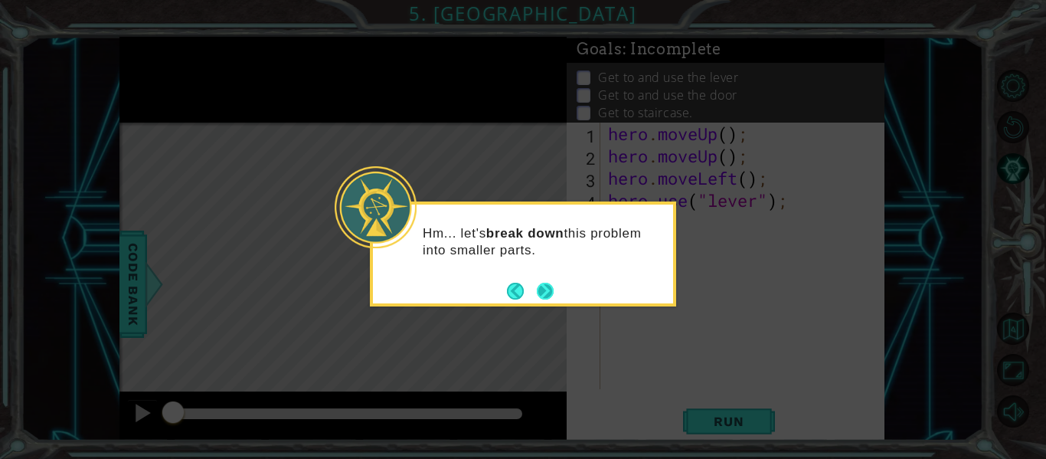
click at [549, 290] on button "Next" at bounding box center [545, 290] width 28 height 28
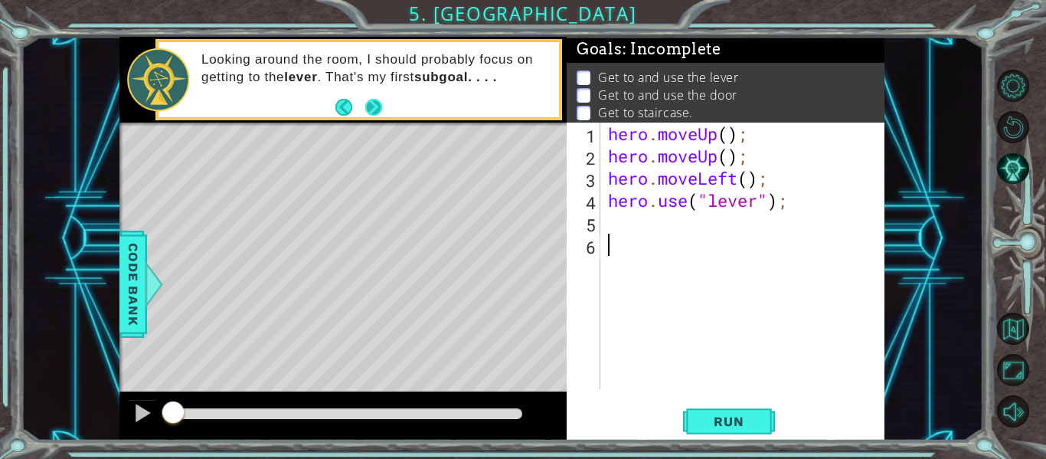
click at [368, 99] on button "Next" at bounding box center [373, 106] width 17 height 17
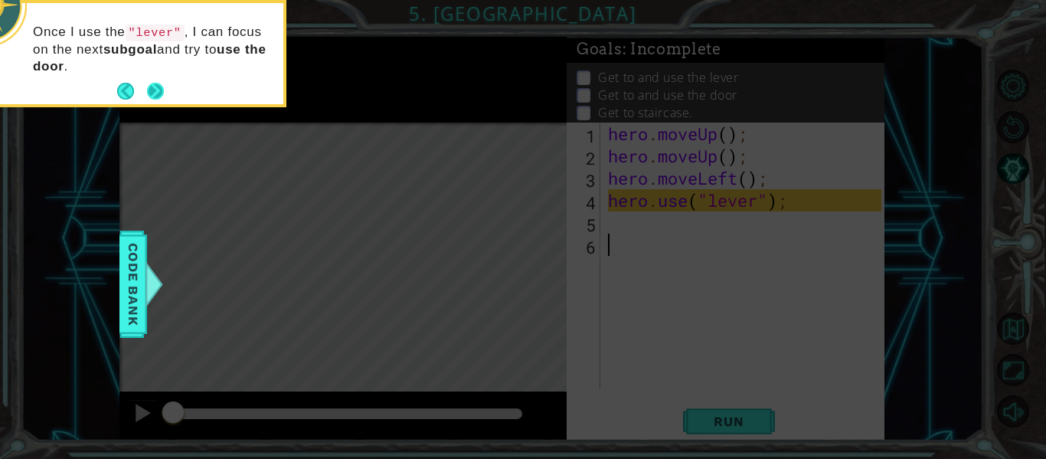
click at [156, 93] on button "Next" at bounding box center [155, 91] width 21 height 21
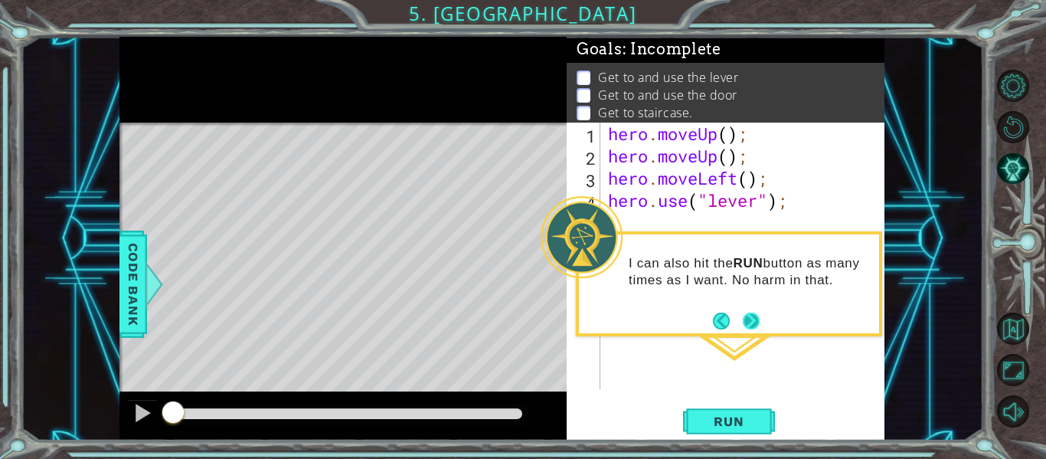
click at [755, 328] on button "Next" at bounding box center [751, 320] width 21 height 21
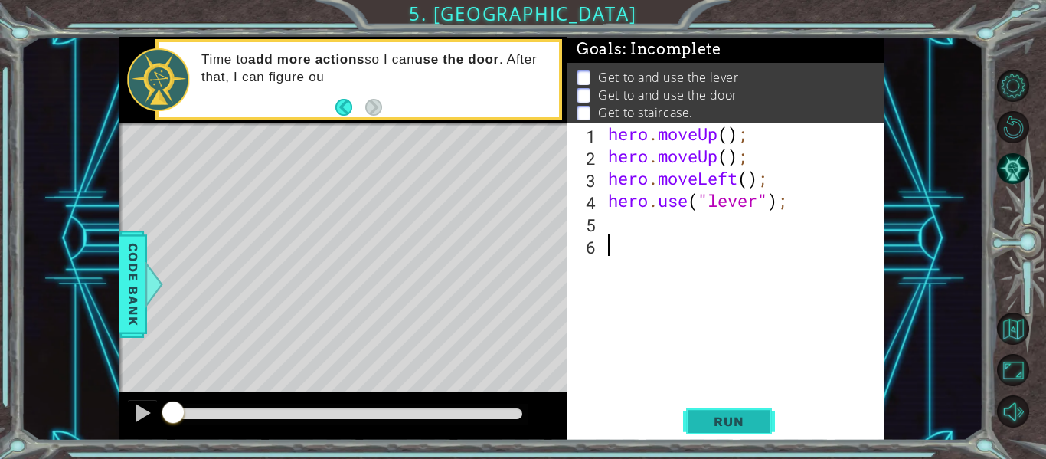
click at [732, 411] on button "Run" at bounding box center [729, 421] width 92 height 31
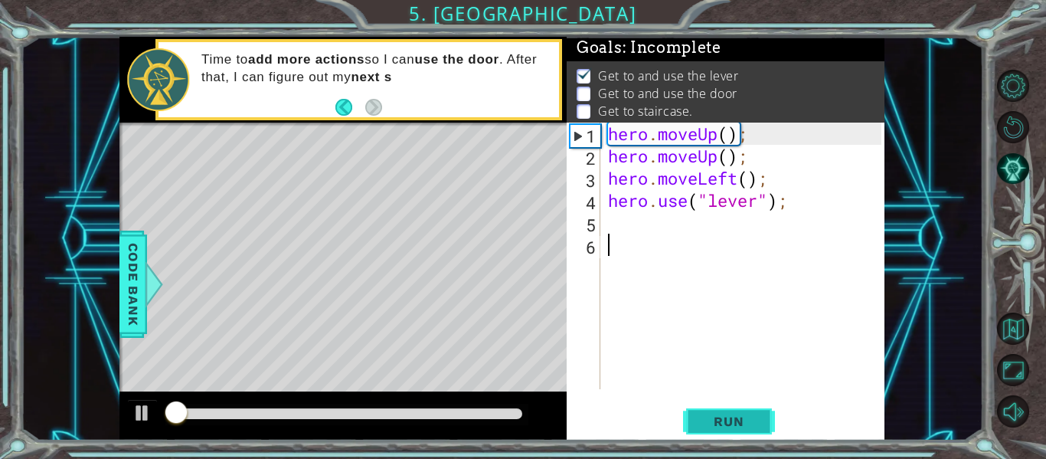
scroll to position [3, 0]
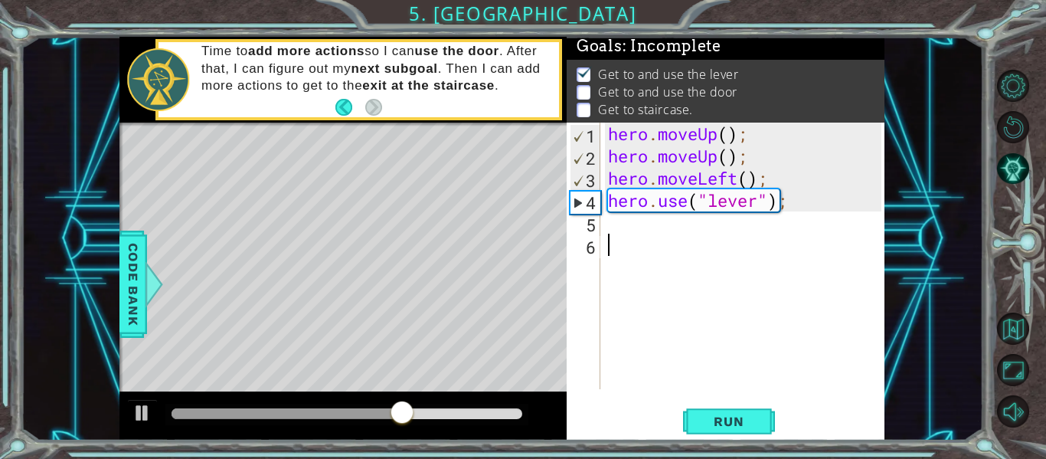
click at [681, 257] on div "hero . moveUp ( ) ; hero . moveUp ( ) ; hero . moveLeft ( ) ; hero . use ( "lev…" at bounding box center [747, 278] width 284 height 311
click at [658, 232] on div "hero . moveUp ( ) ; hero . moveUp ( ) ; hero . moveLeft ( ) ; hero . use ( "lev…" at bounding box center [747, 278] width 284 height 311
type textarea "he"
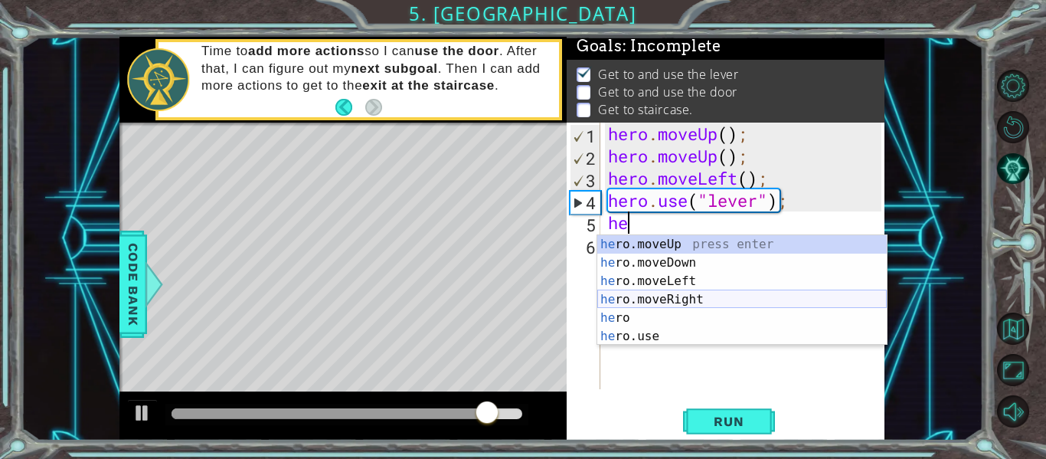
click at [670, 303] on div "he ro.moveUp press enter he ro.moveDown press enter he ro.moveLeft press enter …" at bounding box center [741, 308] width 289 height 147
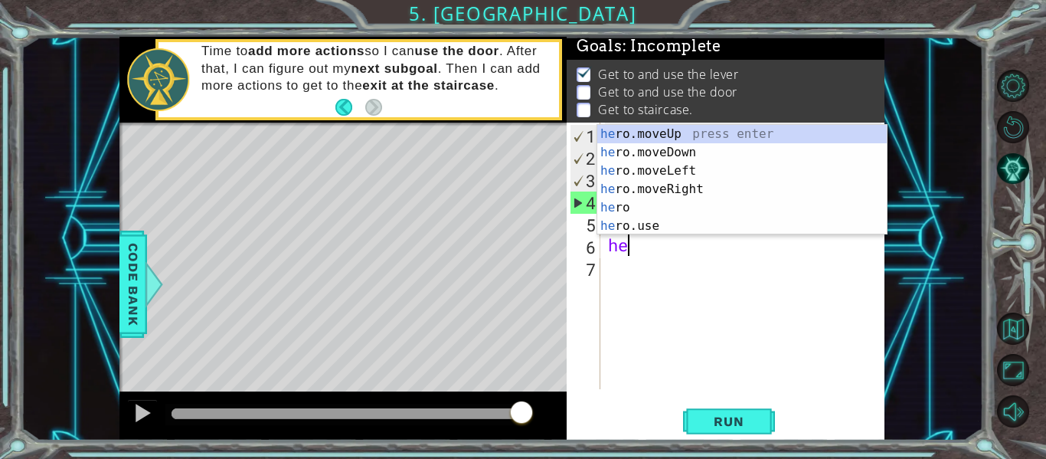
type textarea "her"
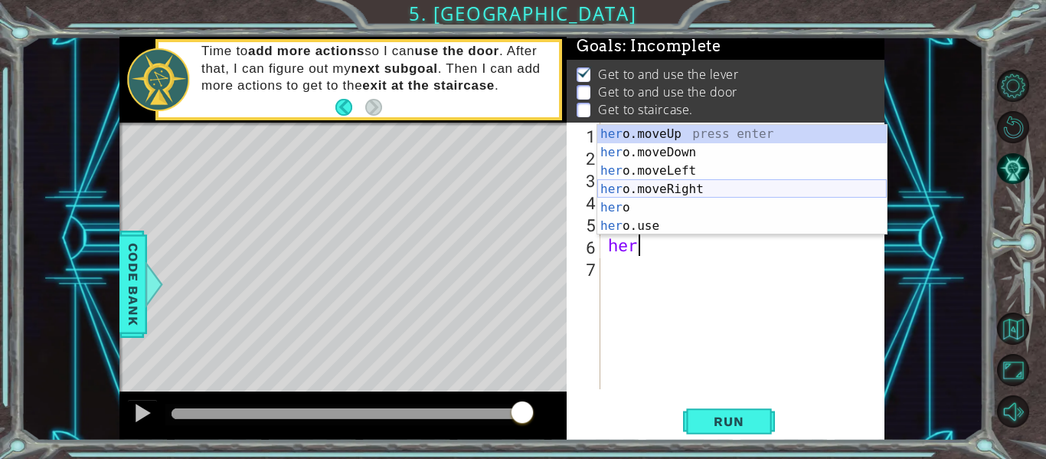
click at [704, 187] on div "her o.moveUp press enter her o.moveDown press enter her o.moveLeft press enter …" at bounding box center [741, 198] width 289 height 147
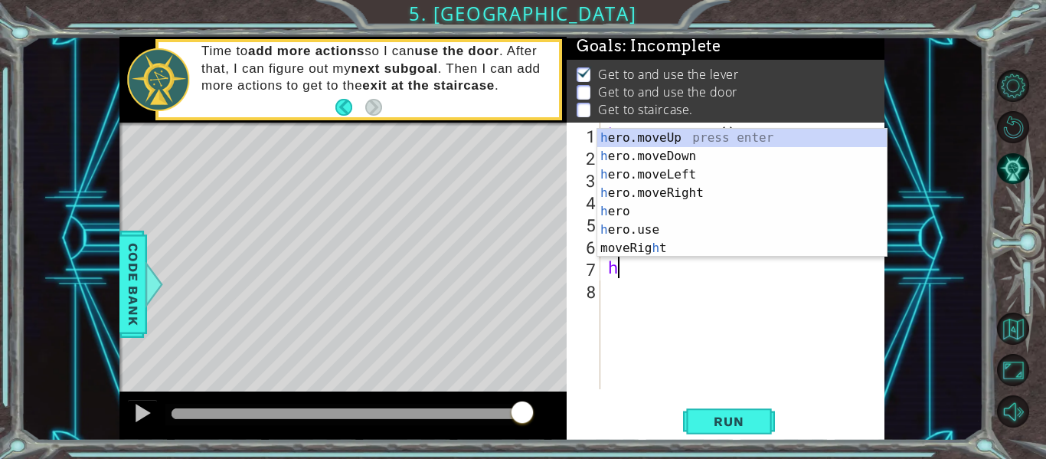
type textarea "he"
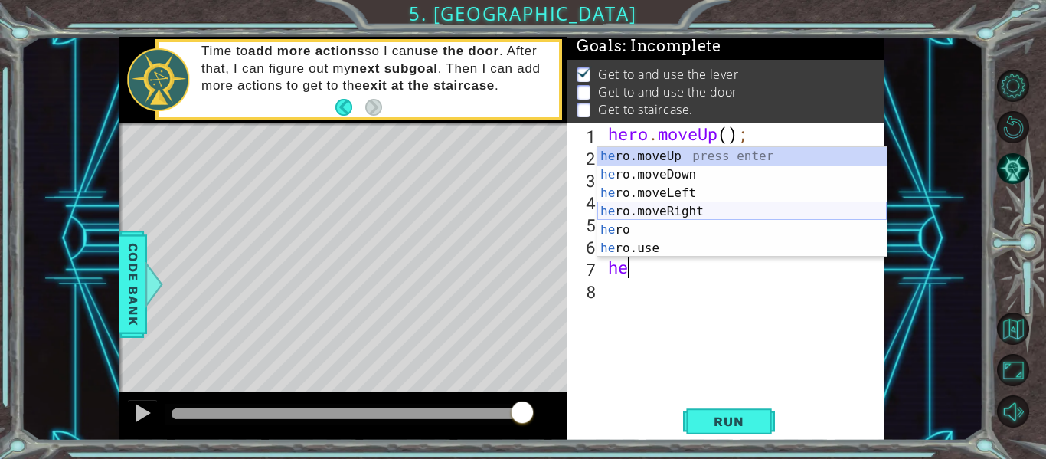
click at [680, 206] on div "he ro.moveUp press enter he ro.moveDown press enter he ro.moveLeft press enter …" at bounding box center [741, 220] width 289 height 147
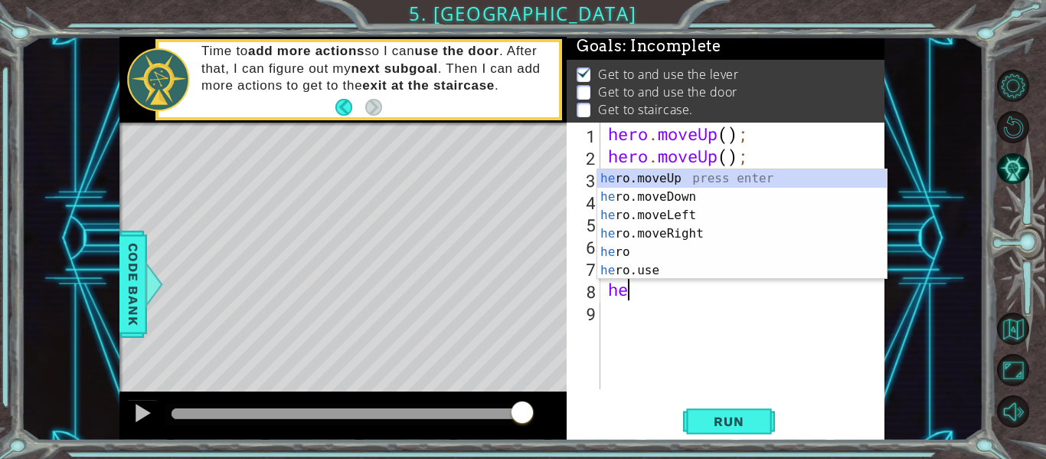
scroll to position [0, 1]
click at [675, 269] on div "hero press enter hero .moveUp press enter hero .moveDown press enter hero .move…" at bounding box center [741, 242] width 289 height 147
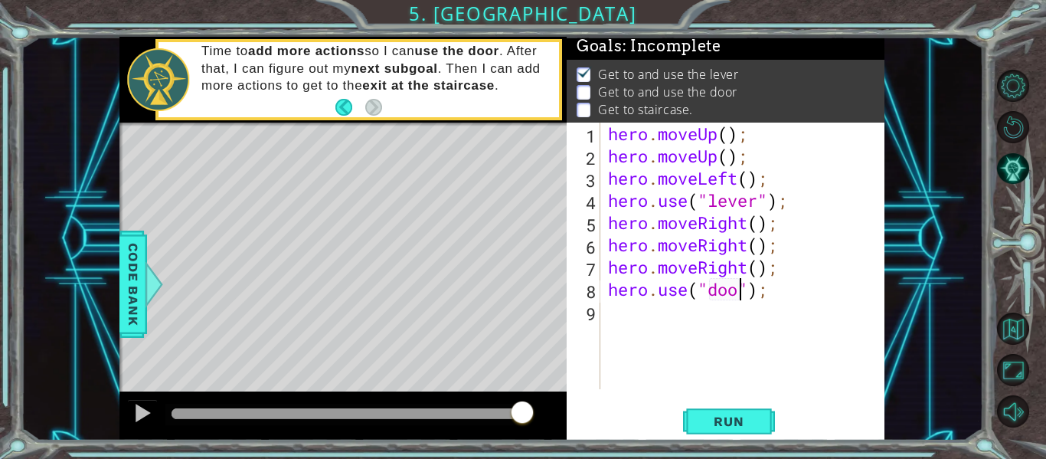
scroll to position [0, 7]
type textarea "hero.use("door");"
click at [734, 416] on span "Run" at bounding box center [728, 420] width 60 height 15
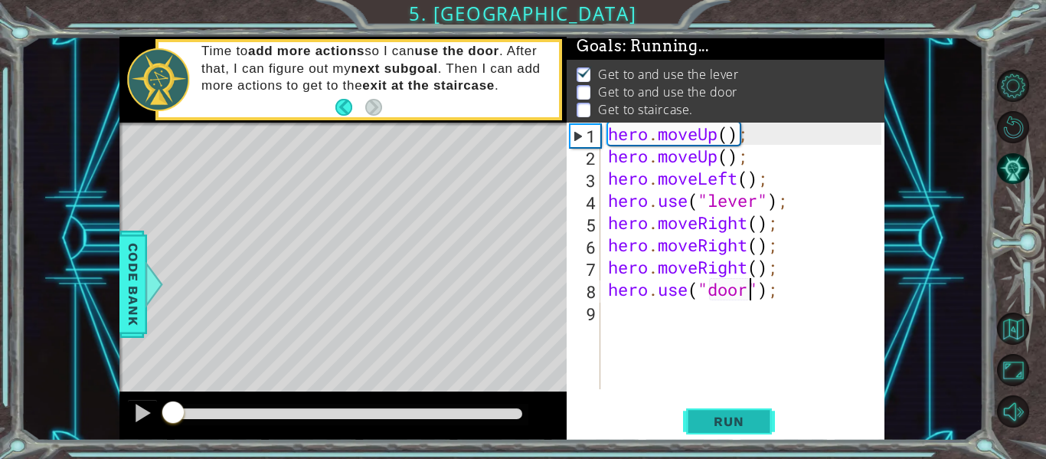
scroll to position [3, 0]
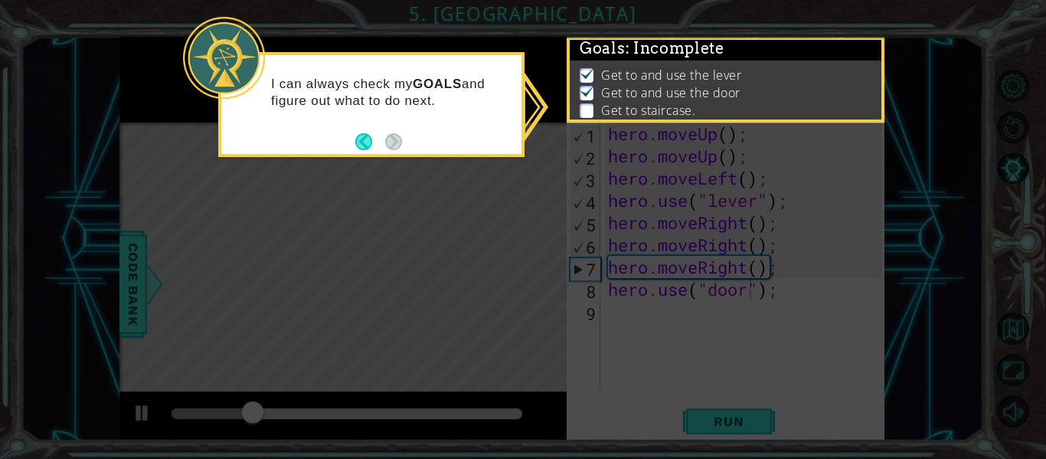
click at [472, 252] on icon at bounding box center [523, 229] width 1046 height 459
click at [495, 211] on icon at bounding box center [523, 229] width 1046 height 459
click at [359, 142] on button "Back" at bounding box center [370, 141] width 30 height 17
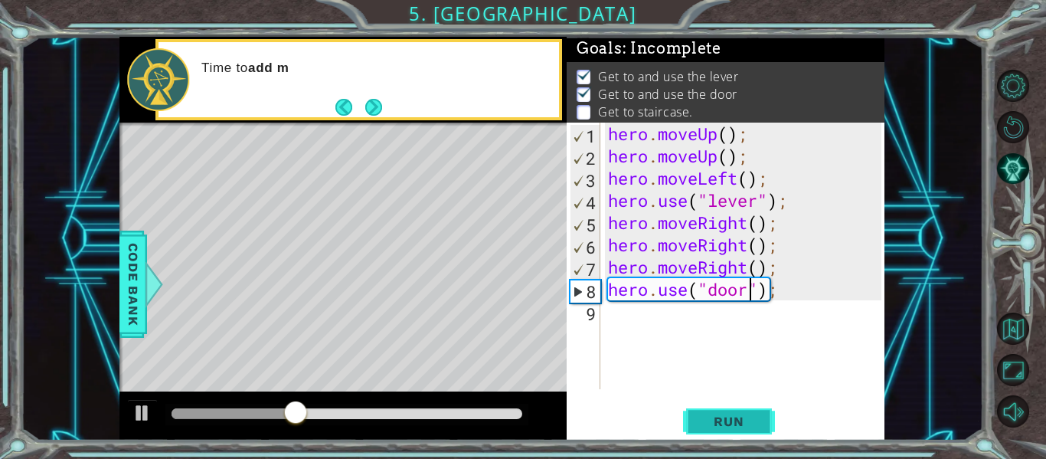
click at [715, 410] on button "Run" at bounding box center [729, 421] width 92 height 31
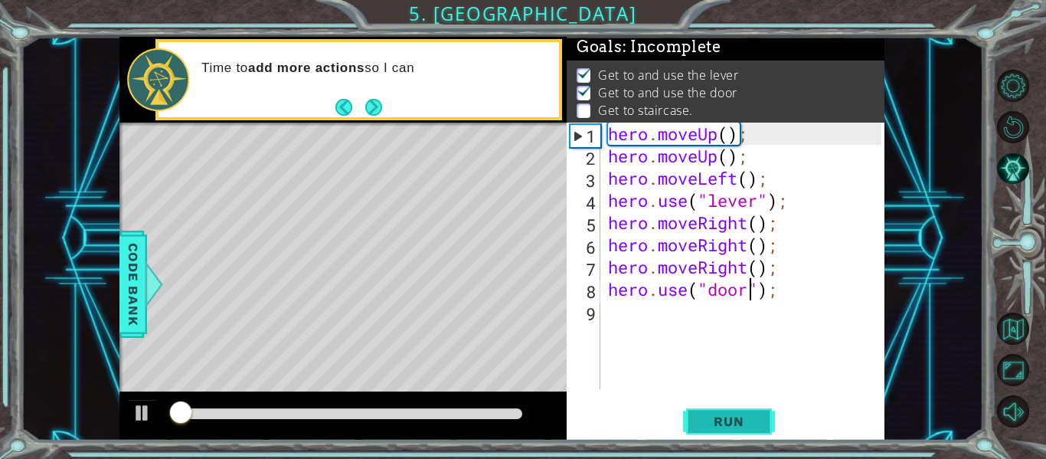
scroll to position [3, 0]
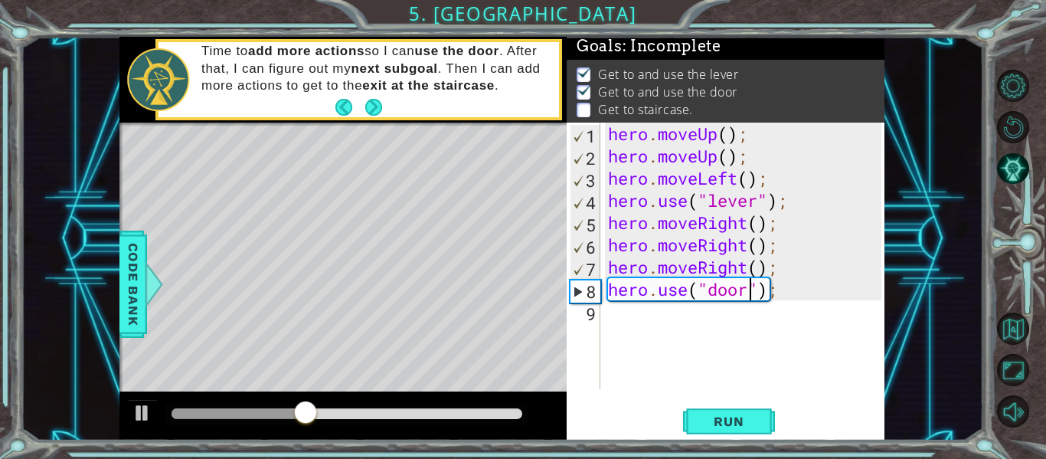
click at [699, 324] on div "hero . moveUp ( ) ; hero . moveUp ( ) ; hero . moveLeft ( ) ; hero . use ( "lev…" at bounding box center [747, 278] width 284 height 311
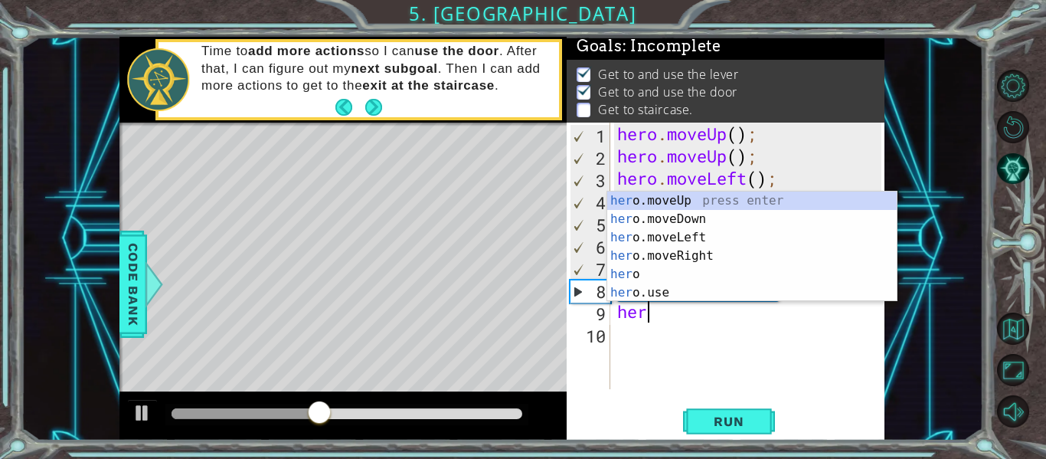
type textarea "hero"
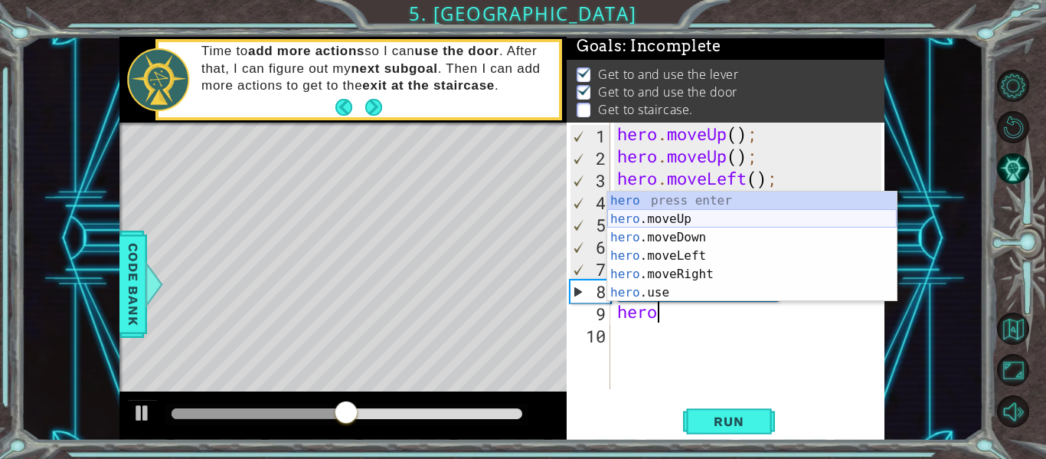
click at [663, 224] on div "hero press enter hero .moveUp press enter hero .moveDown press enter hero .move…" at bounding box center [751, 264] width 289 height 147
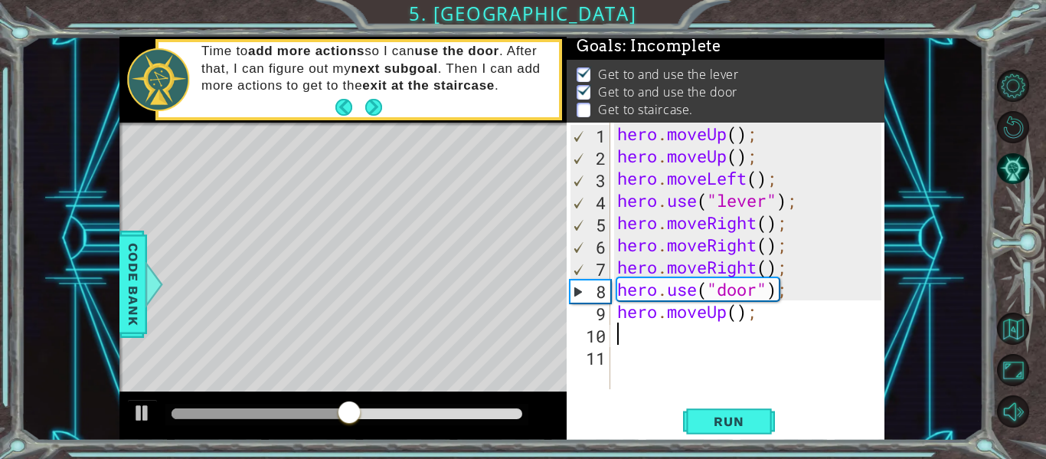
scroll to position [0, 0]
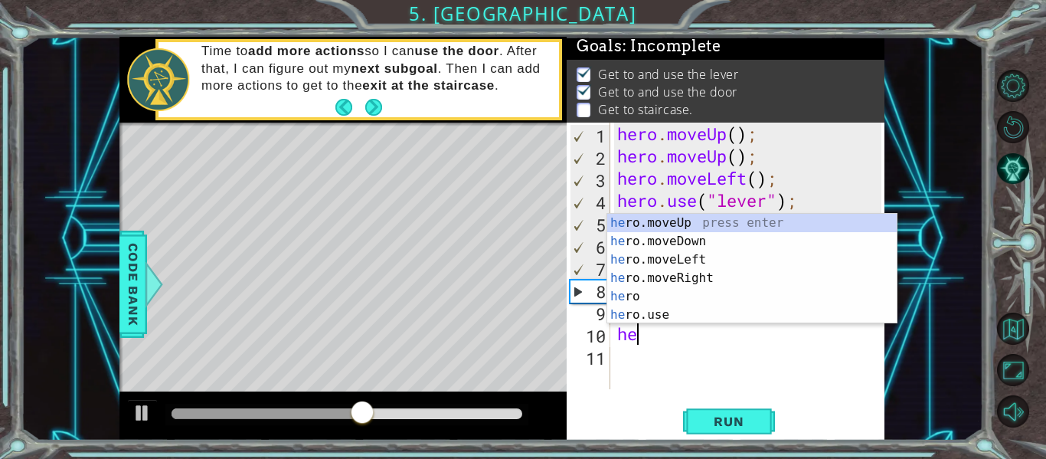
type textarea "hero"
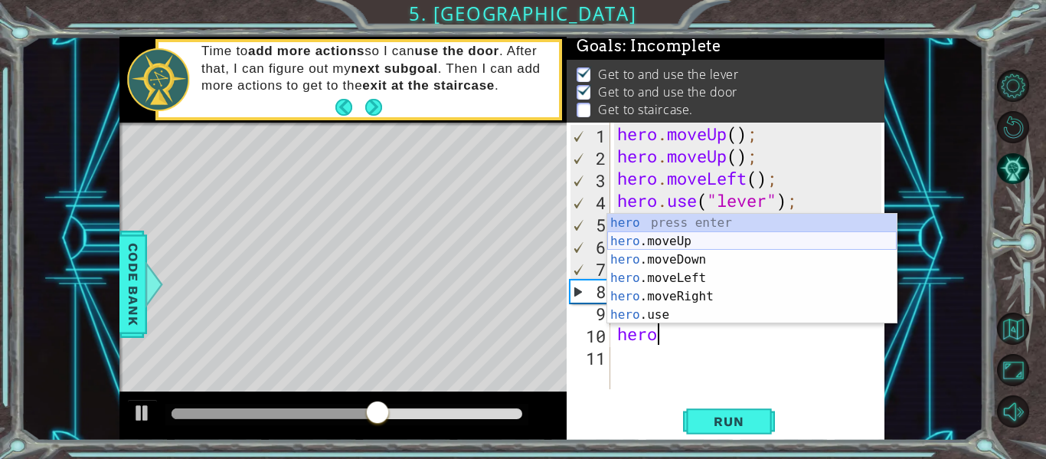
click at [674, 243] on div "hero press enter hero .moveUp press enter hero .moveDown press enter hero .move…" at bounding box center [751, 287] width 289 height 147
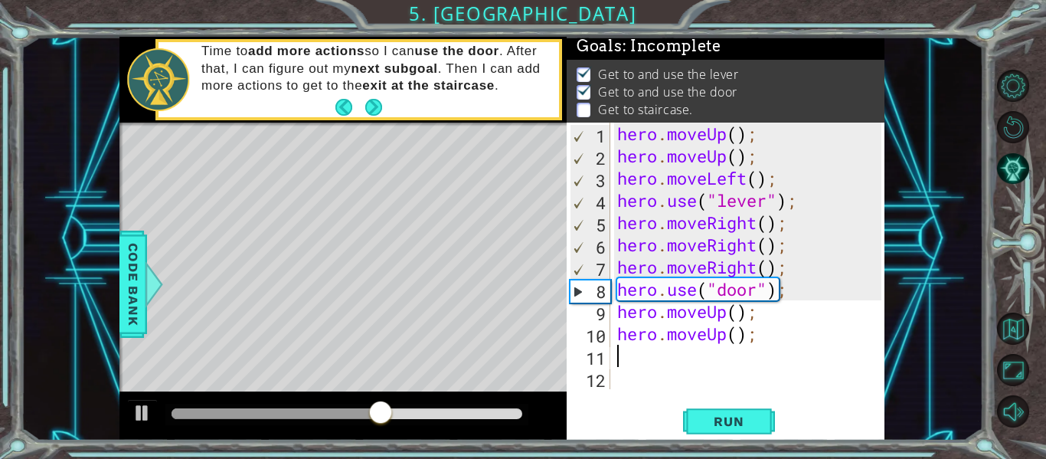
scroll to position [0, 0]
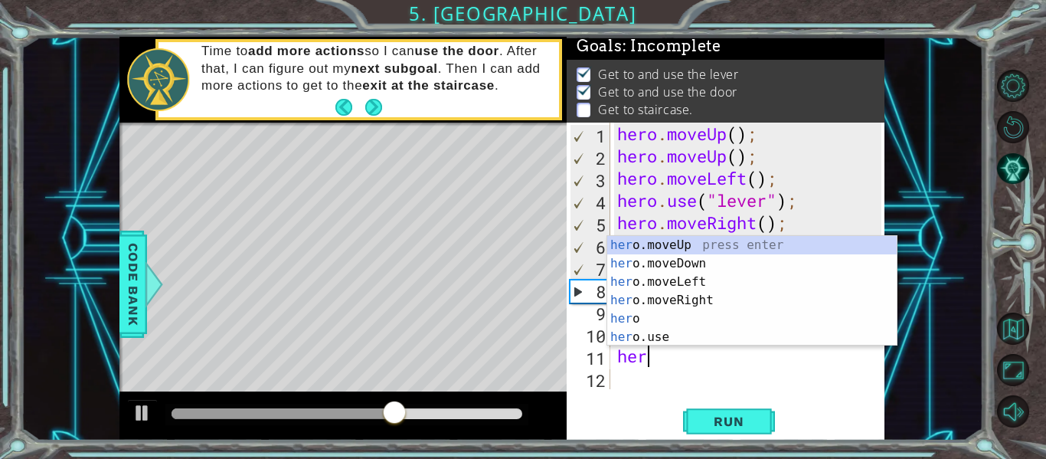
type textarea "hero"
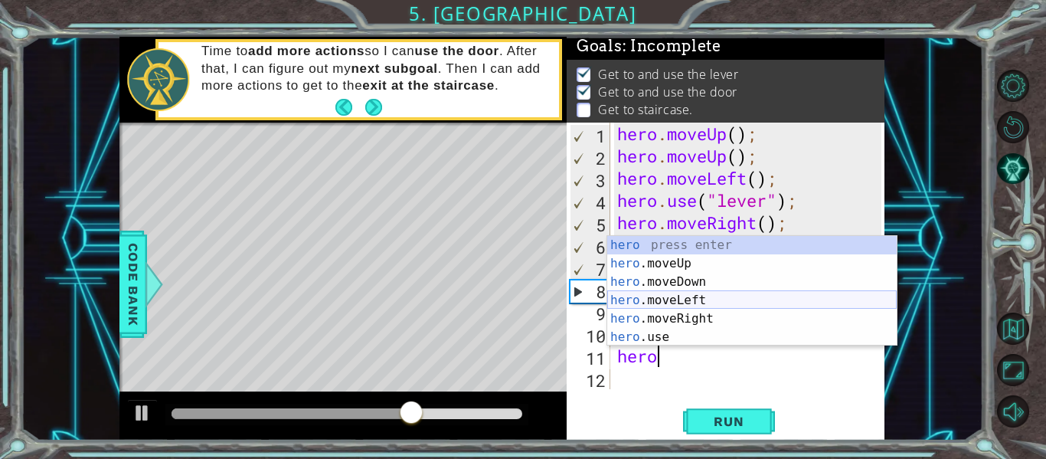
click at [645, 297] on div "hero press enter hero .moveUp press enter hero .moveDown press enter hero .move…" at bounding box center [751, 309] width 289 height 147
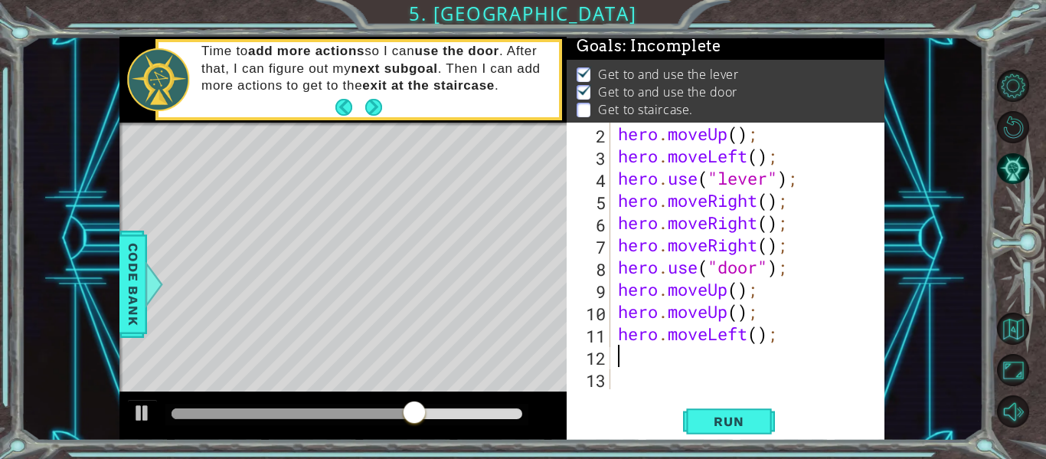
scroll to position [22, 0]
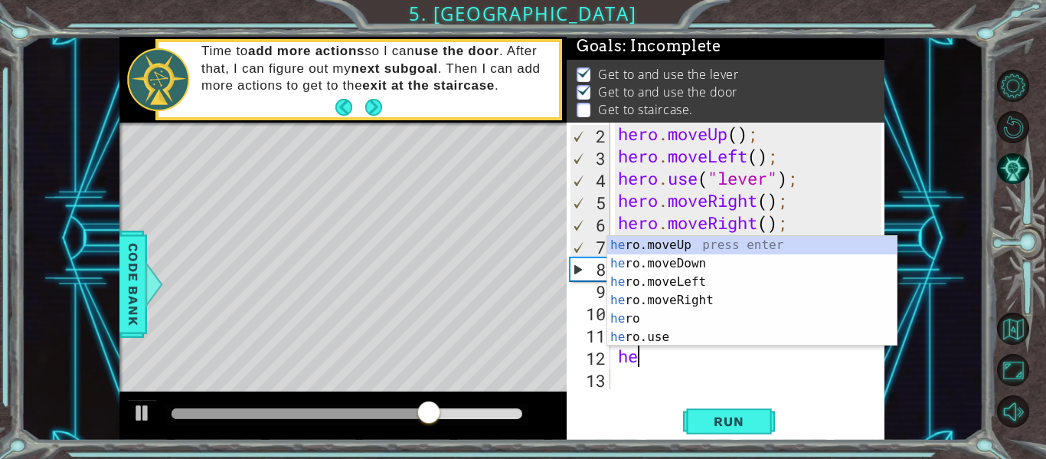
type textarea "hero"
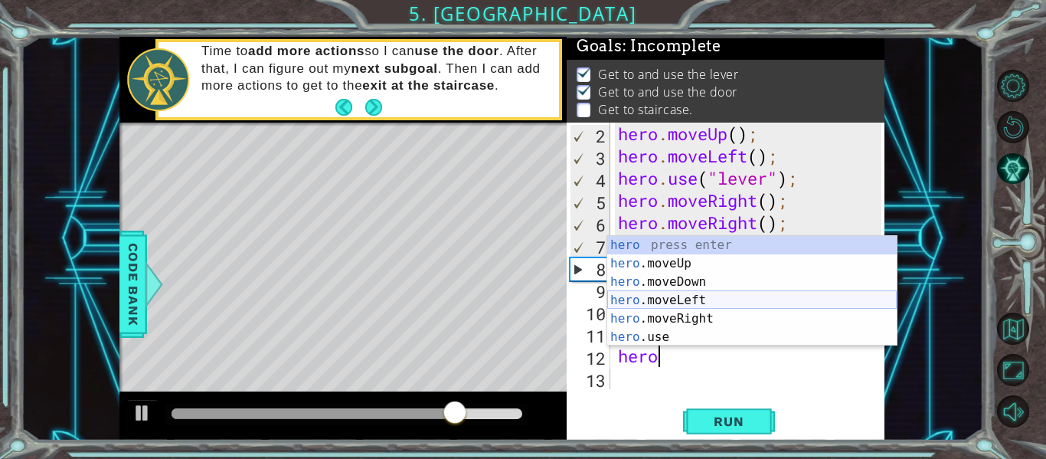
click at [697, 299] on div "hero press enter hero .moveUp press enter hero .moveDown press enter hero .move…" at bounding box center [751, 309] width 289 height 147
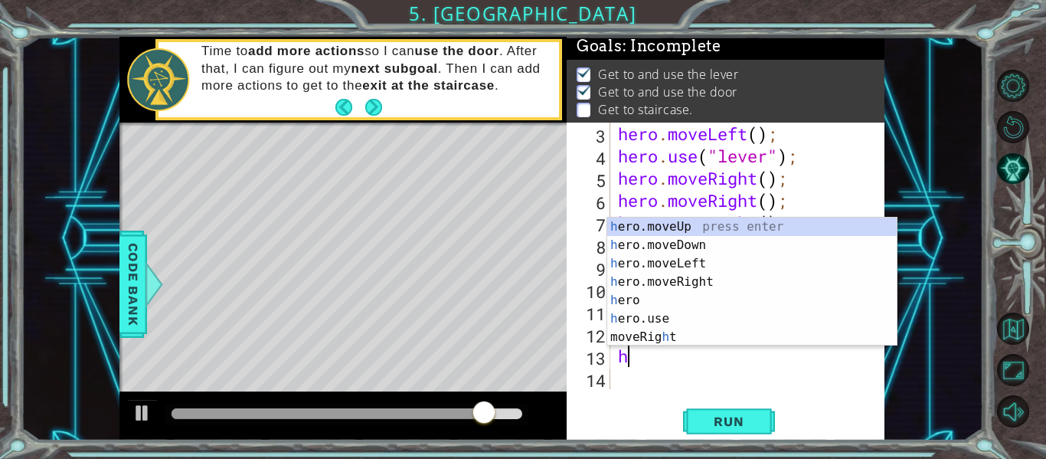
type textarea "hero"
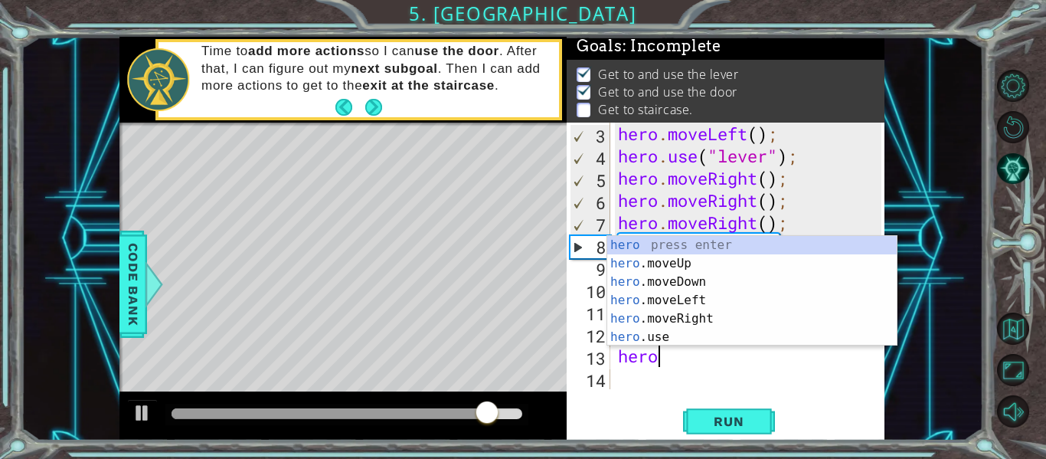
scroll to position [0, 1]
click at [671, 292] on div "hero press enter hero .moveUp press enter hero .moveDown press enter hero .move…" at bounding box center [751, 309] width 289 height 147
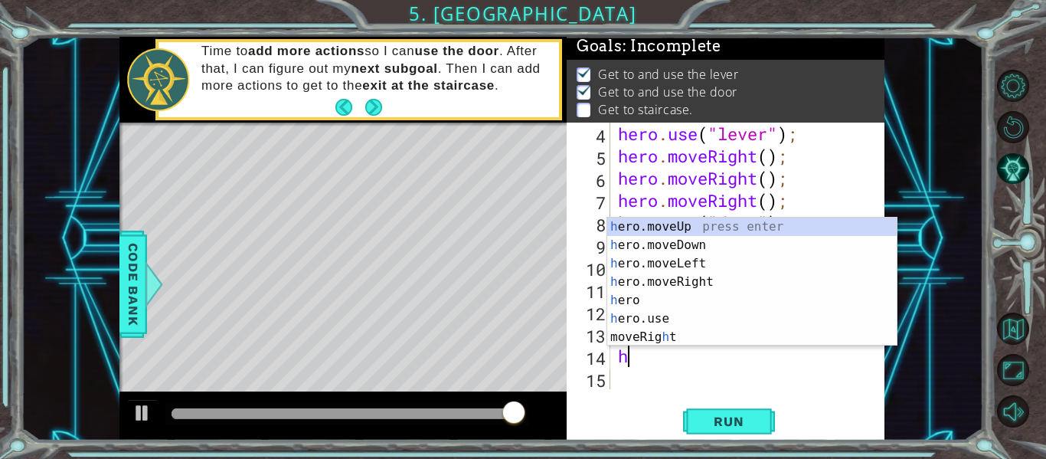
type textarea "hero"
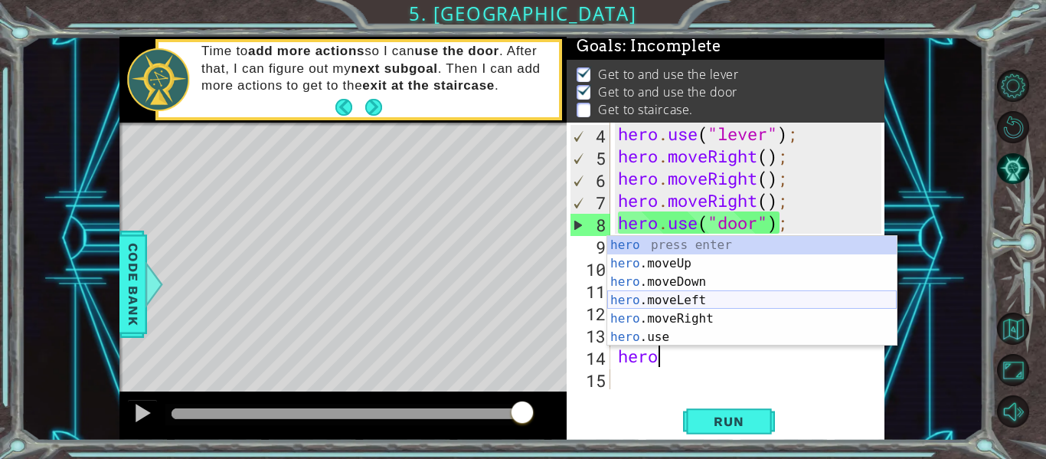
click at [659, 300] on div "hero press enter hero .moveUp press enter hero .moveDown press enter hero .move…" at bounding box center [751, 309] width 289 height 147
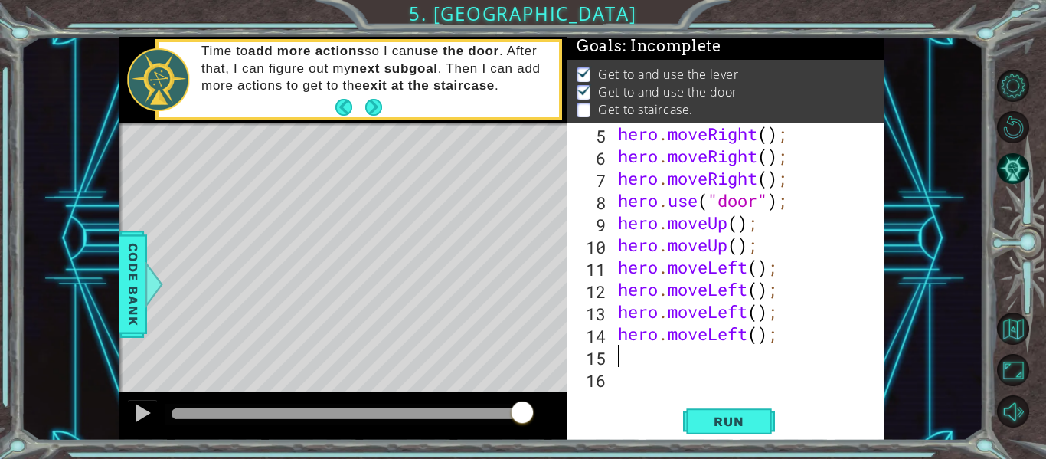
scroll to position [89, 0]
click at [746, 421] on span "Run" at bounding box center [728, 420] width 60 height 15
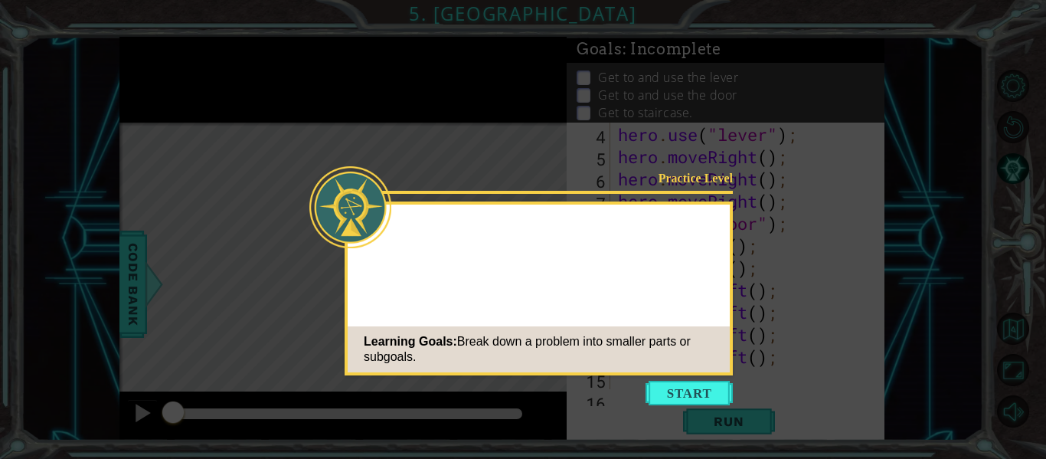
scroll to position [89, 0]
click at [704, 390] on button "Start" at bounding box center [688, 393] width 87 height 25
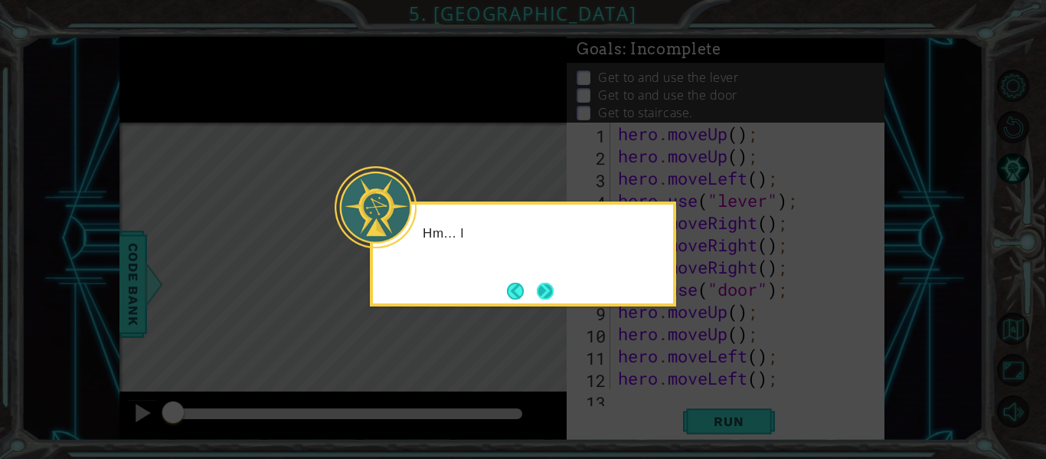
click at [544, 289] on button "Next" at bounding box center [545, 291] width 17 height 17
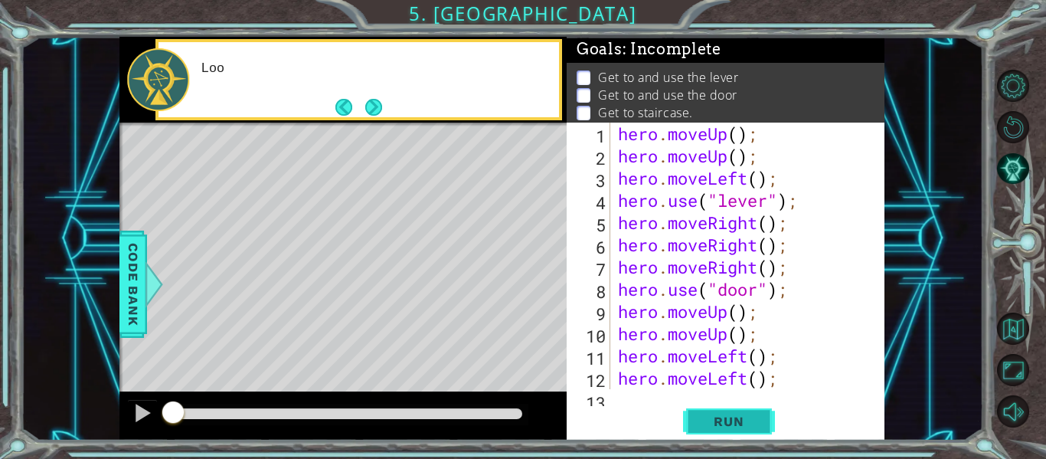
click at [731, 427] on span "Run" at bounding box center [728, 420] width 60 height 15
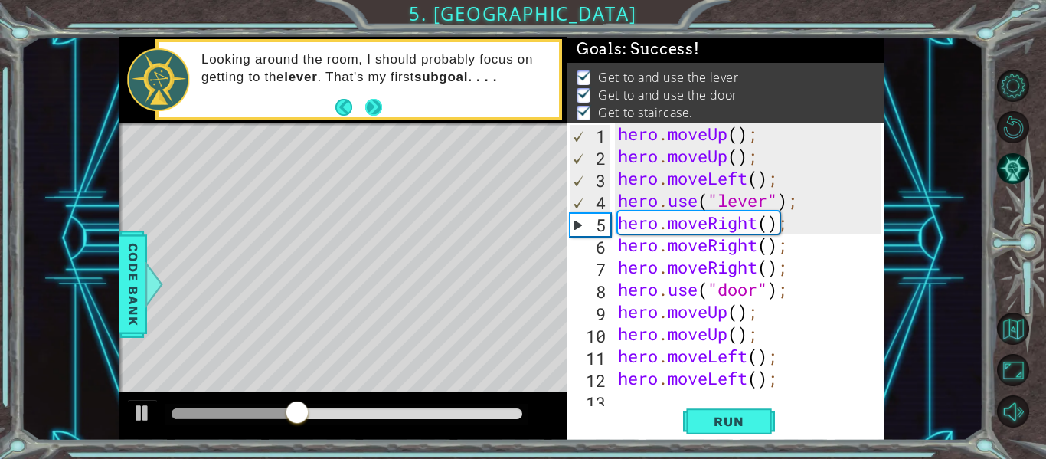
click at [379, 106] on button "Next" at bounding box center [373, 107] width 18 height 18
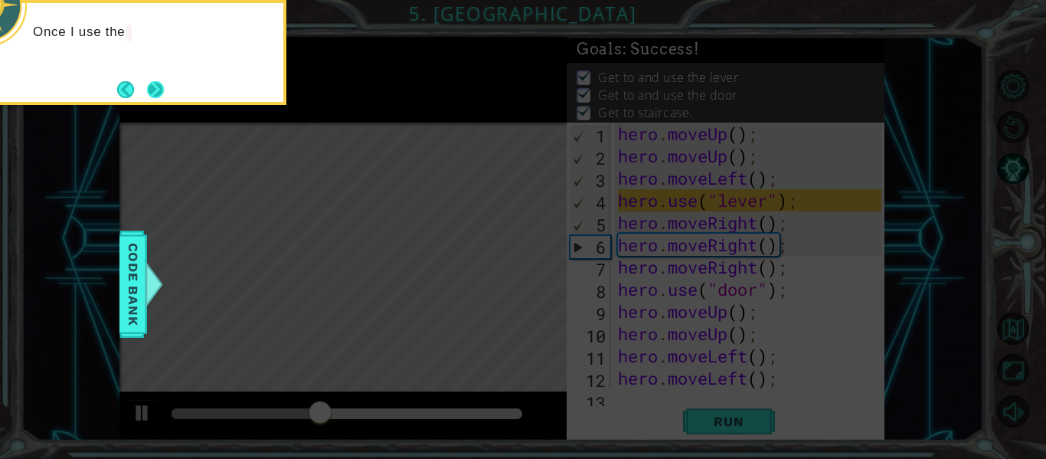
click at [152, 89] on button "Next" at bounding box center [155, 89] width 18 height 18
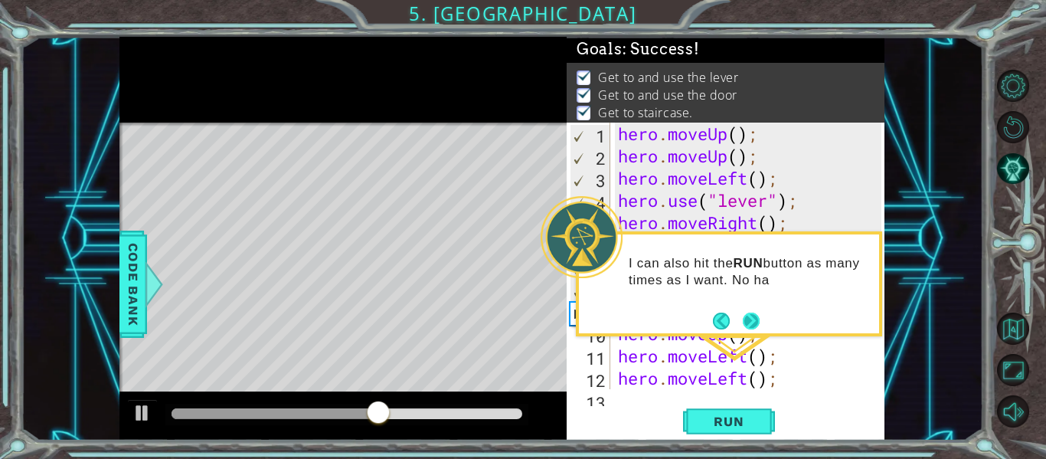
click at [754, 317] on button "Next" at bounding box center [751, 320] width 17 height 17
